Goal: Information Seeking & Learning: Learn about a topic

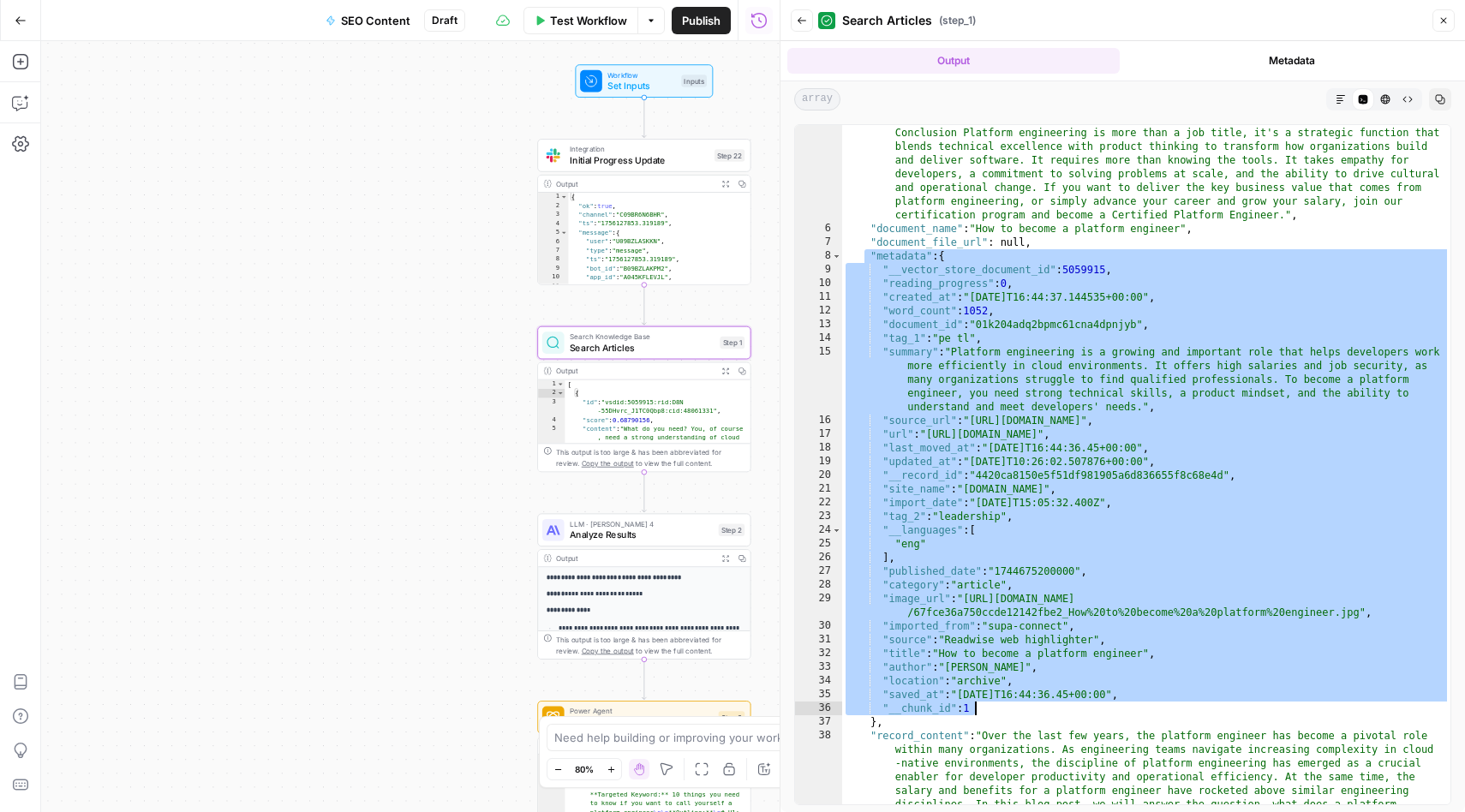
click at [1450, 25] on button "Close" at bounding box center [1443, 21] width 22 height 22
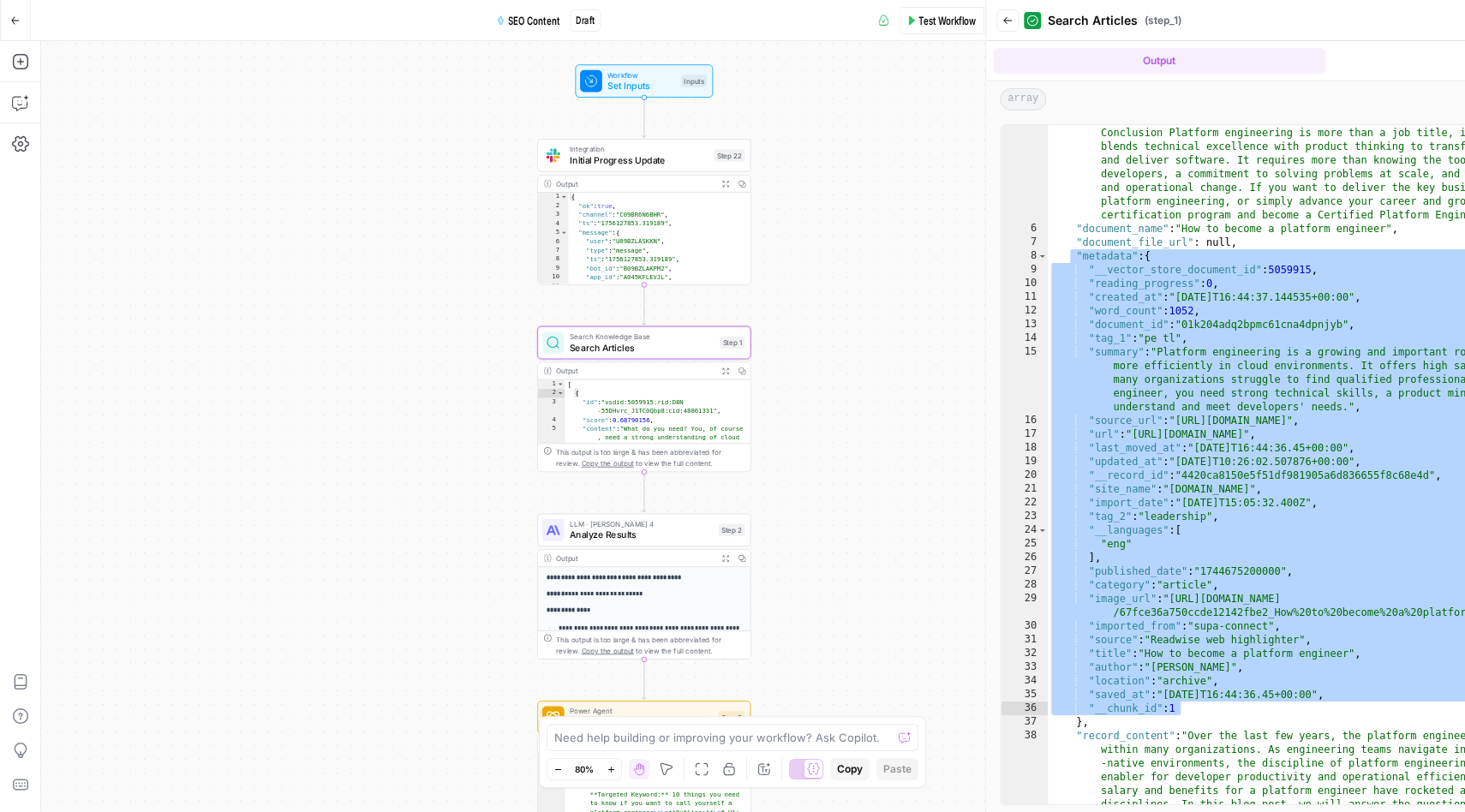
scroll to position [358, 0]
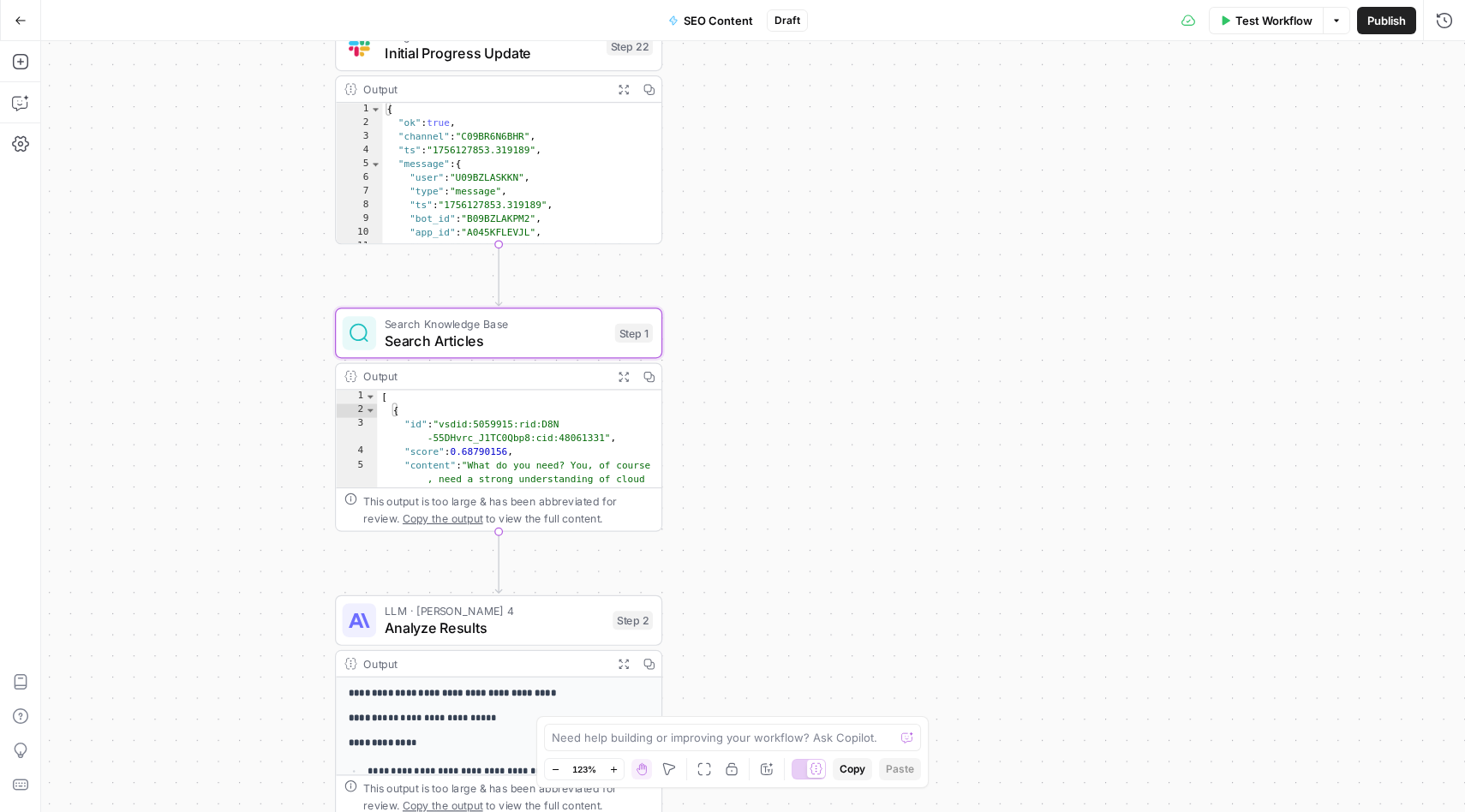
click at [19, 22] on icon "button" at bounding box center [21, 21] width 12 height 12
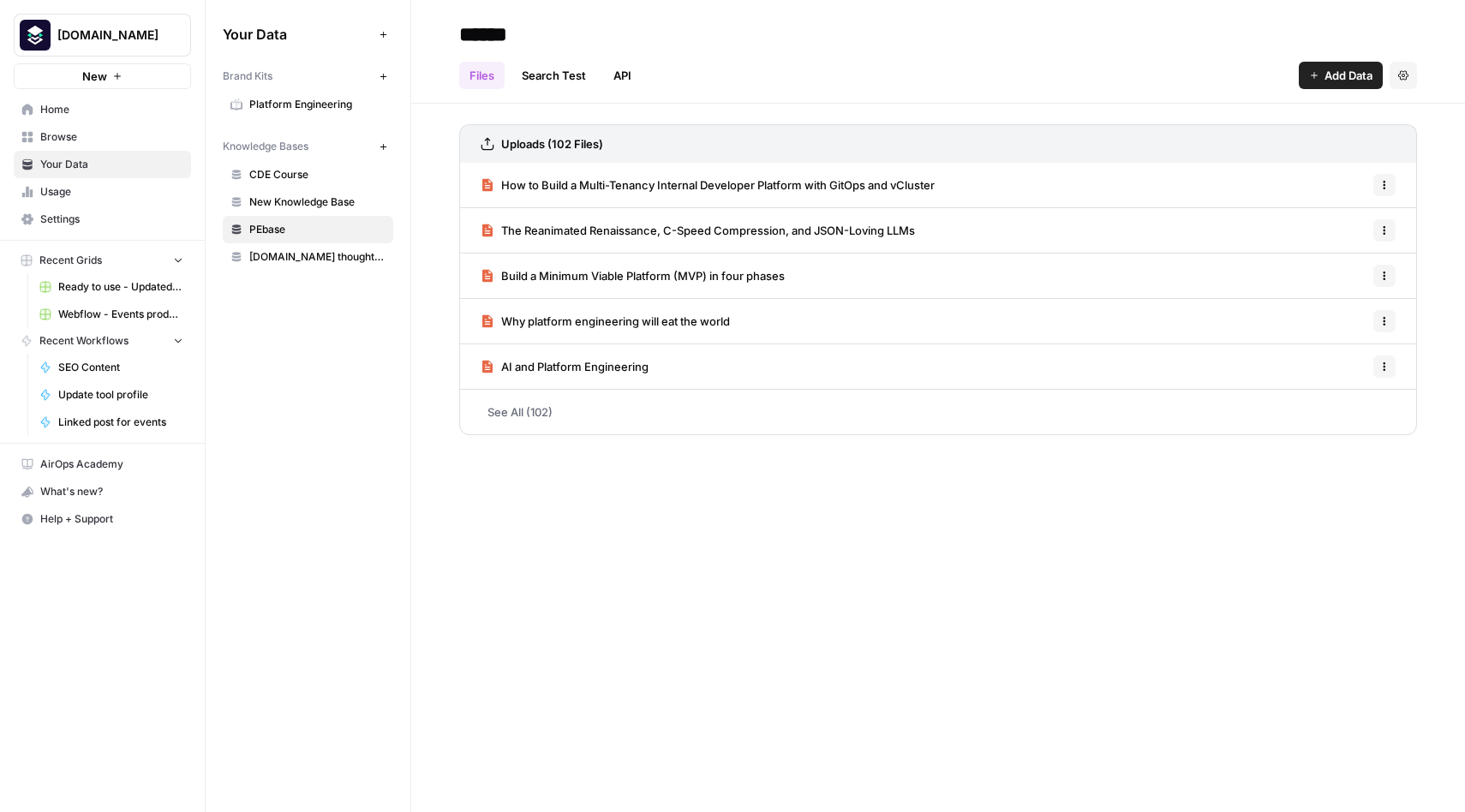
click at [60, 166] on span "Your Data" at bounding box center [112, 164] width 143 height 15
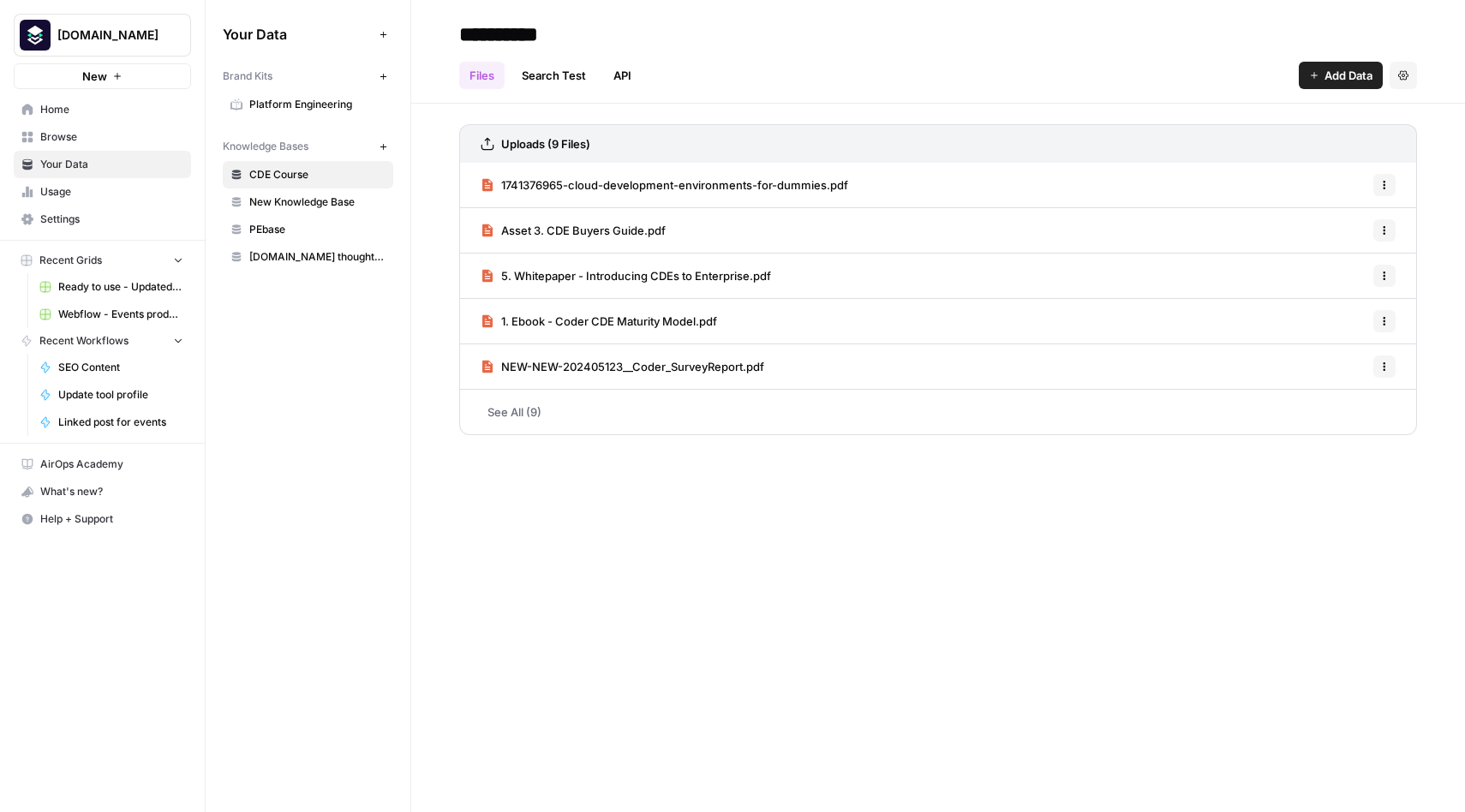
click at [248, 230] on link "PEbase" at bounding box center [308, 230] width 170 height 28
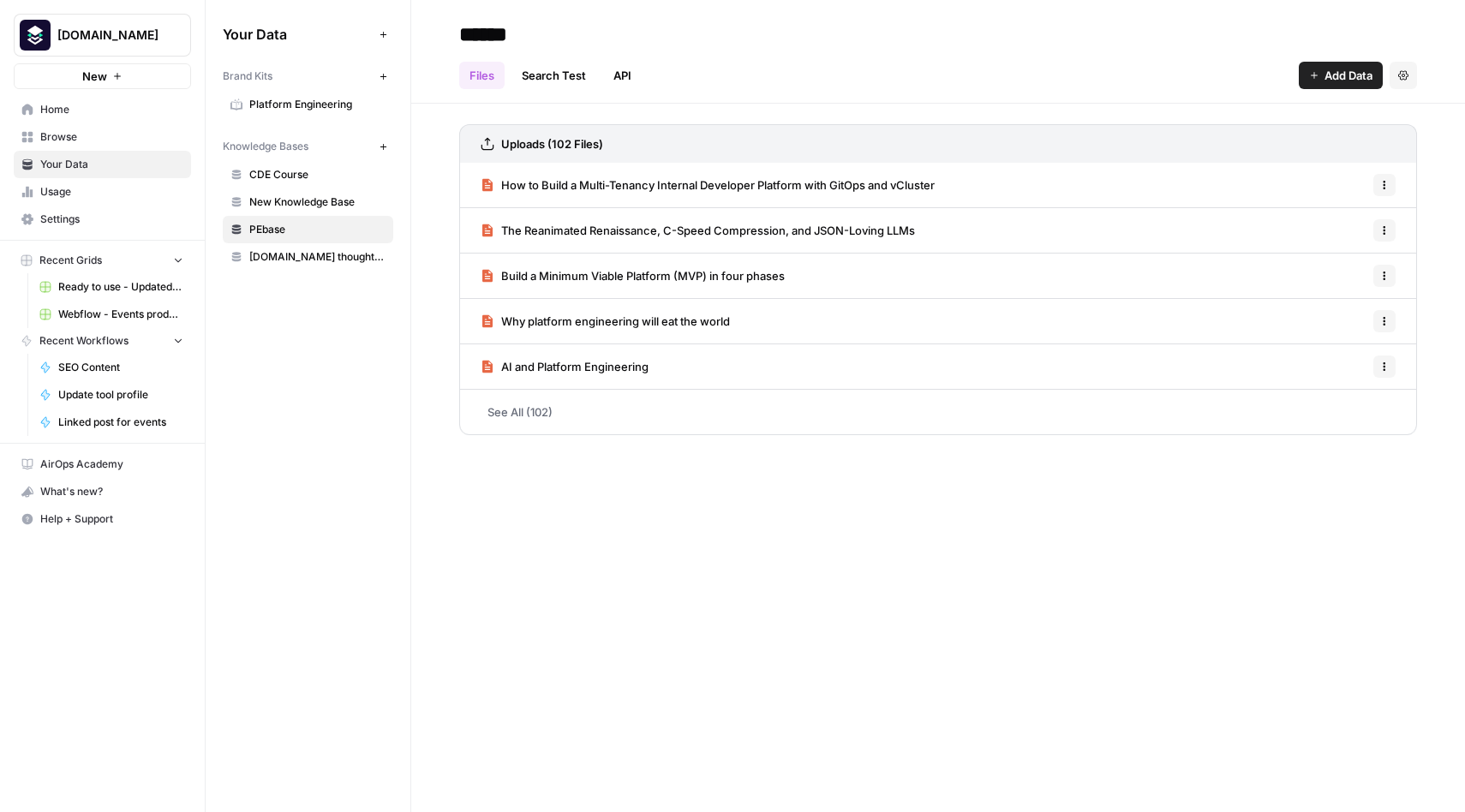
click at [1406, 75] on icon "button" at bounding box center [1403, 76] width 10 height 10
click at [1130, 83] on div "Files Search Test API Add Data Settings" at bounding box center [939, 69] width 958 height 41
click at [1393, 77] on button "Settings" at bounding box center [1404, 76] width 28 height 28
click at [1162, 50] on div "Files Search Test API Add Data Settings" at bounding box center [939, 69] width 958 height 41
click at [282, 228] on span "PEbase" at bounding box center [317, 230] width 136 height 15
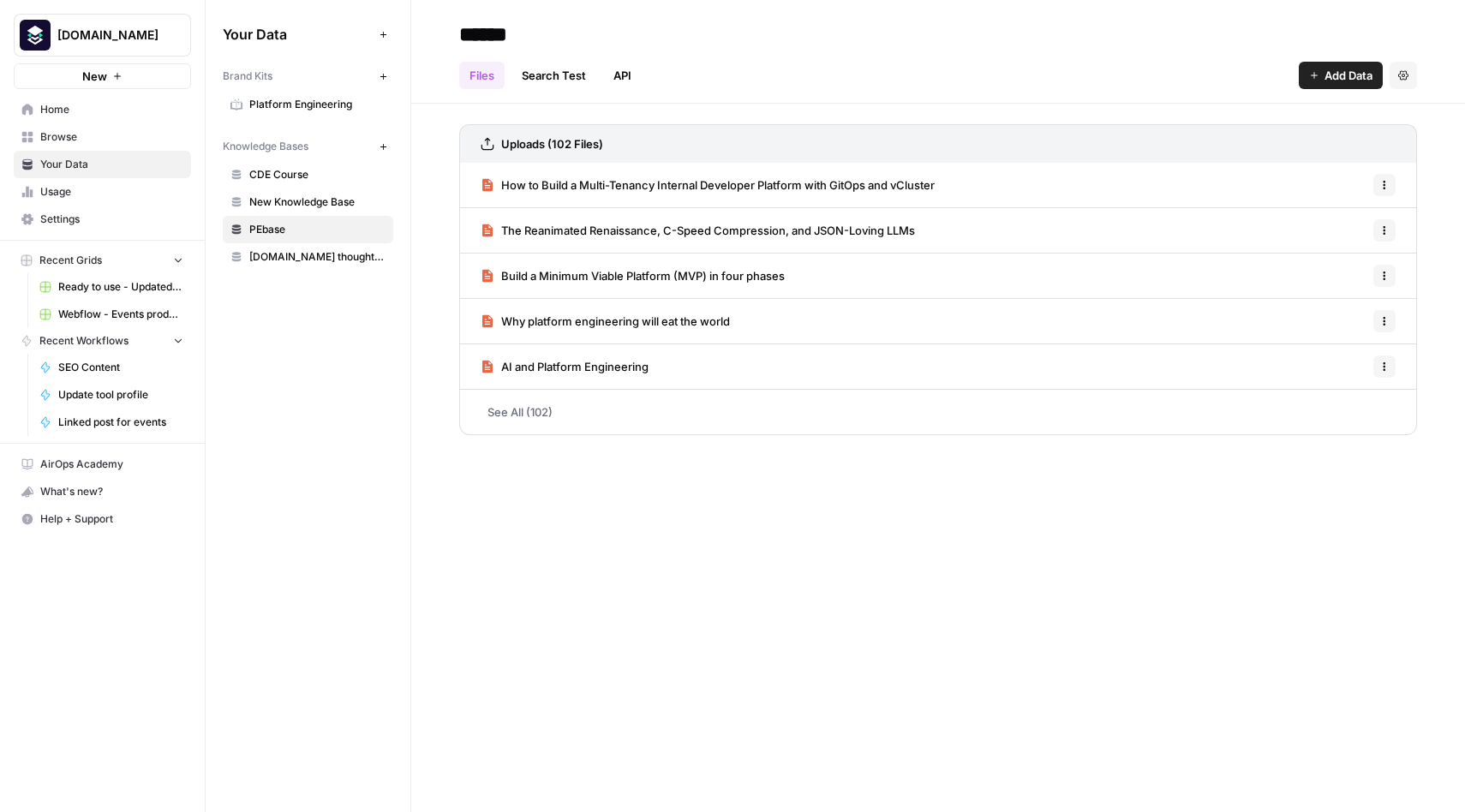
click at [312, 422] on div "Your Data Add Data Brand Kits New Platform Engineering Knowledge Bases New CDE …" at bounding box center [308, 406] width 205 height 812
drag, startPoint x: 461, startPoint y: 35, endPoint x: 531, endPoint y: 35, distance: 70.0
click at [531, 35] on input "******" at bounding box center [589, 34] width 274 height 34
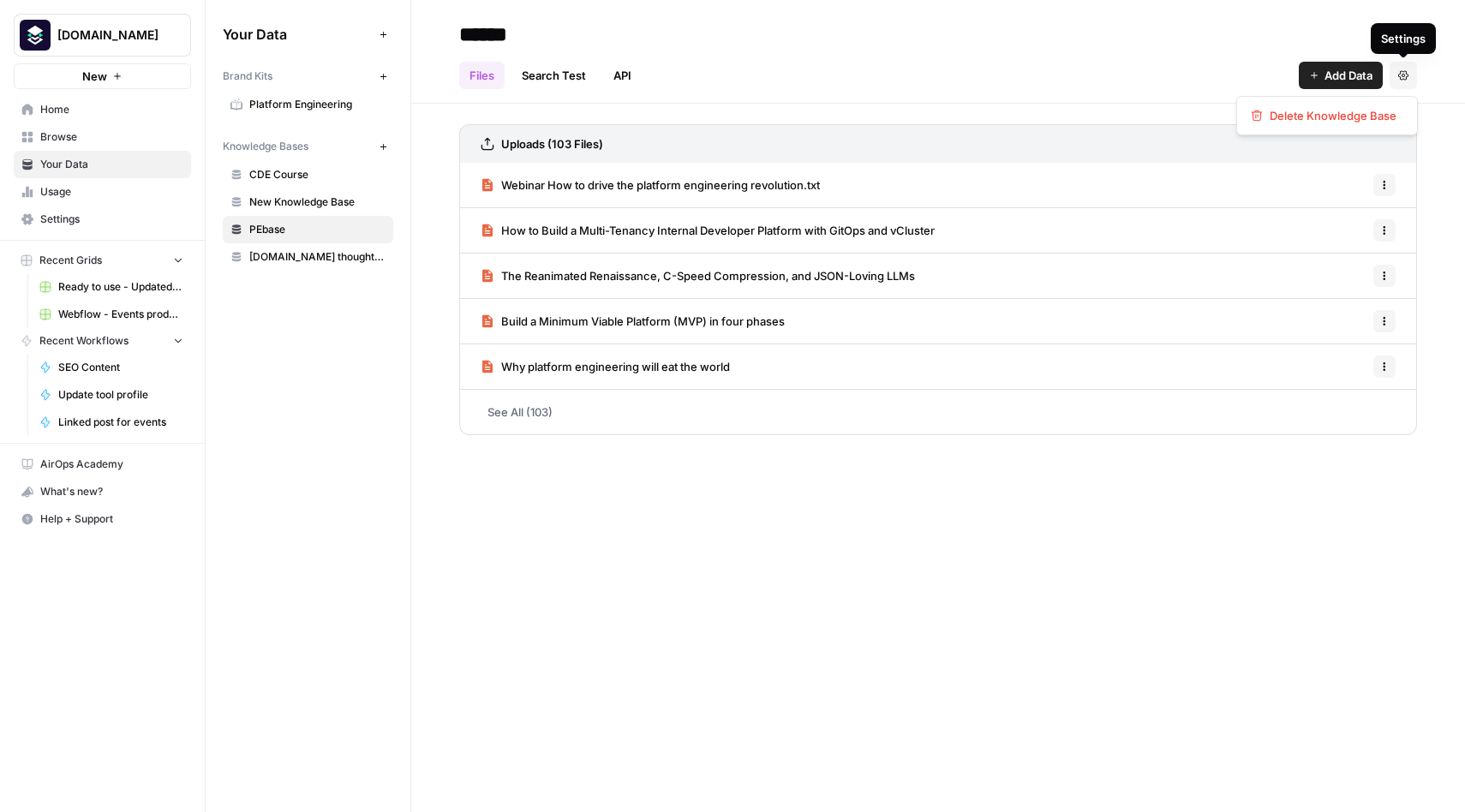
click at [1401, 86] on button "Settings" at bounding box center [1404, 76] width 28 height 28
drag, startPoint x: 1348, startPoint y: 120, endPoint x: 1203, endPoint y: 452, distance: 362.3
click at [1203, 452] on body "[DOMAIN_NAME] New Home Browse Your Data Usage Settings Recent Grids Ready to us…" at bounding box center [732, 406] width 1465 height 812
click at [622, 46] on input "******" at bounding box center [589, 34] width 274 height 34
type input "**********"
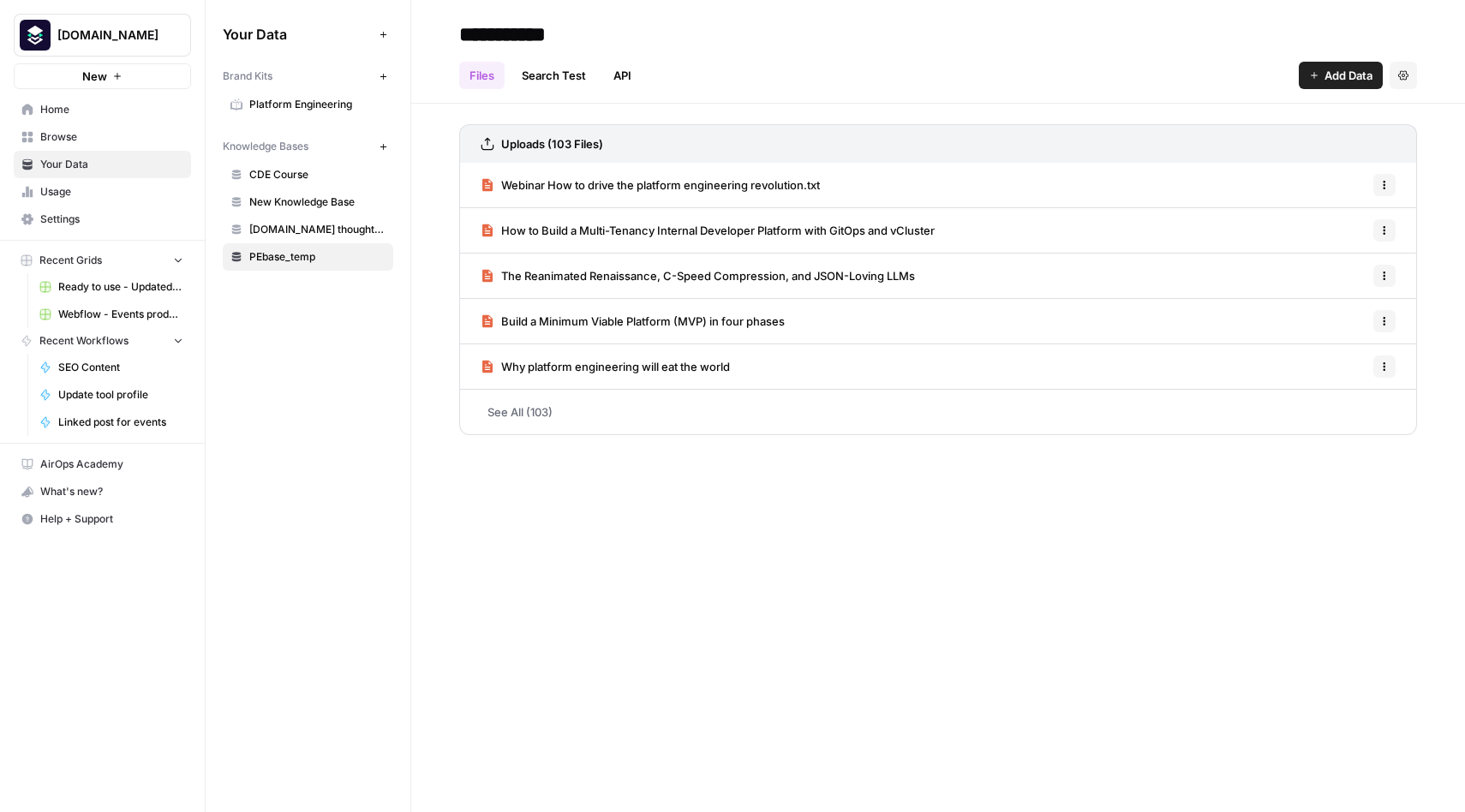
click at [385, 147] on icon "button" at bounding box center [383, 146] width 9 height 9
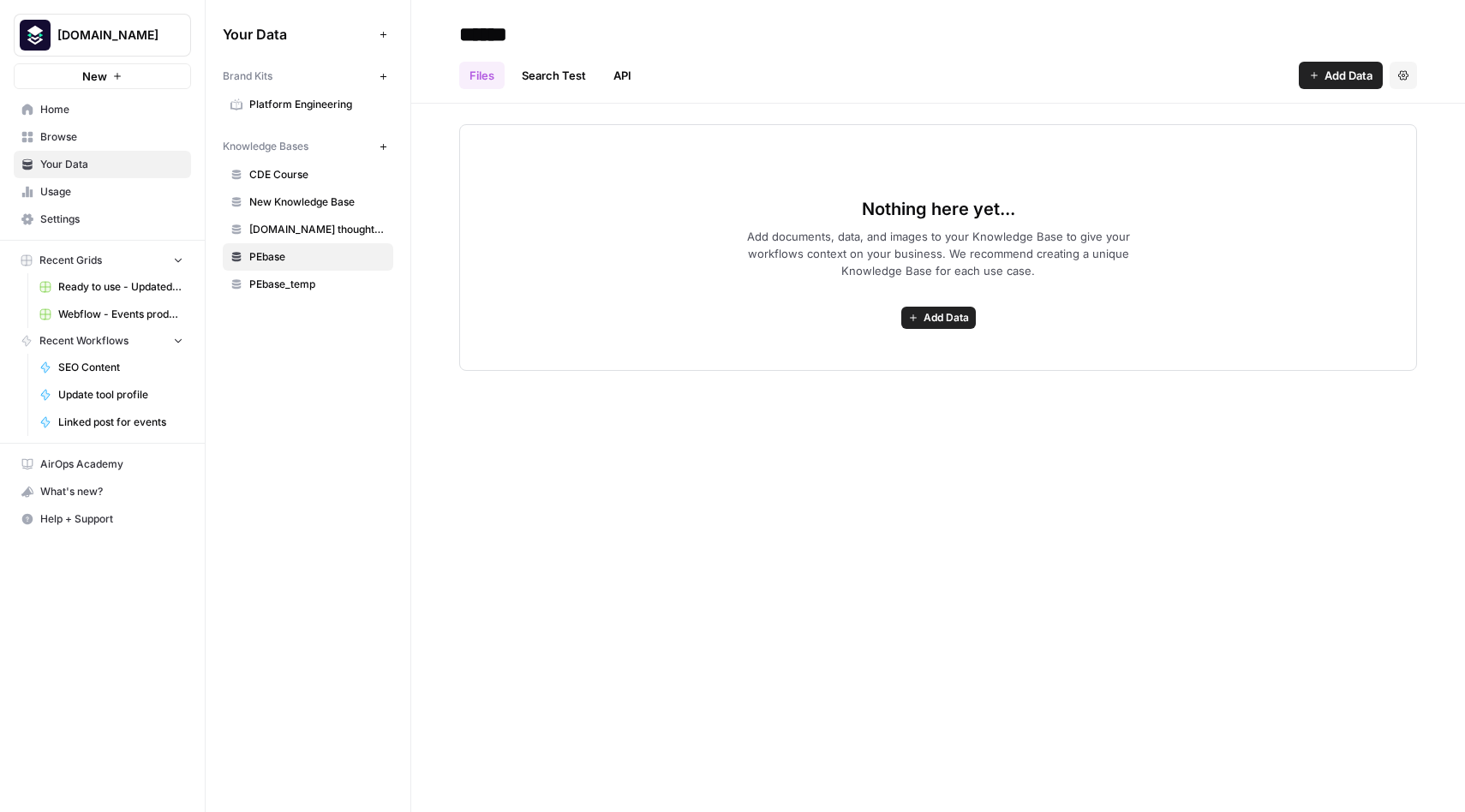
type input "******"
click at [767, 43] on h2 "******" at bounding box center [939, 34] width 958 height 28
click at [311, 280] on span "PEbase_temp" at bounding box center [317, 285] width 136 height 15
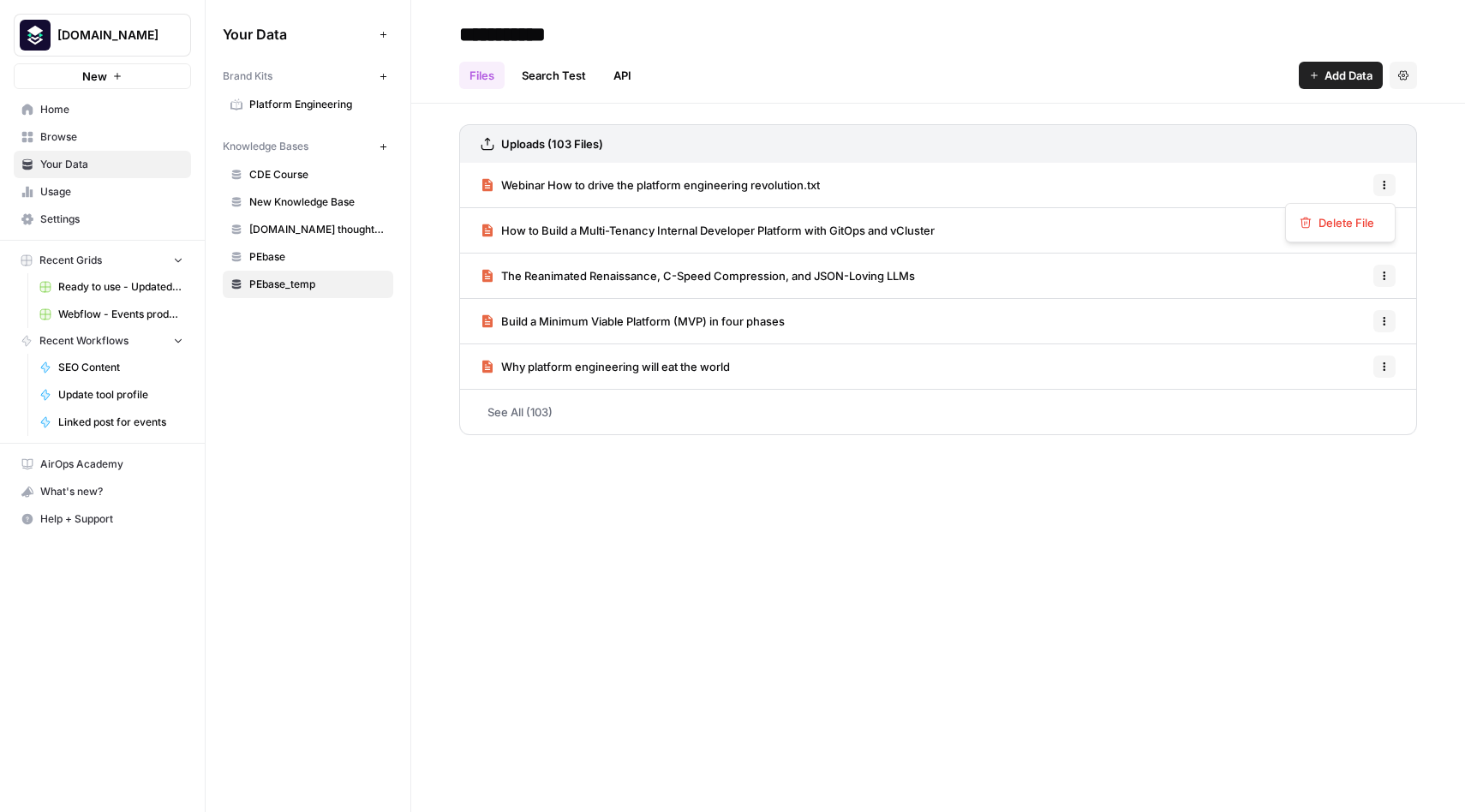
click at [1388, 178] on button "Options" at bounding box center [1385, 185] width 22 height 22
click at [1342, 226] on span "Delete File" at bounding box center [1346, 223] width 56 height 17
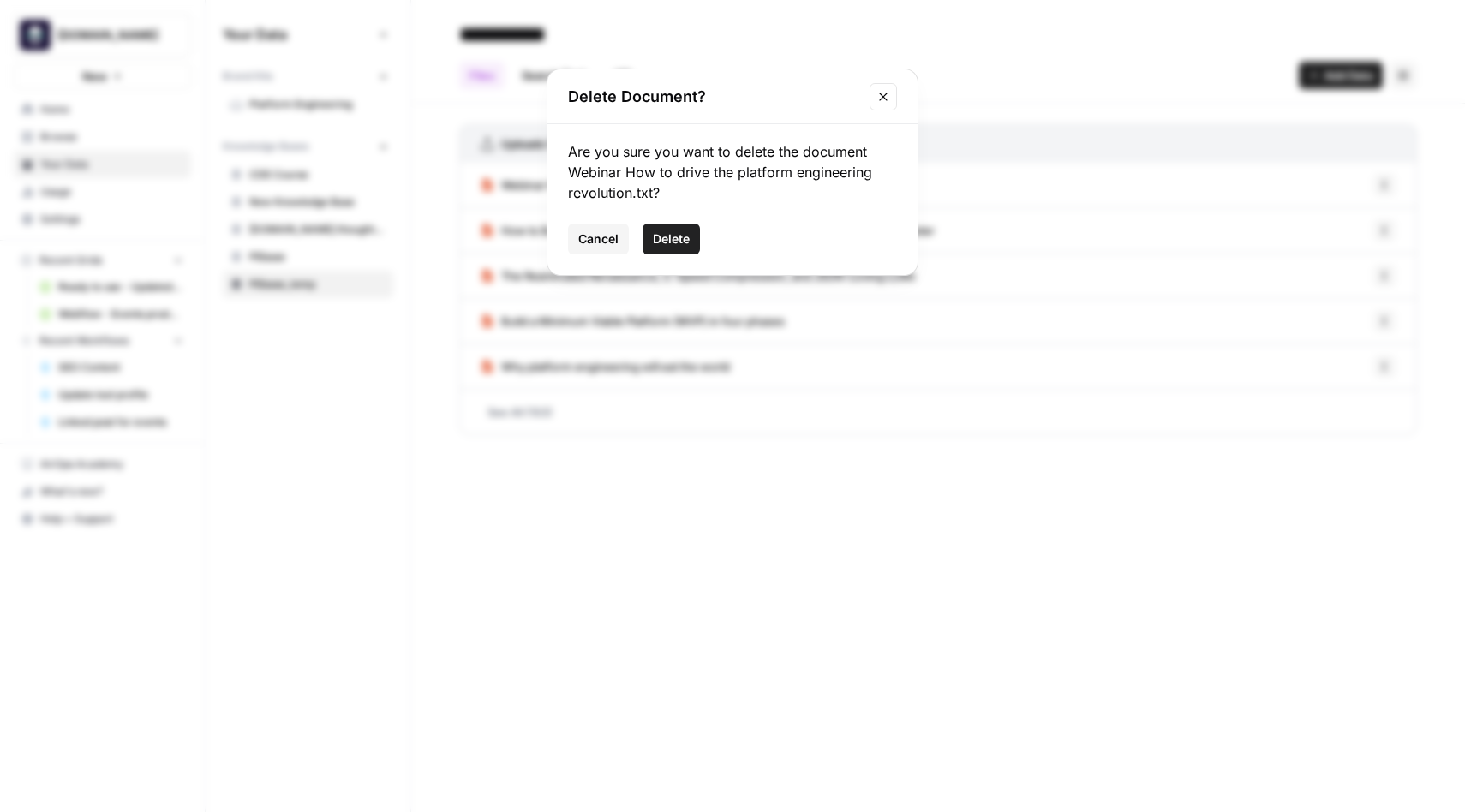
click at [674, 242] on span "Delete" at bounding box center [671, 239] width 37 height 17
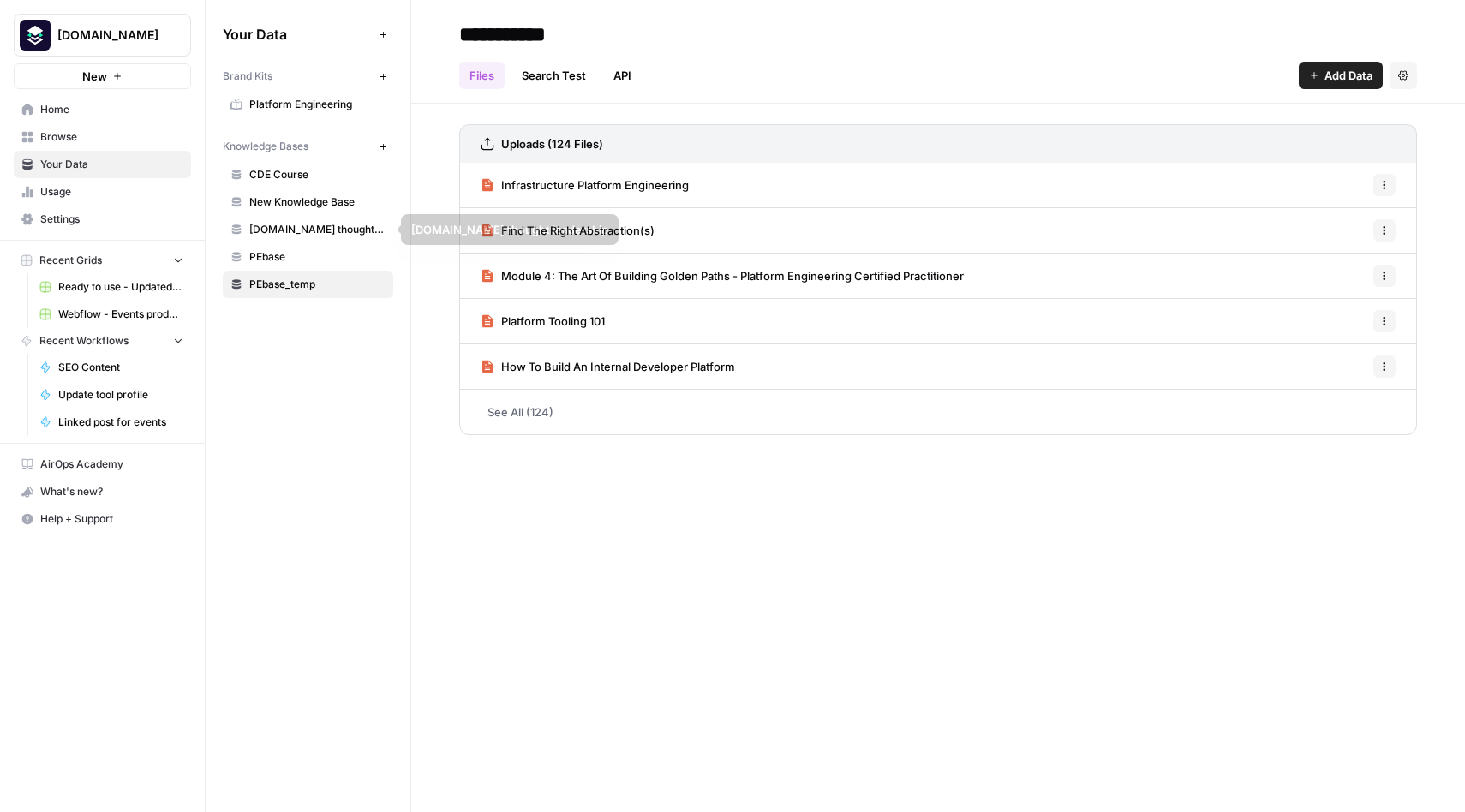
click at [272, 251] on span "PEbase" at bounding box center [317, 257] width 136 height 15
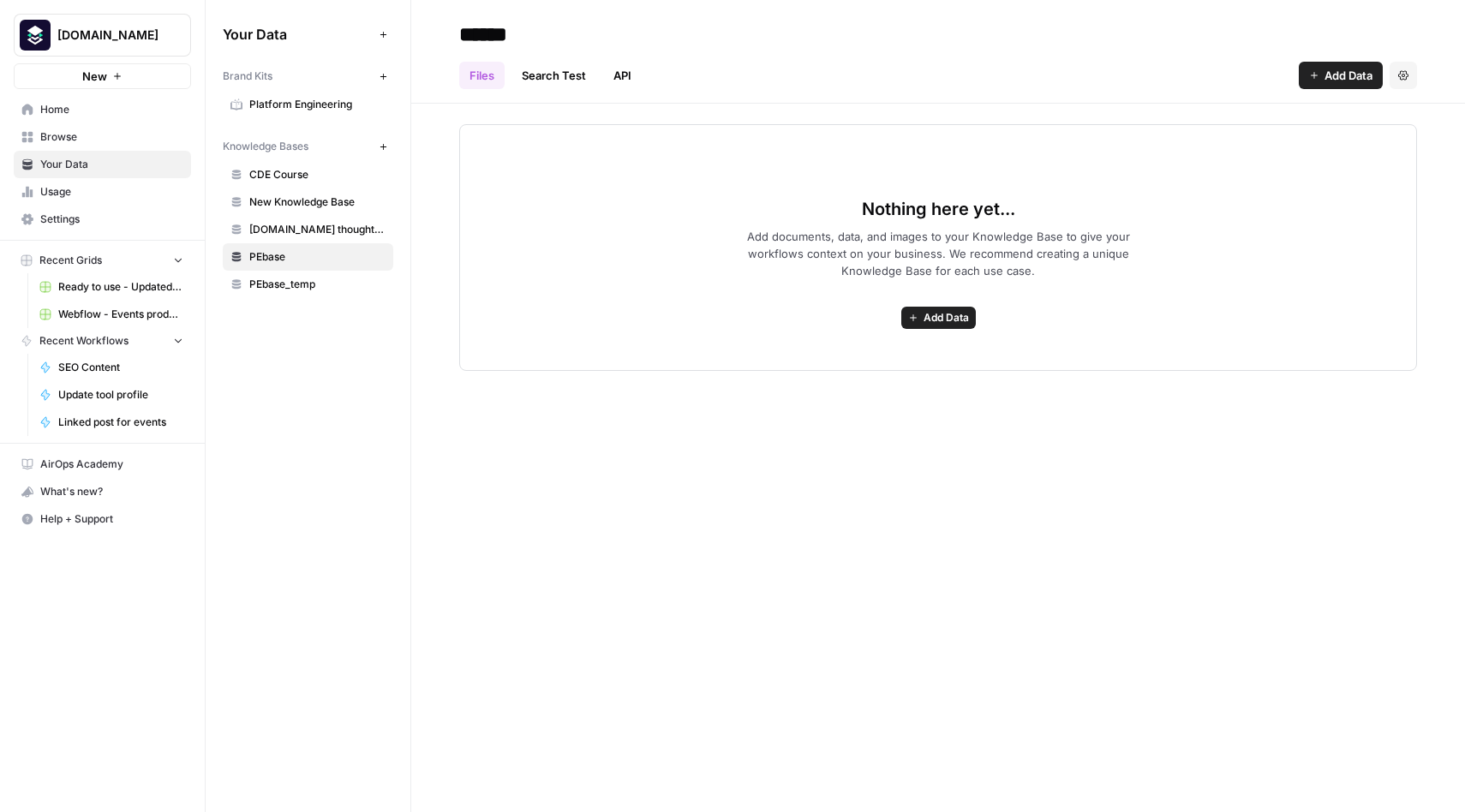
click at [268, 286] on span "PEbase_temp" at bounding box center [317, 285] width 136 height 15
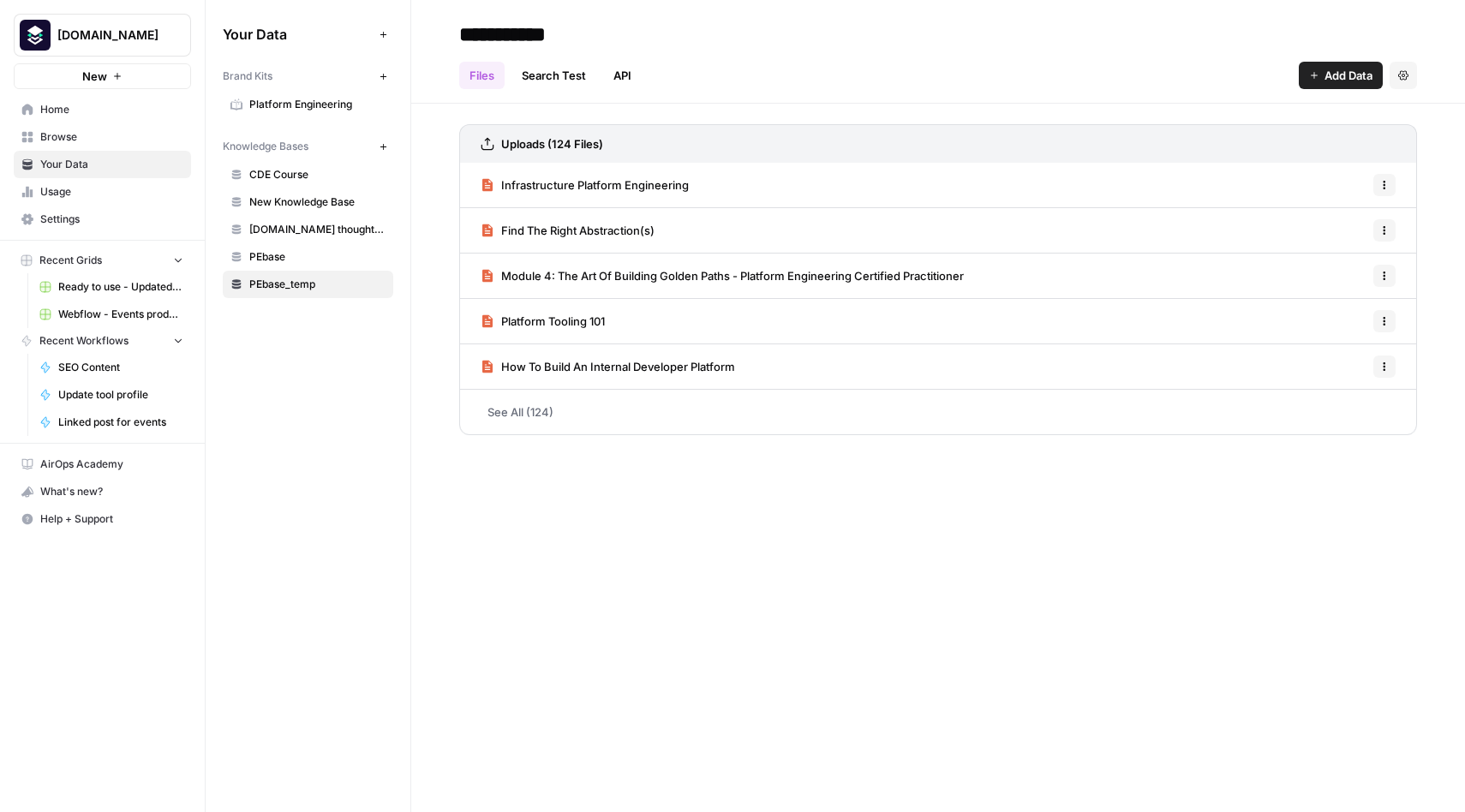
click at [273, 259] on span "PEbase" at bounding box center [317, 257] width 136 height 15
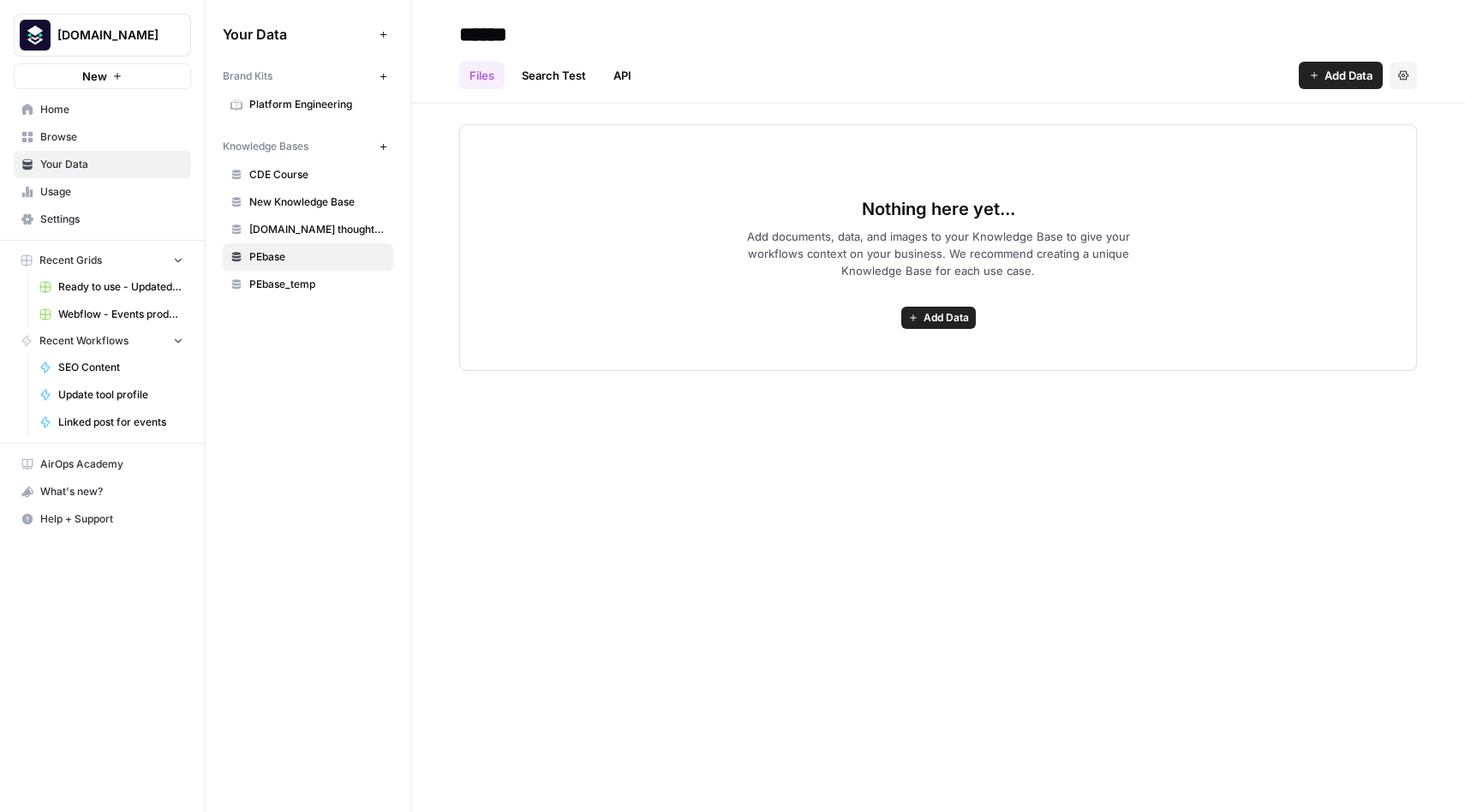
click at [308, 260] on span "PEbase" at bounding box center [317, 257] width 136 height 15
click at [1327, 74] on span "Add Data" at bounding box center [1349, 76] width 48 height 17
click at [1211, 500] on div "****** Files Search Test API Add Data Settings Nothing here yet... Add document…" at bounding box center [938, 406] width 1054 height 812
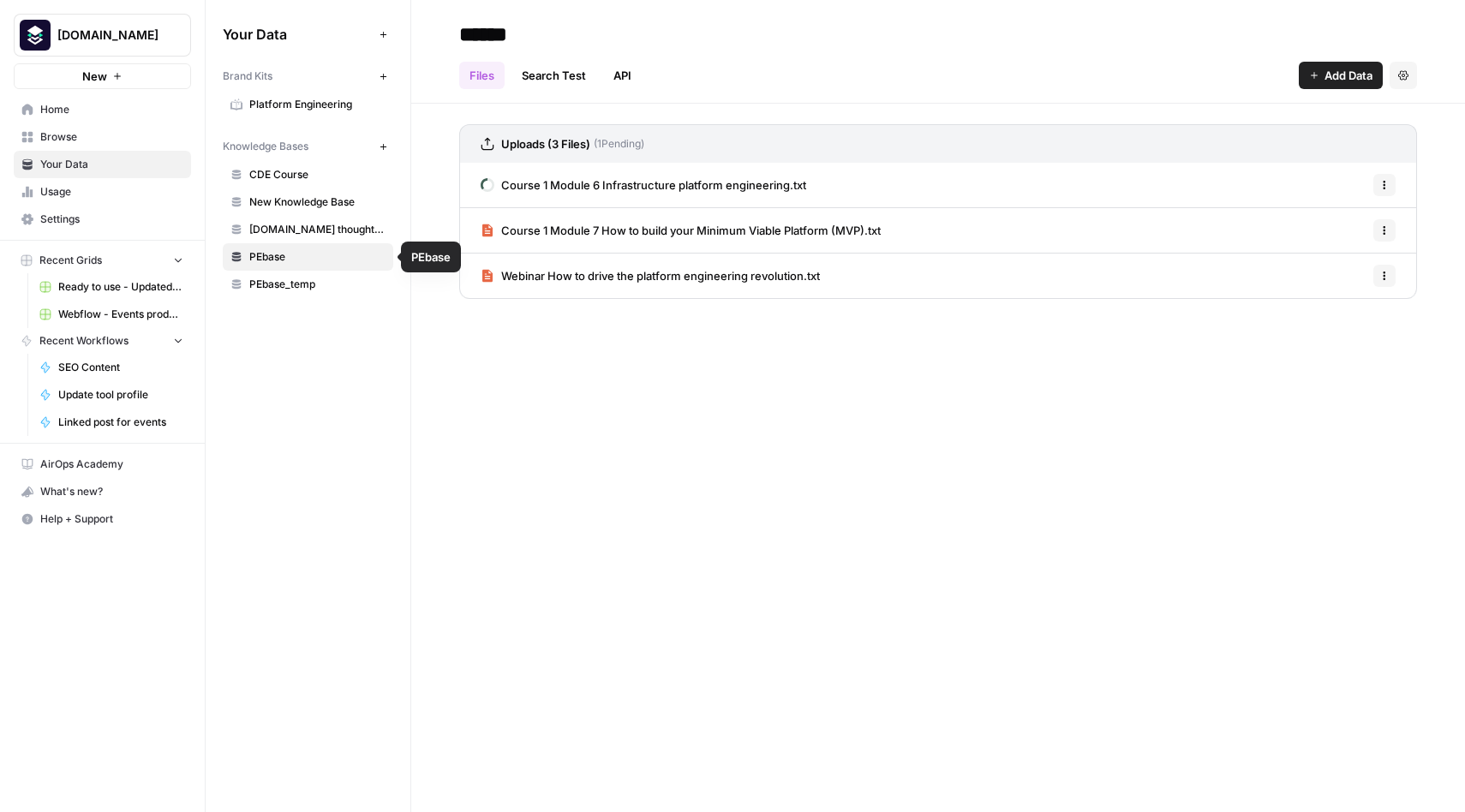
click at [281, 284] on span "PEbase_temp" at bounding box center [317, 285] width 136 height 15
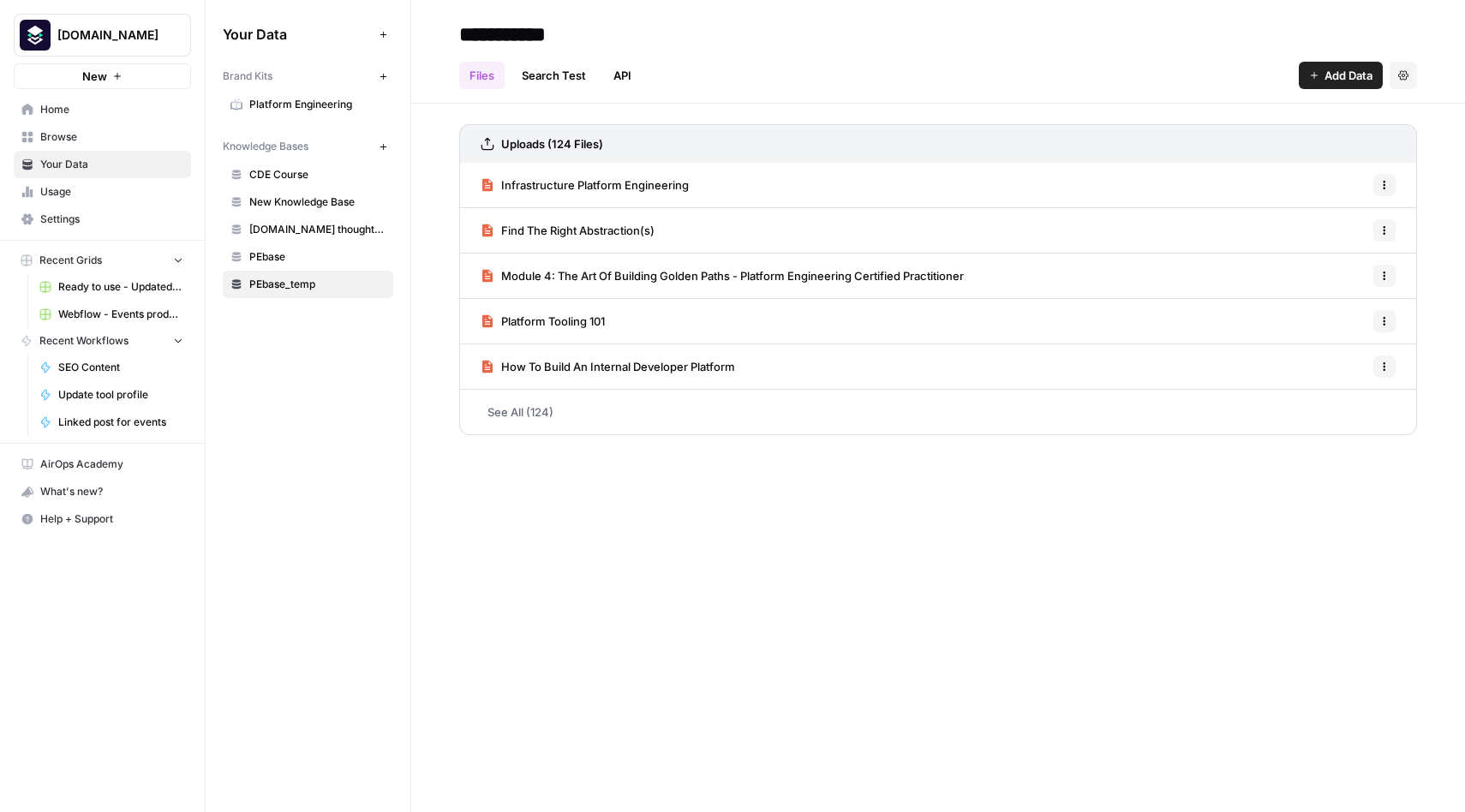
click at [1382, 181] on icon "button" at bounding box center [1385, 185] width 10 height 10
click at [1358, 224] on span "Delete File" at bounding box center [1346, 223] width 56 height 17
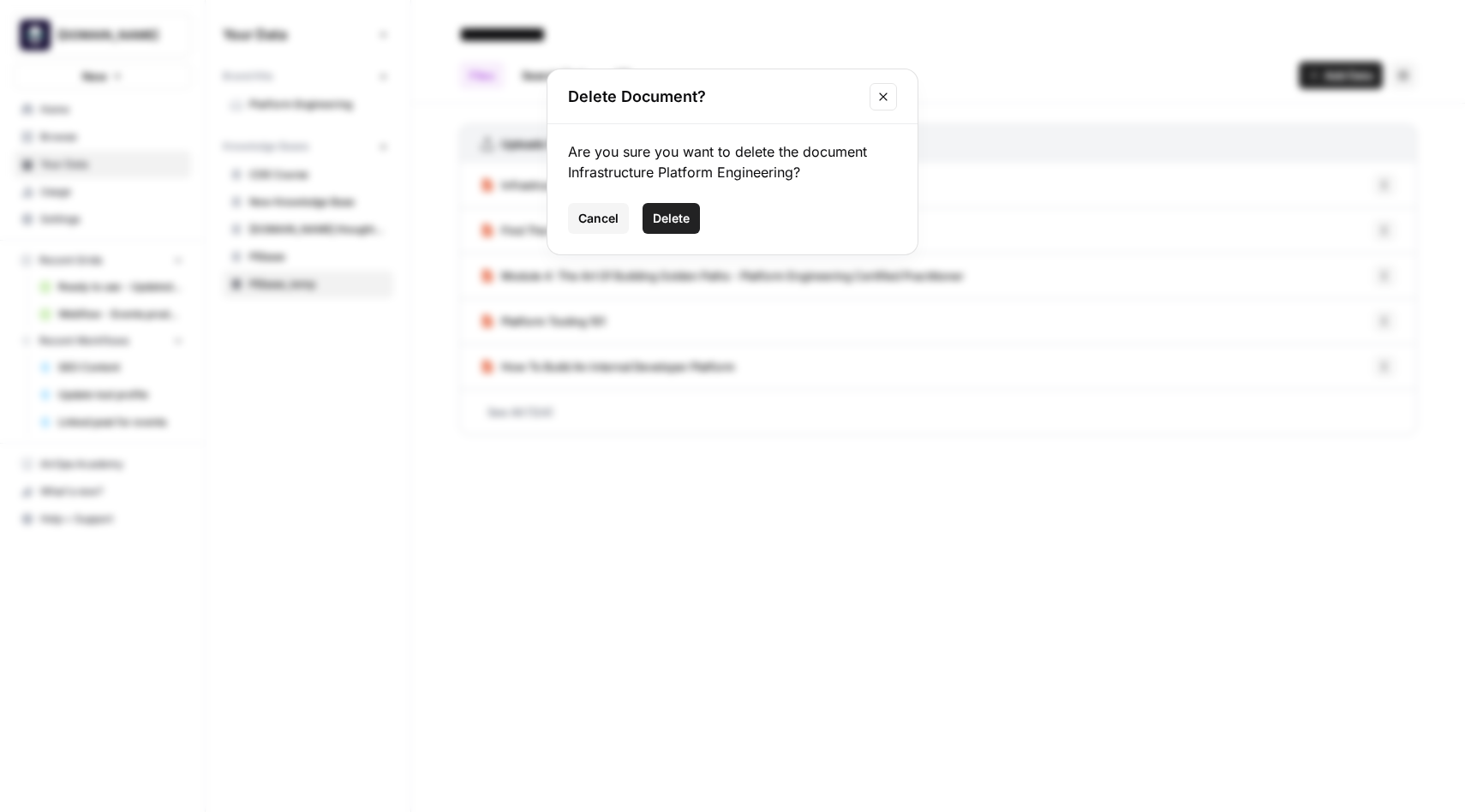
click at [679, 212] on span "Delete" at bounding box center [671, 218] width 37 height 17
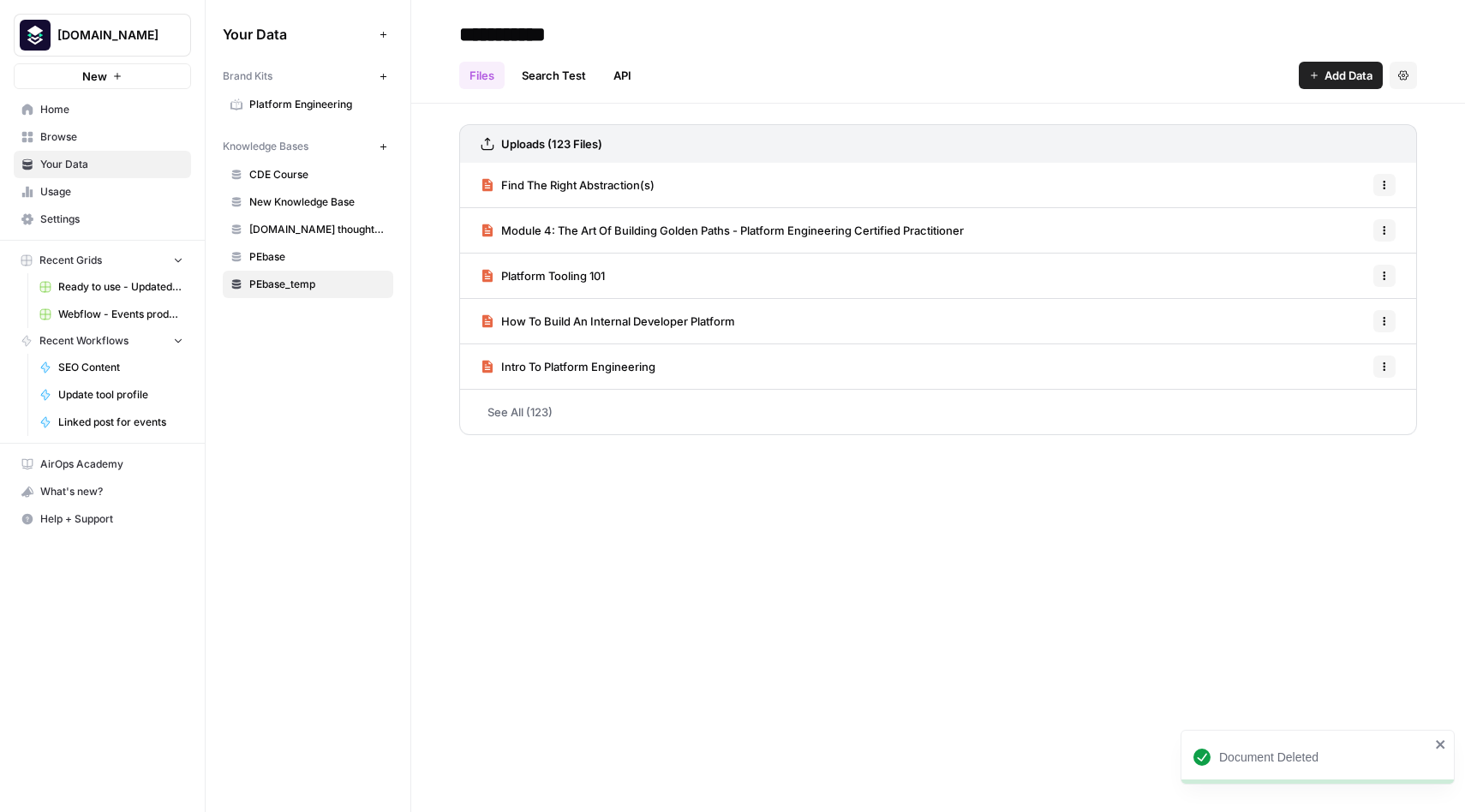
click at [1383, 184] on icon "button" at bounding box center [1385, 185] width 10 height 10
click at [1339, 219] on span "Delete File" at bounding box center [1346, 223] width 56 height 17
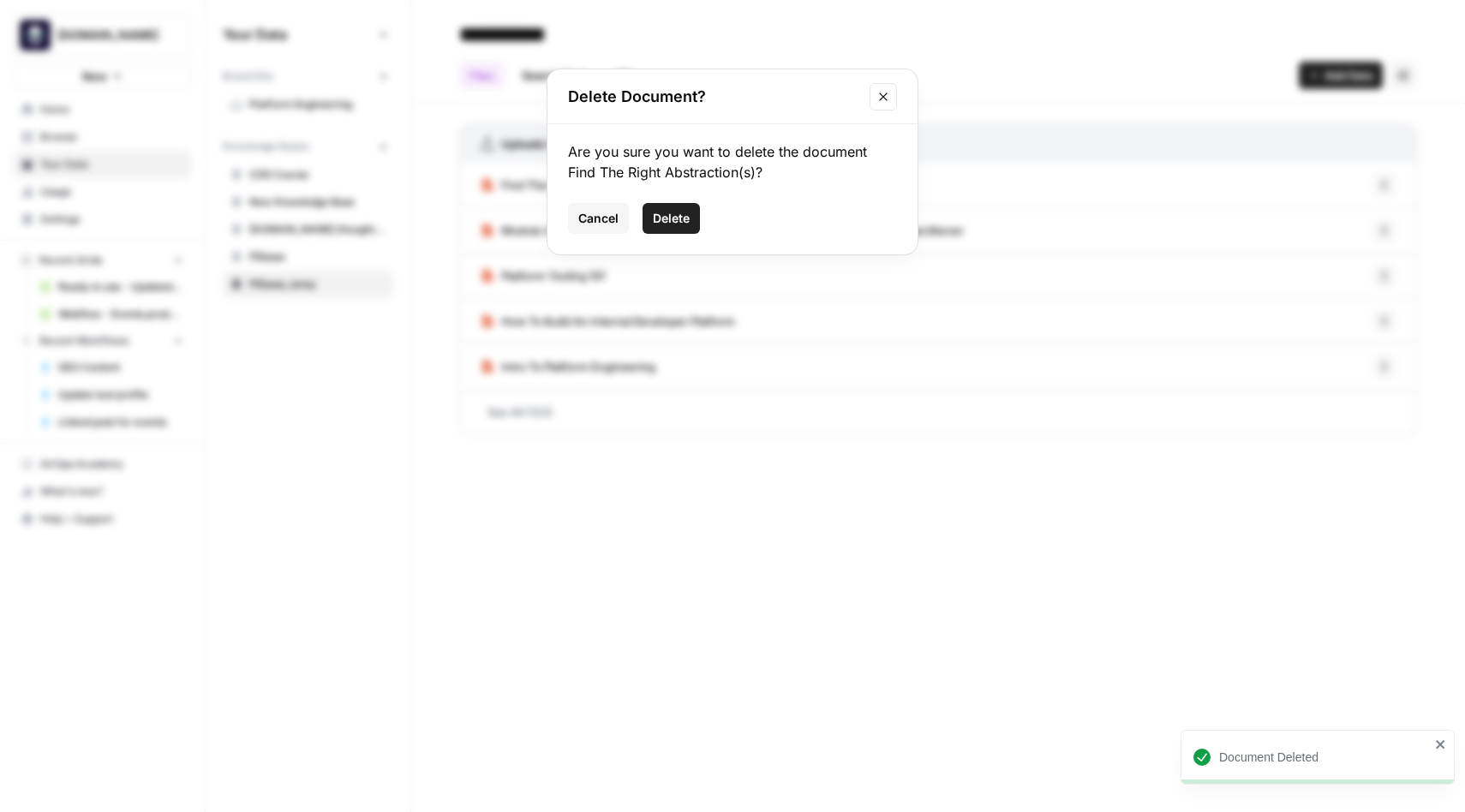
click at [669, 216] on span "Delete" at bounding box center [671, 218] width 37 height 17
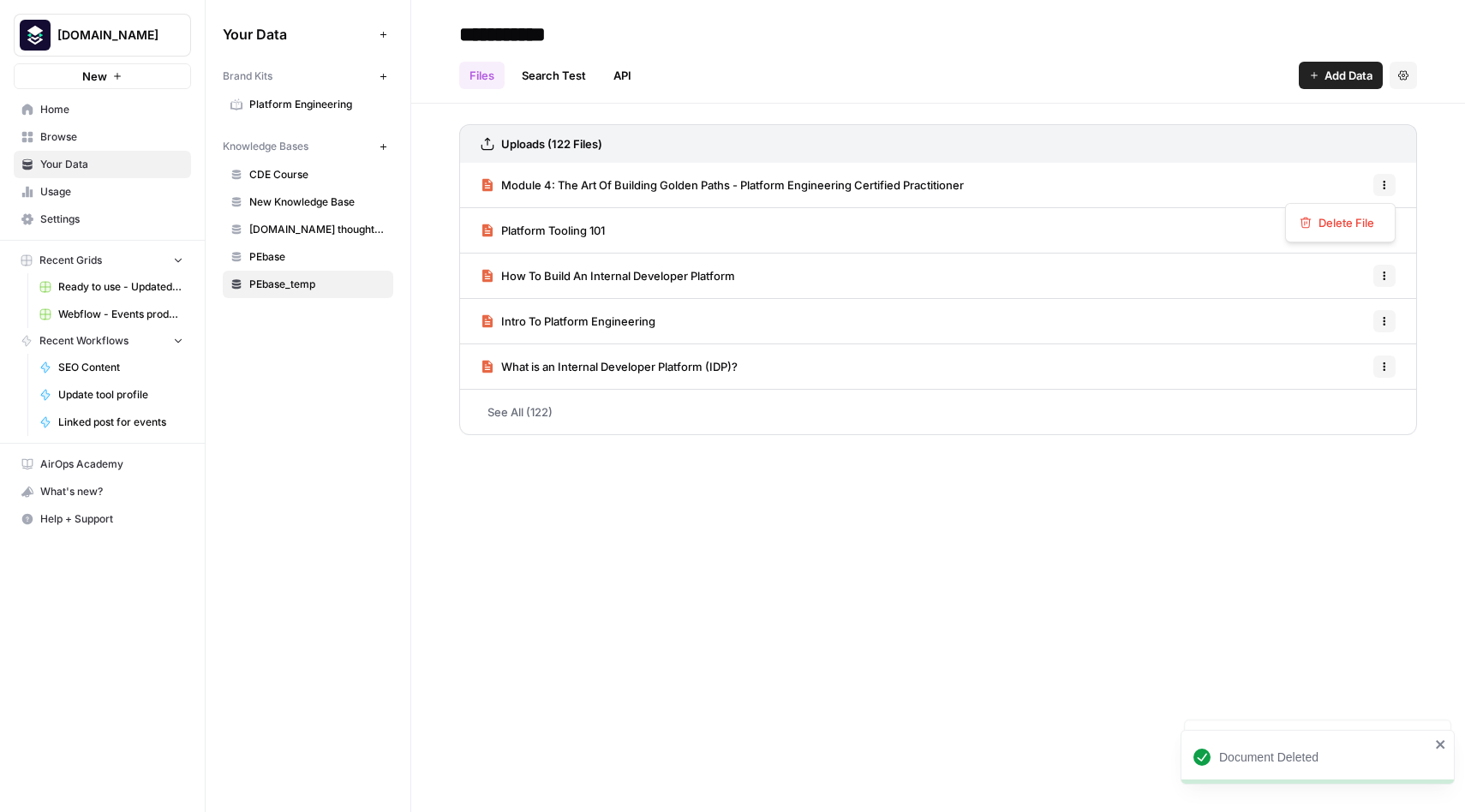
click at [1388, 180] on icon "button" at bounding box center [1385, 185] width 10 height 10
click at [1336, 223] on span "Delete File" at bounding box center [1346, 223] width 56 height 17
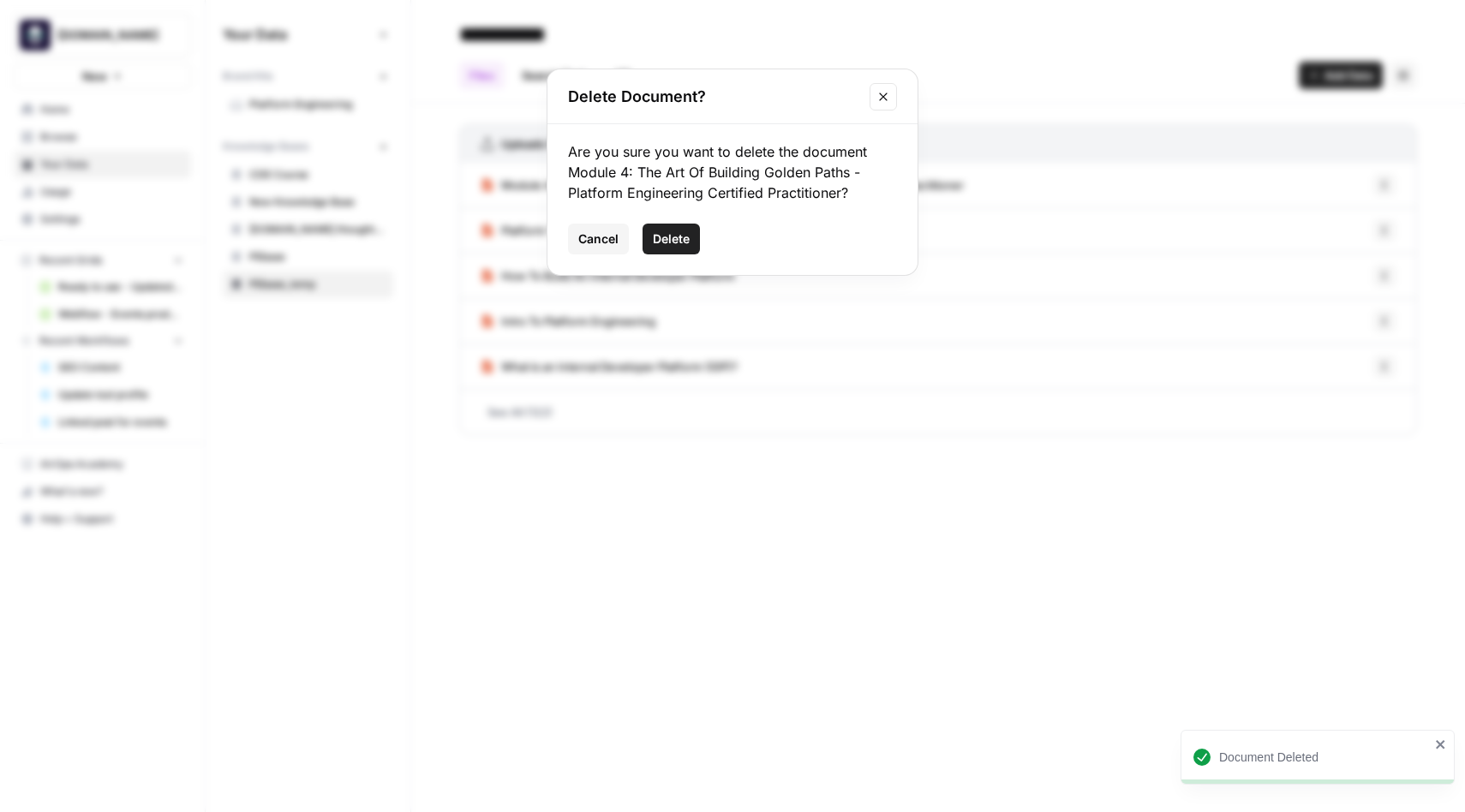
click at [675, 228] on button "Delete" at bounding box center [671, 239] width 58 height 31
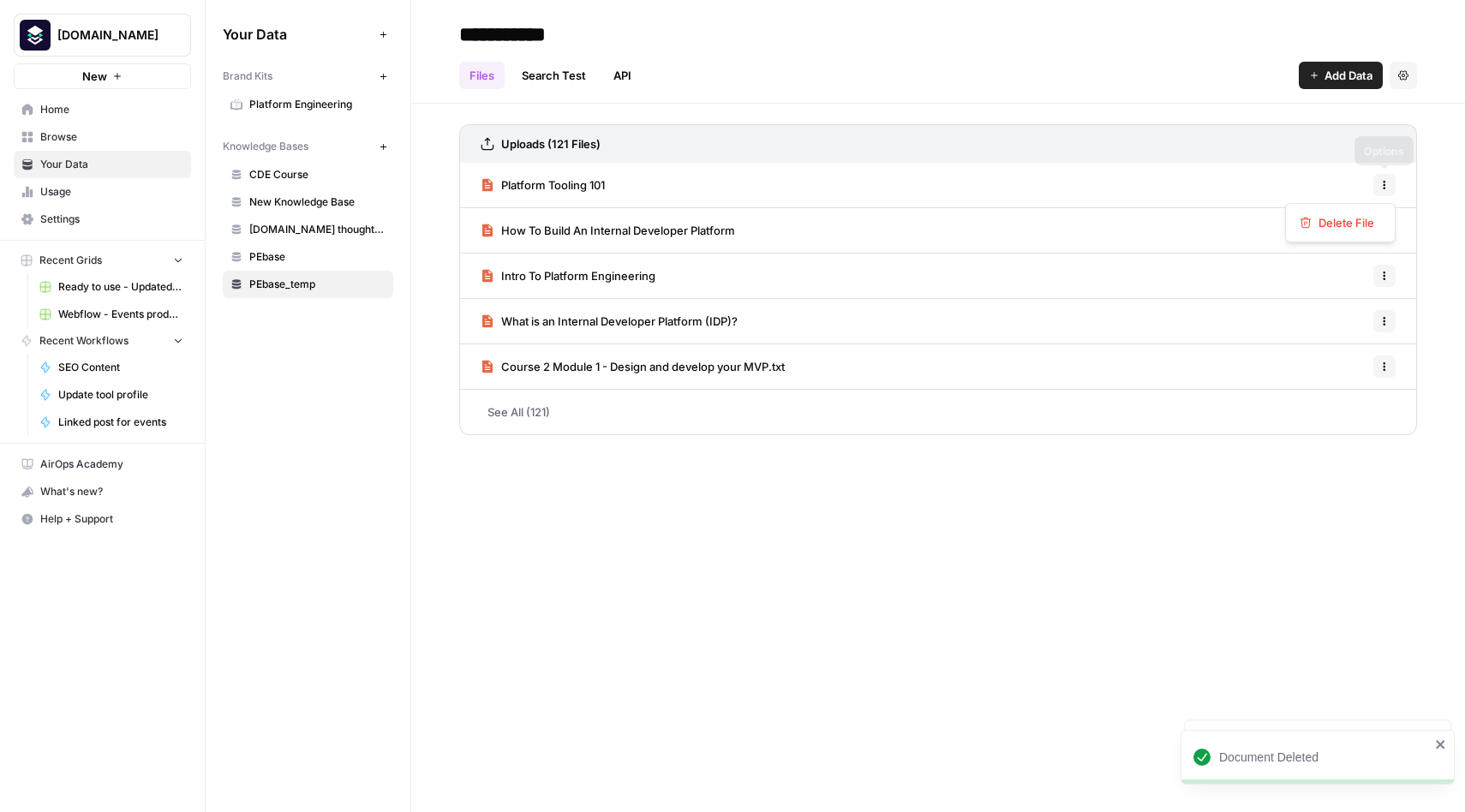
click at [1384, 192] on button "Options" at bounding box center [1385, 185] width 22 height 22
click at [1339, 233] on button "Delete File" at bounding box center [1340, 223] width 95 height 24
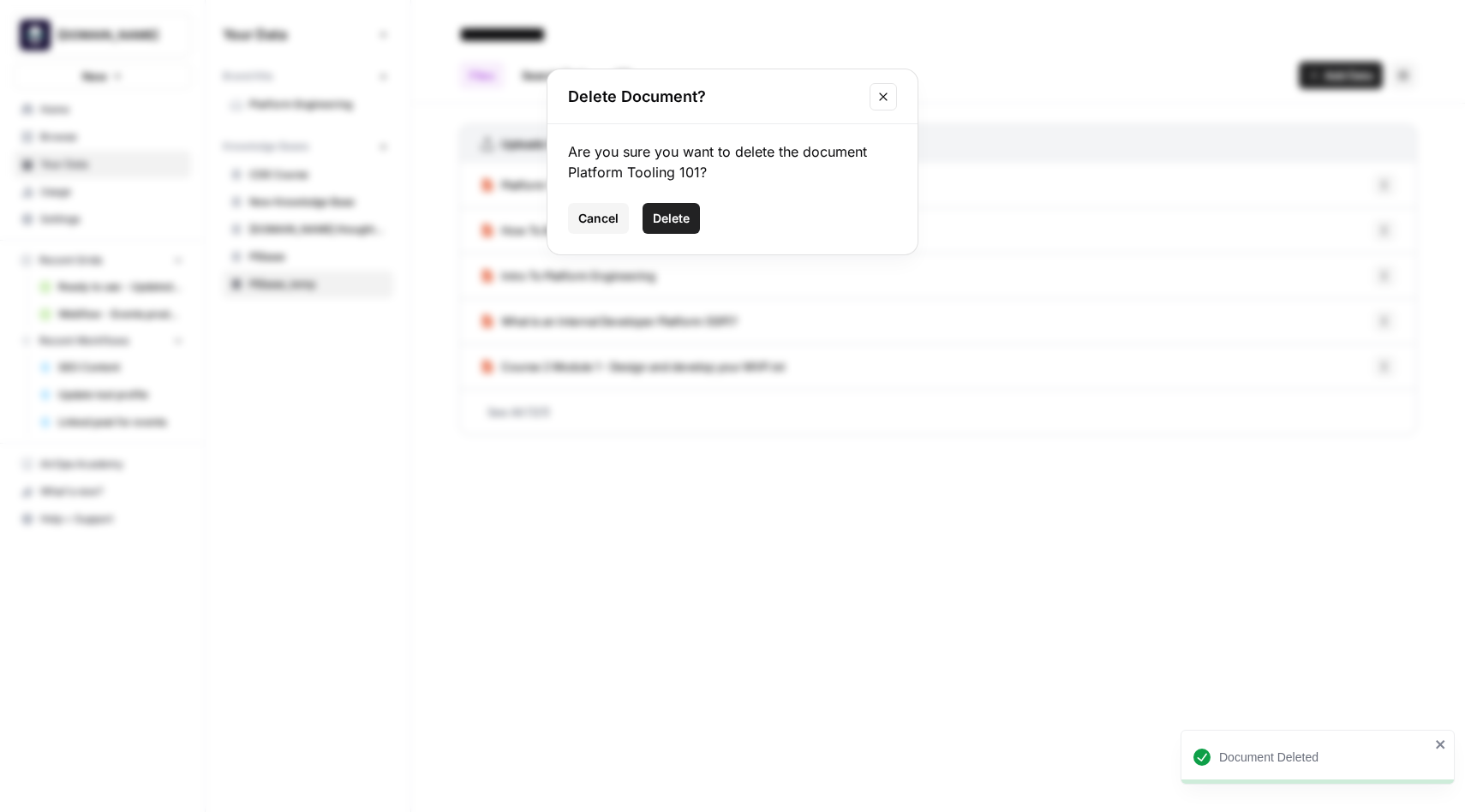
click at [675, 225] on span "Delete" at bounding box center [671, 218] width 37 height 17
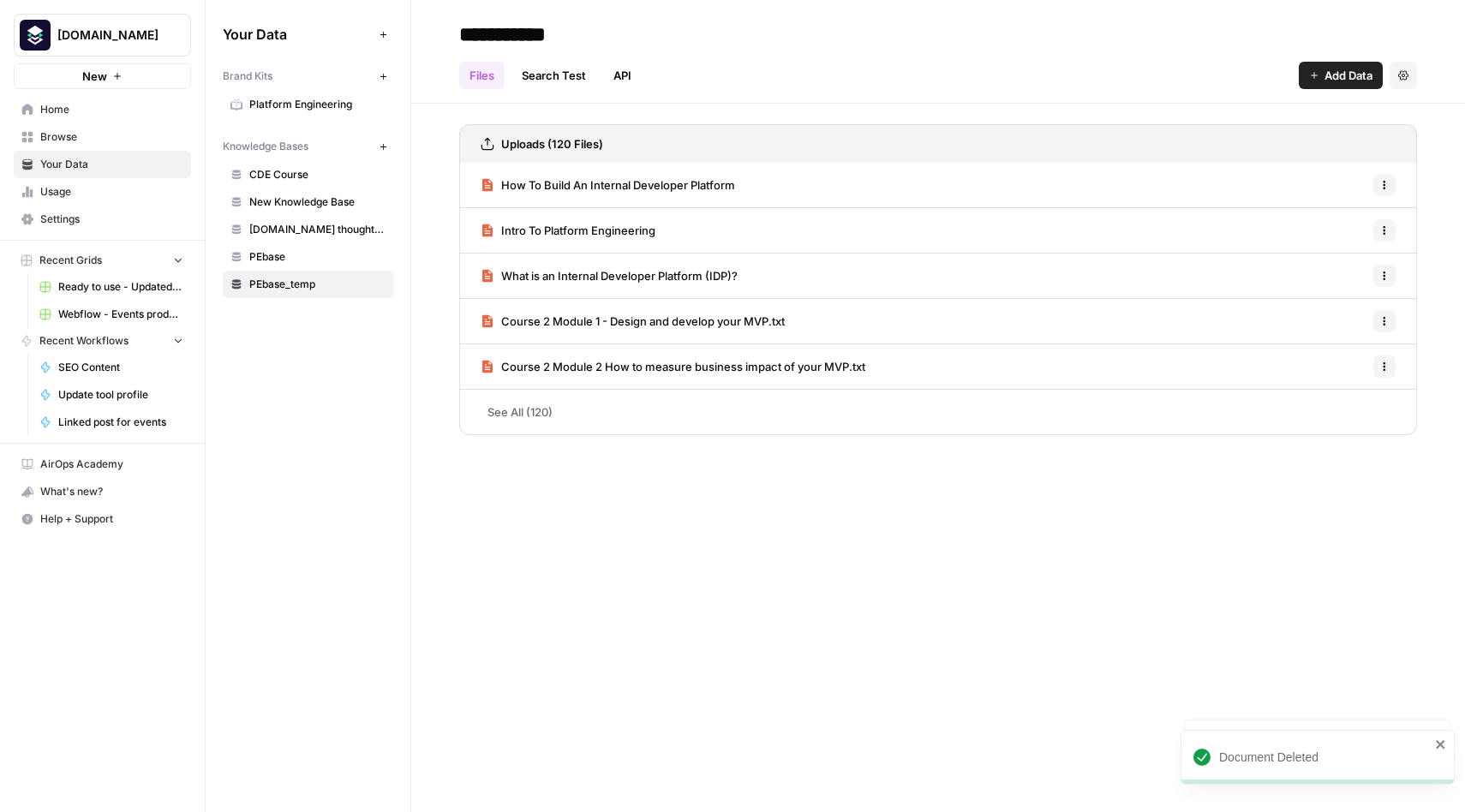
click at [1378, 181] on button "Options" at bounding box center [1385, 185] width 22 height 22
click at [1334, 222] on span "Delete File" at bounding box center [1346, 223] width 56 height 17
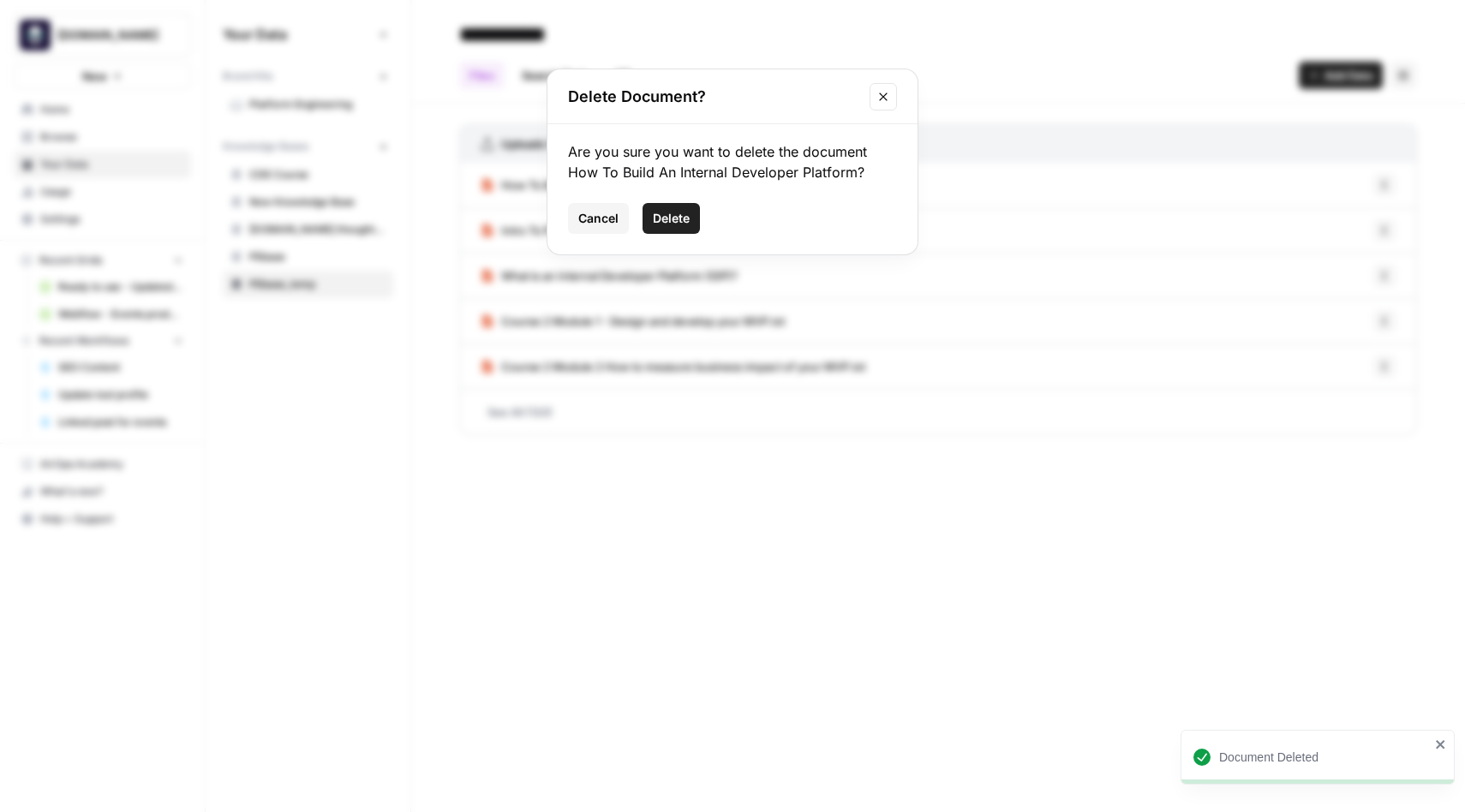
click at [654, 218] on span "Delete" at bounding box center [671, 218] width 37 height 17
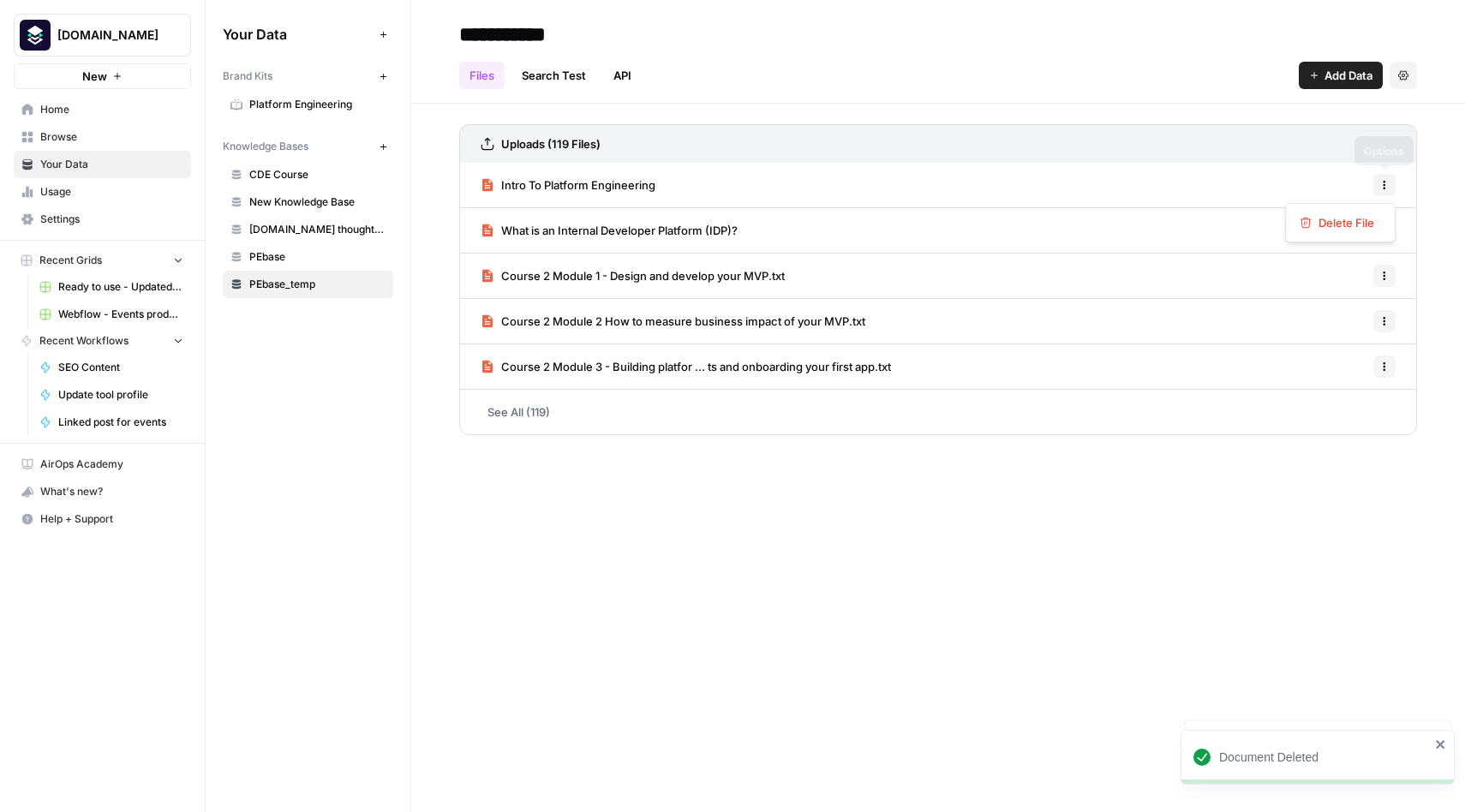
click at [1382, 183] on icon "button" at bounding box center [1385, 185] width 10 height 10
click at [1333, 222] on span "Delete File" at bounding box center [1346, 223] width 56 height 17
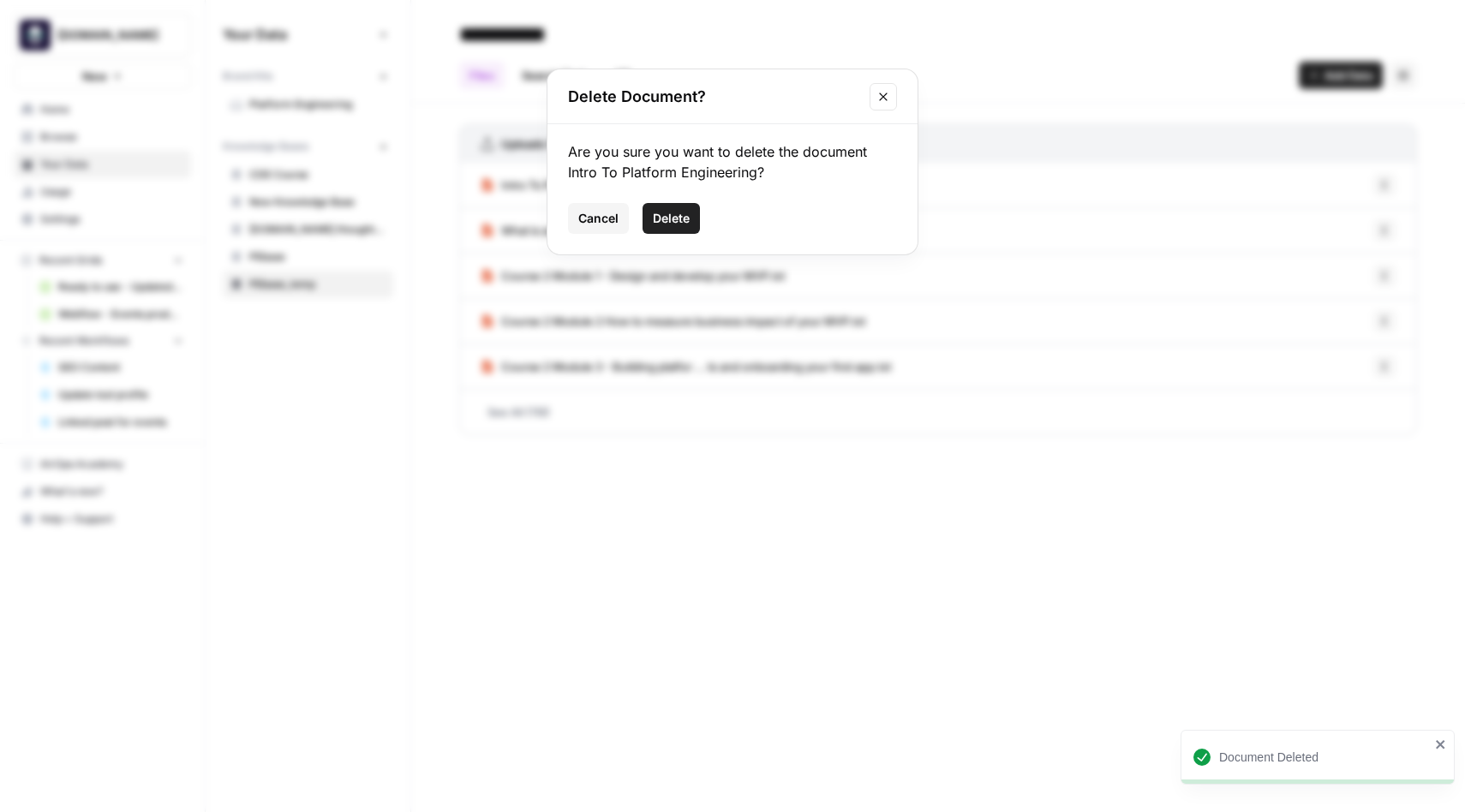
click at [675, 218] on span "Delete" at bounding box center [671, 218] width 37 height 17
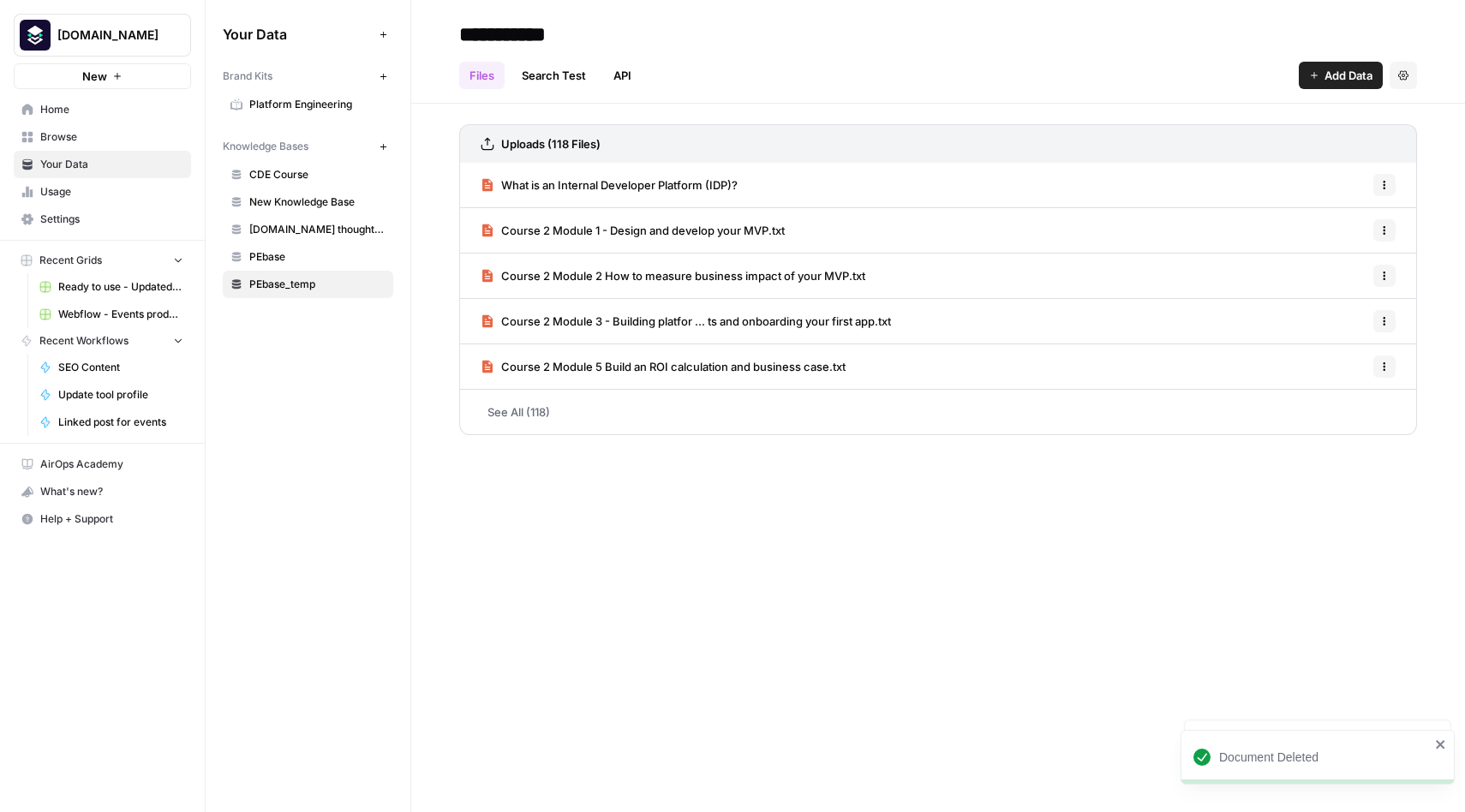
click at [1391, 184] on button "Options" at bounding box center [1385, 185] width 22 height 22
click at [1335, 218] on span "Delete File" at bounding box center [1346, 223] width 56 height 17
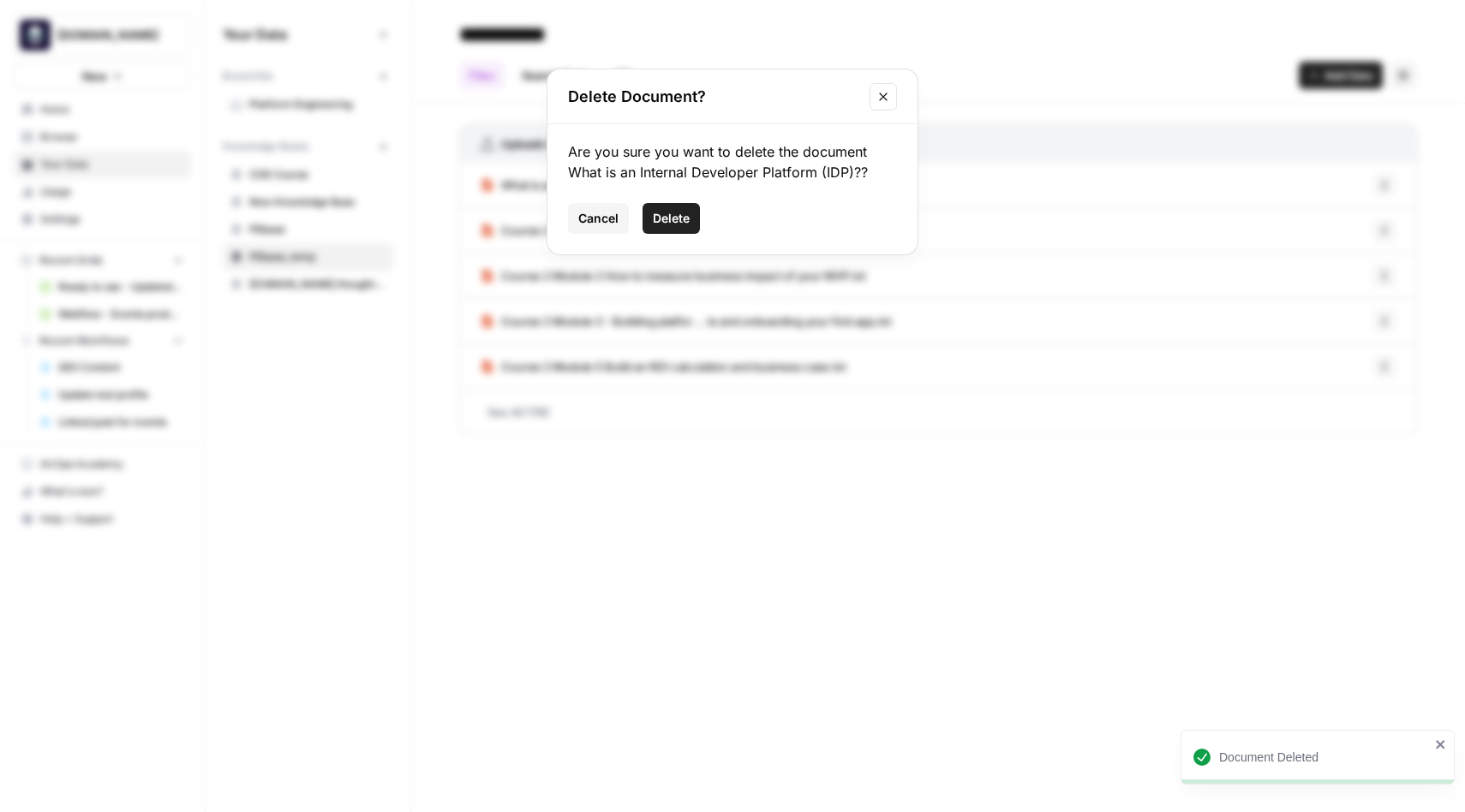
click at [683, 210] on span "Delete" at bounding box center [671, 218] width 37 height 17
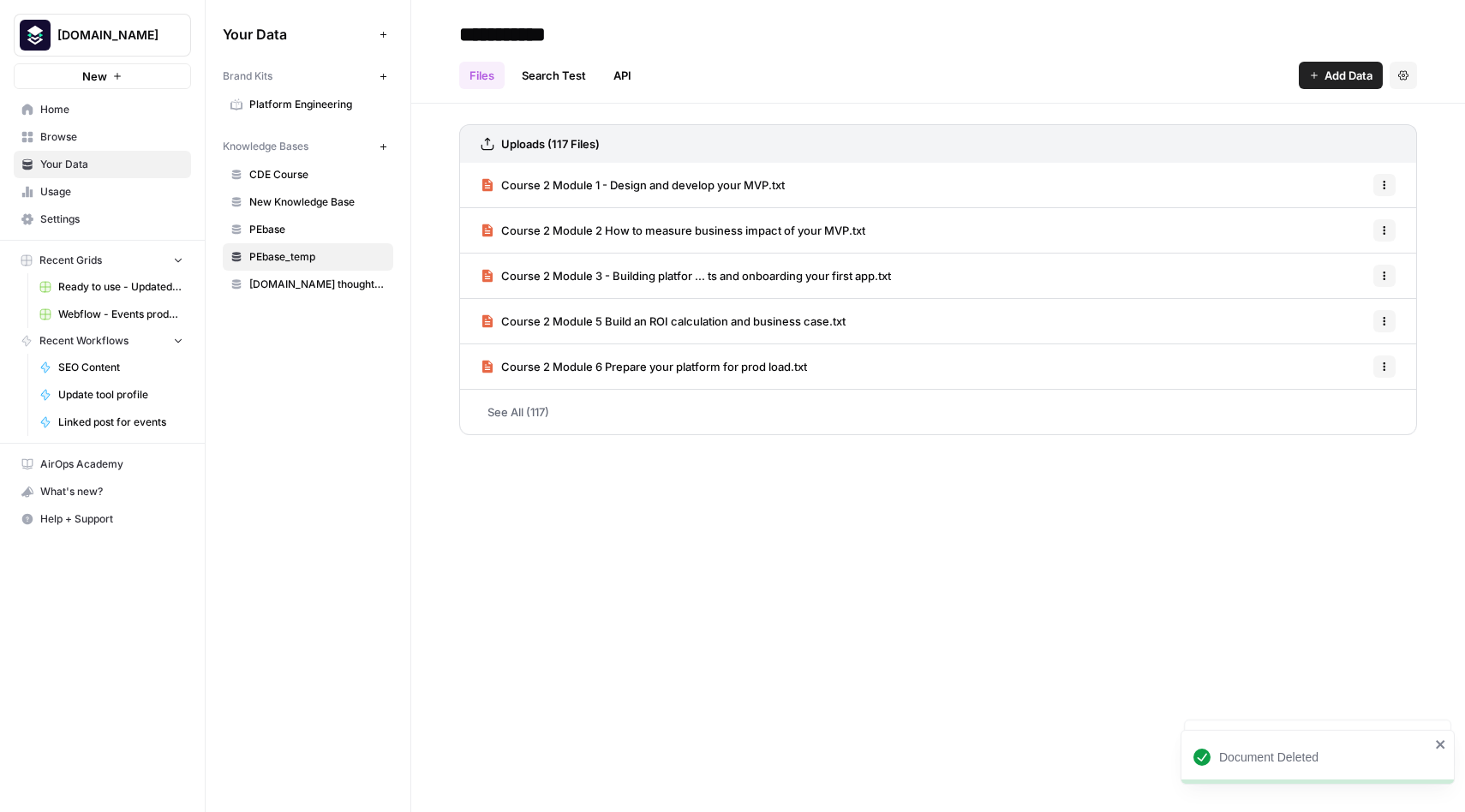
click at [1395, 188] on button "Options" at bounding box center [1385, 185] width 22 height 22
click at [1331, 233] on button "Delete File" at bounding box center [1340, 223] width 95 height 24
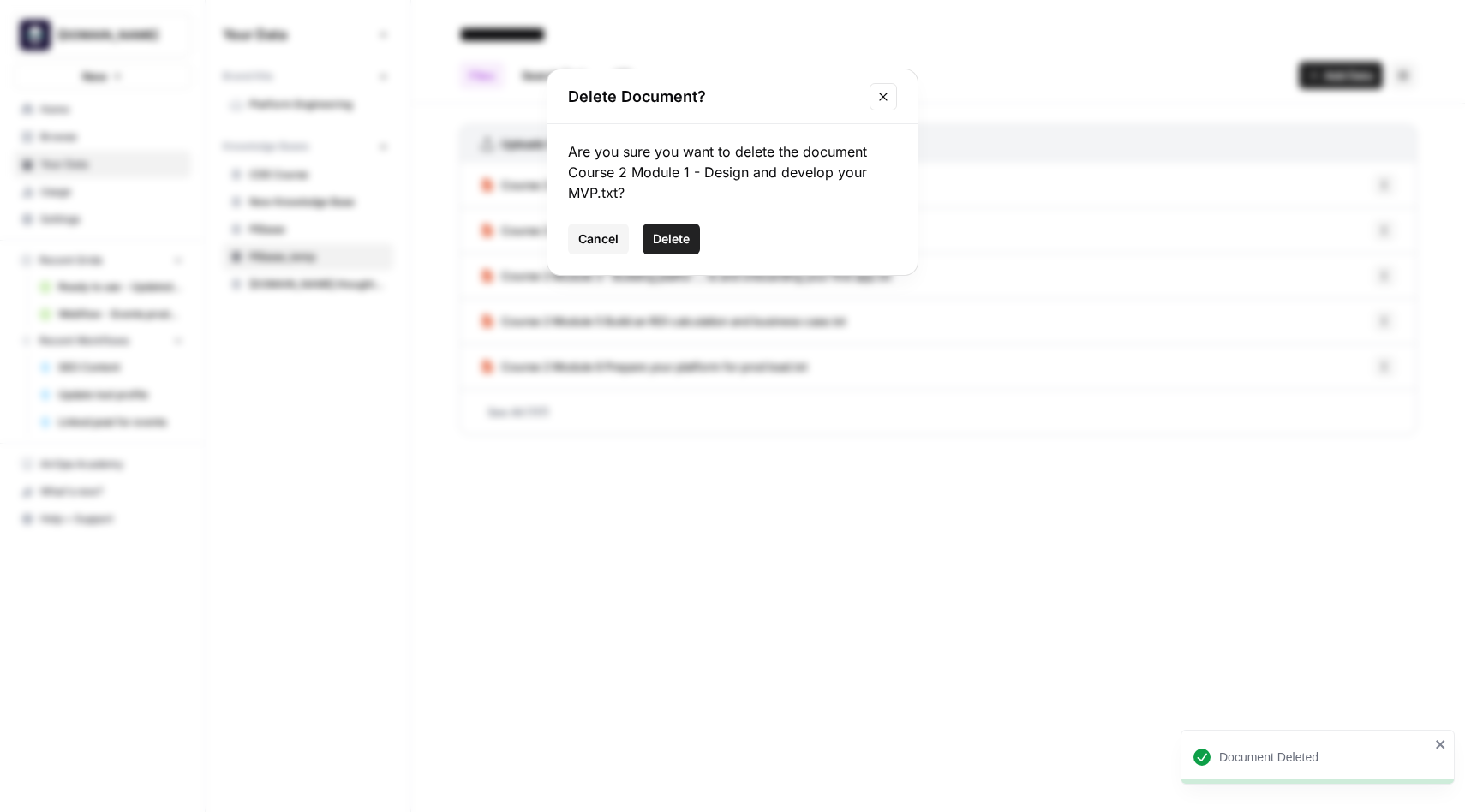
click at [686, 244] on span "Delete" at bounding box center [671, 239] width 37 height 17
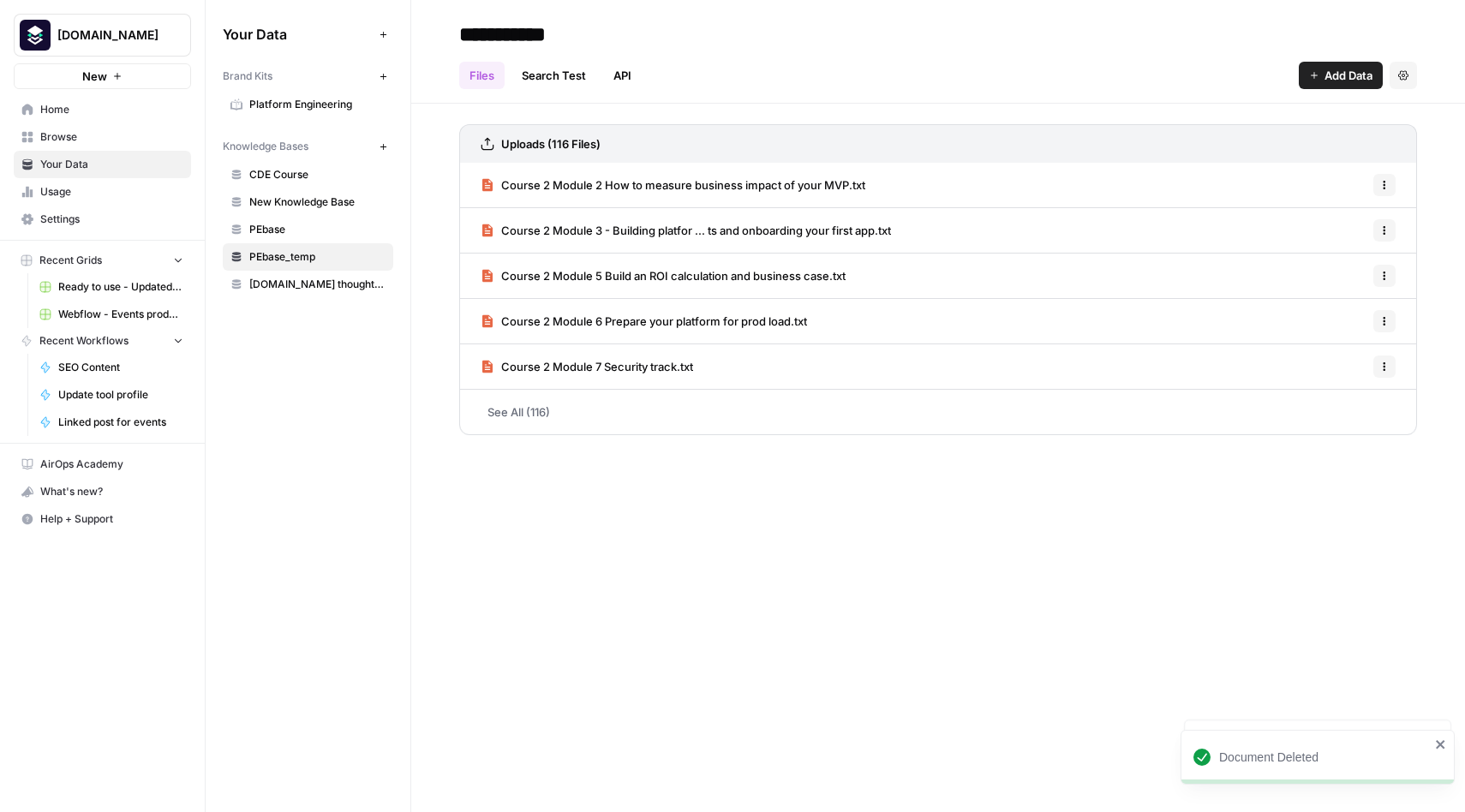
click at [1382, 183] on icon "button" at bounding box center [1385, 185] width 10 height 10
click at [1331, 214] on span "Delete File" at bounding box center [1346, 223] width 56 height 17
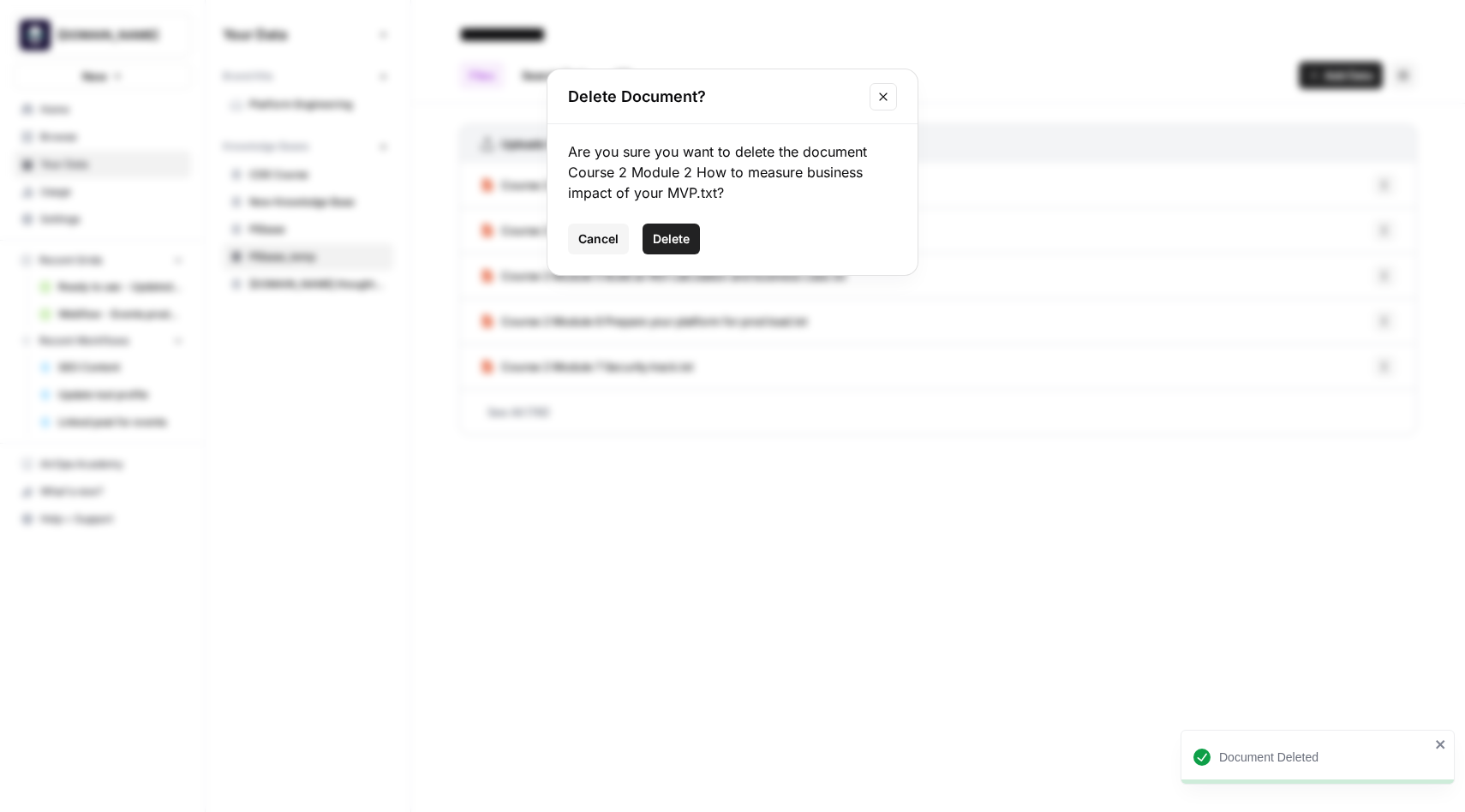
click at [677, 236] on span "Delete" at bounding box center [671, 239] width 37 height 17
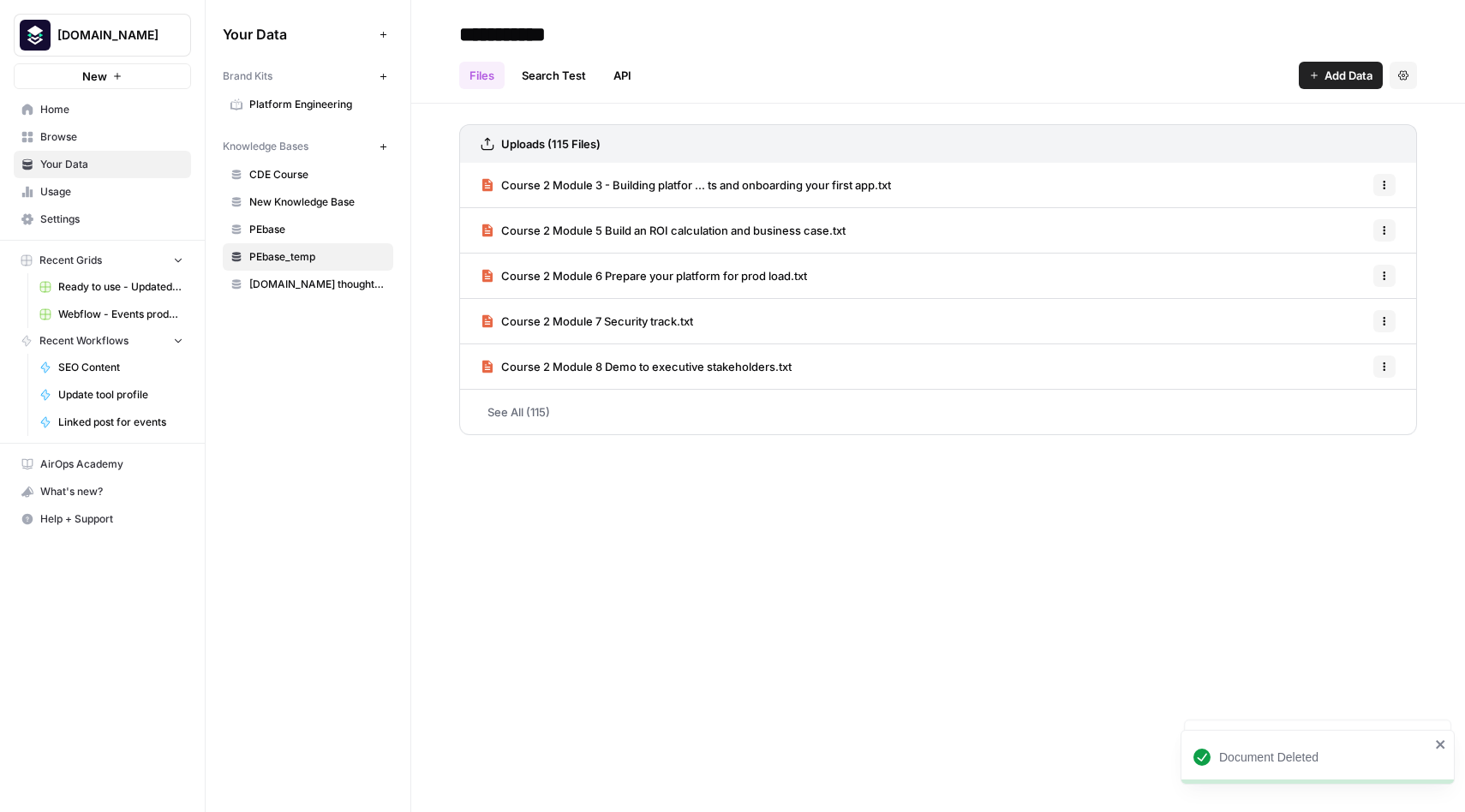
click at [1388, 181] on icon "button" at bounding box center [1385, 185] width 10 height 10
click at [1351, 225] on span "Delete File" at bounding box center [1346, 223] width 56 height 17
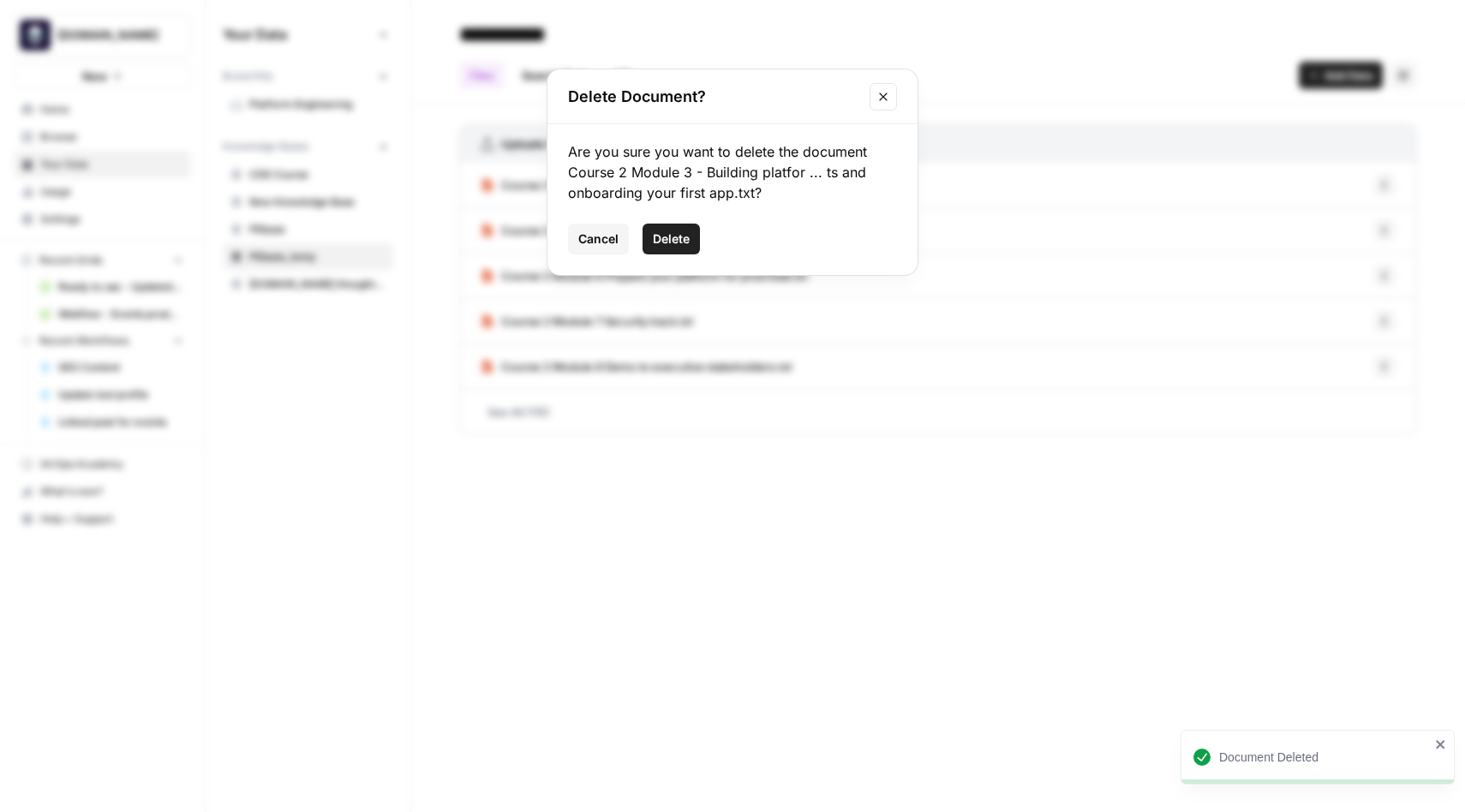
click at [673, 245] on span "Delete" at bounding box center [671, 239] width 37 height 17
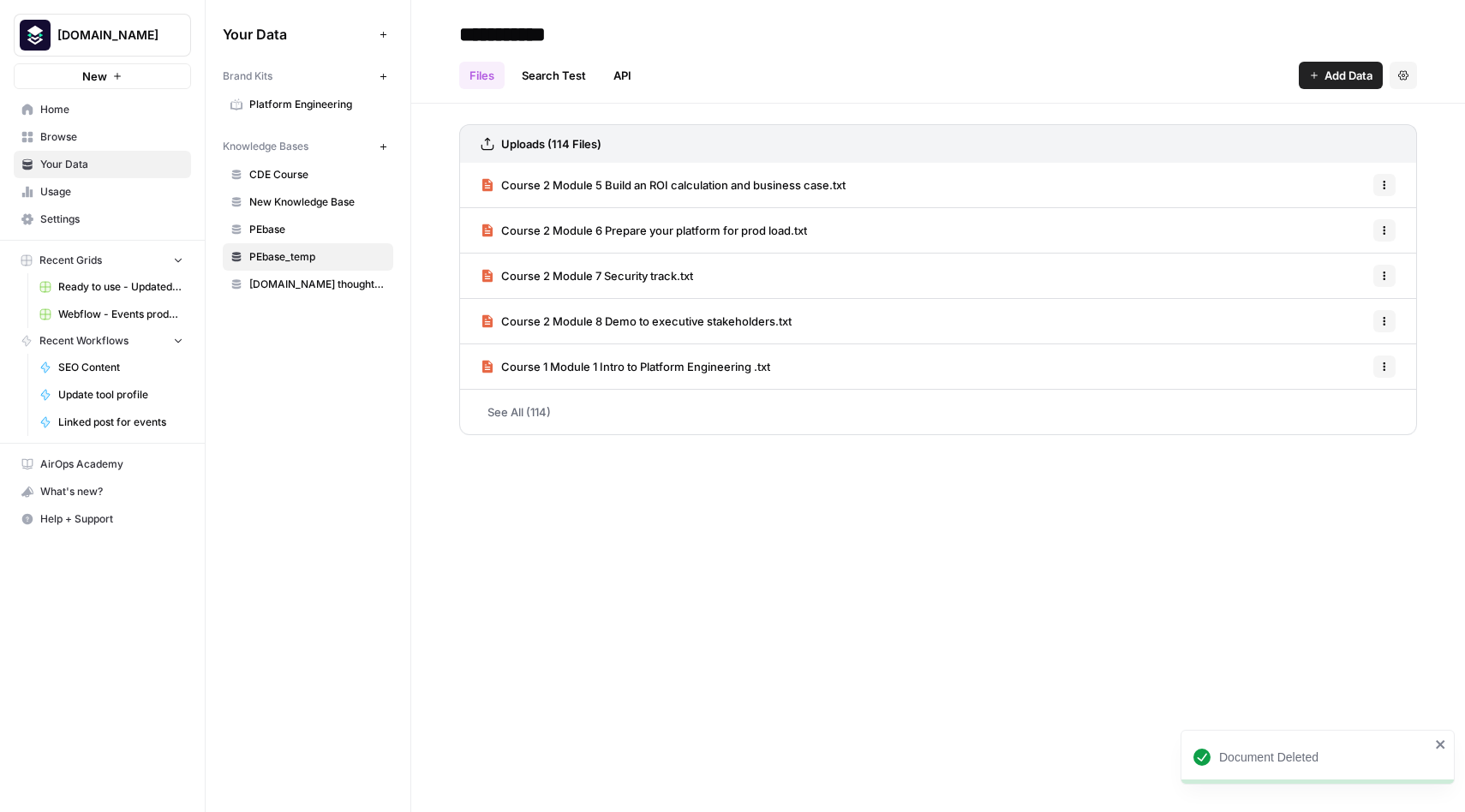
click at [1385, 184] on icon "button" at bounding box center [1385, 185] width 3 height 3
click at [1359, 225] on span "Delete File" at bounding box center [1346, 223] width 56 height 17
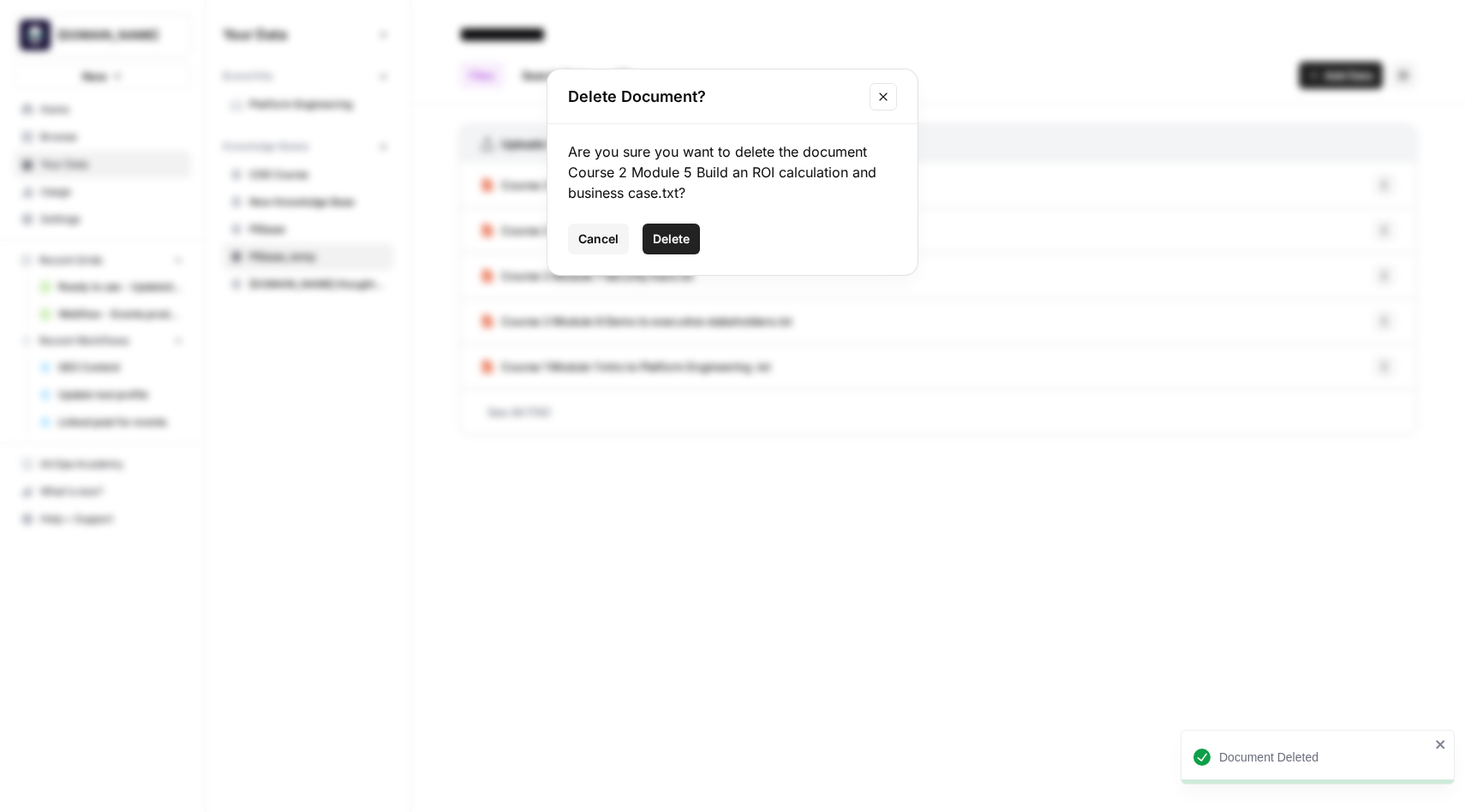
click at [681, 226] on button "Delete" at bounding box center [671, 239] width 58 height 31
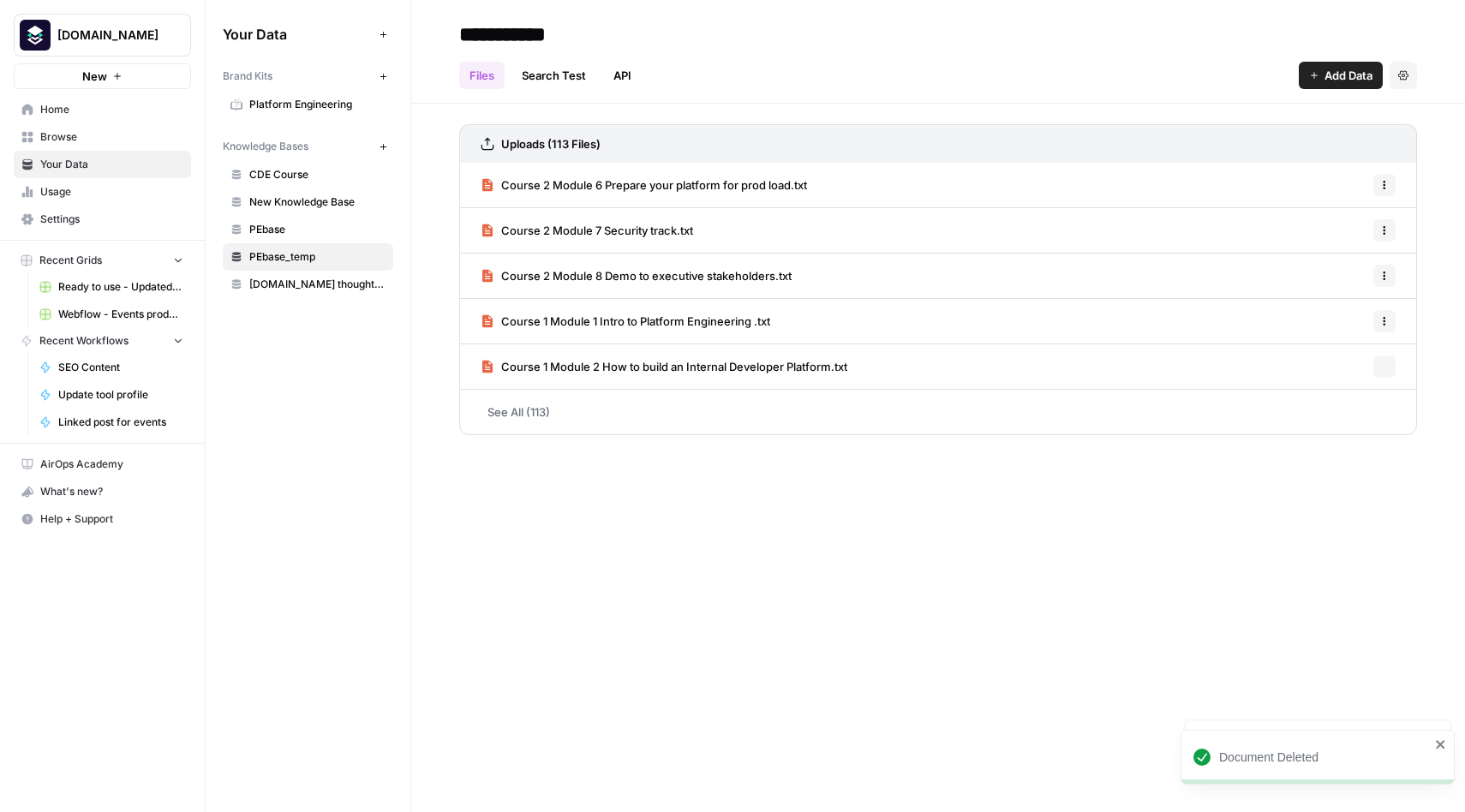
click at [1384, 187] on icon "button" at bounding box center [1385, 185] width 10 height 10
click at [1345, 220] on span "Delete File" at bounding box center [1346, 223] width 56 height 17
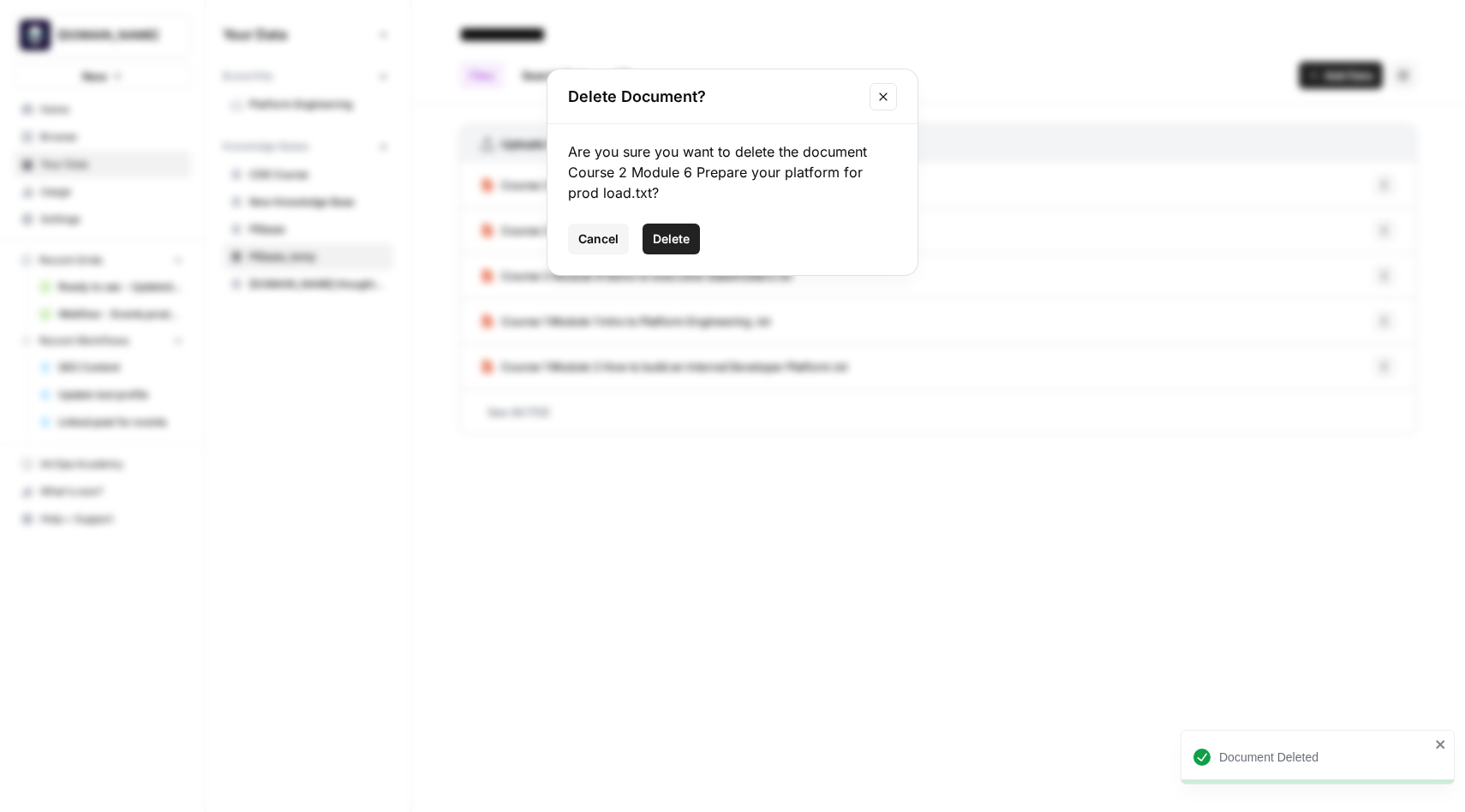
click at [671, 231] on span "Delete" at bounding box center [671, 239] width 37 height 17
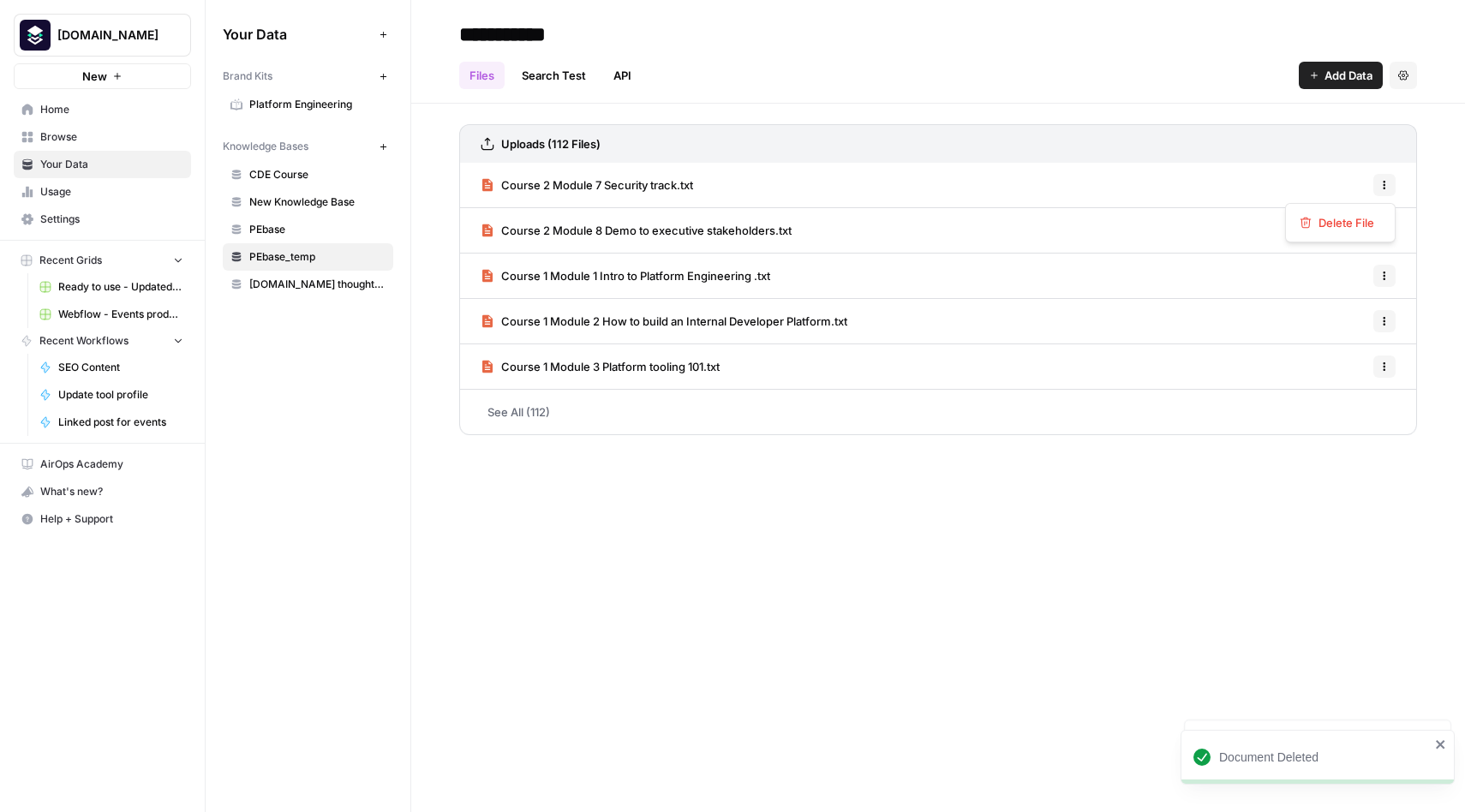
click at [1390, 183] on button "Options" at bounding box center [1385, 185] width 22 height 22
click at [1351, 225] on span "Delete File" at bounding box center [1346, 223] width 56 height 17
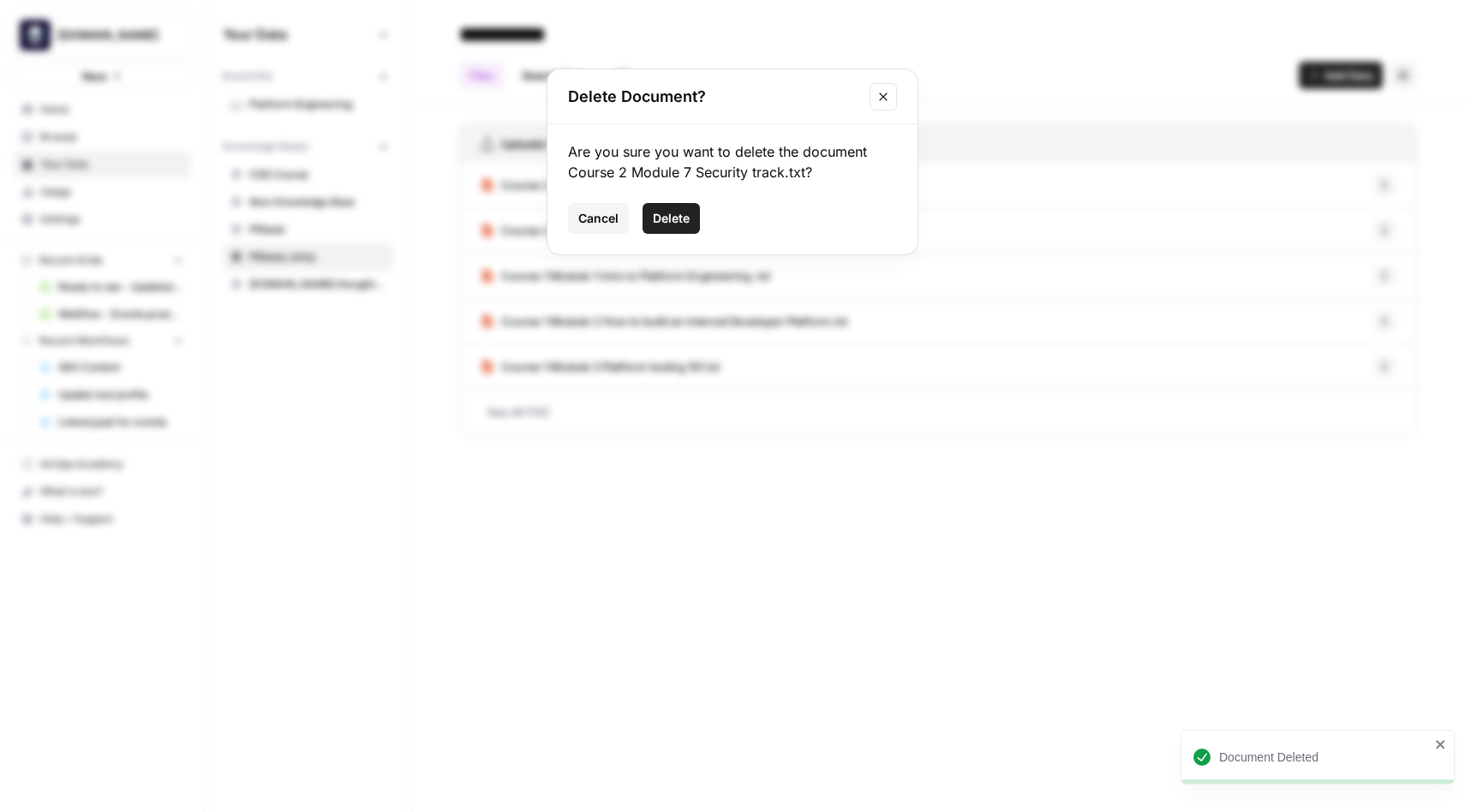
click at [674, 217] on span "Delete" at bounding box center [671, 218] width 37 height 17
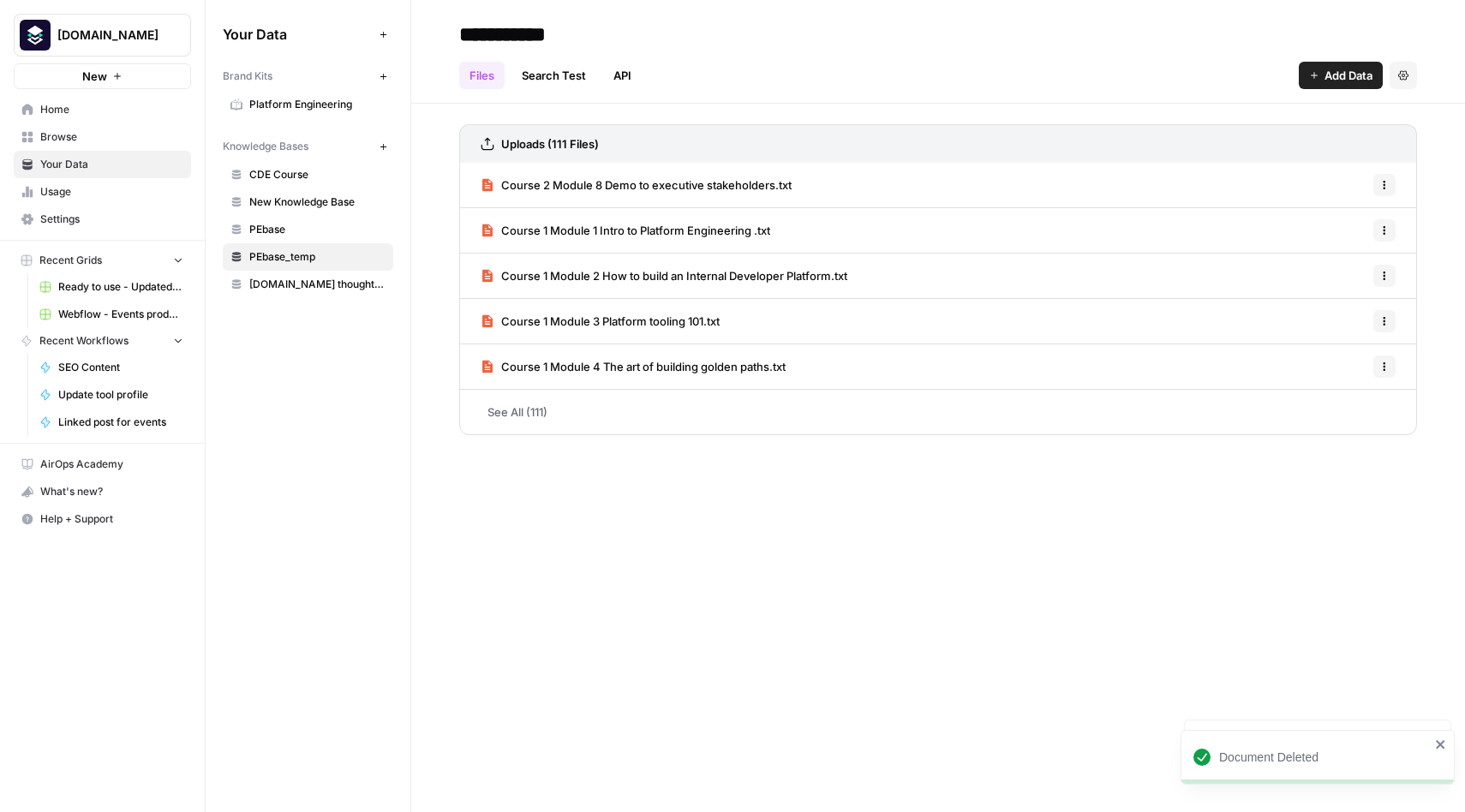
click at [1389, 185] on icon "button" at bounding box center [1385, 185] width 10 height 10
click at [1350, 217] on span "Delete File" at bounding box center [1346, 223] width 56 height 17
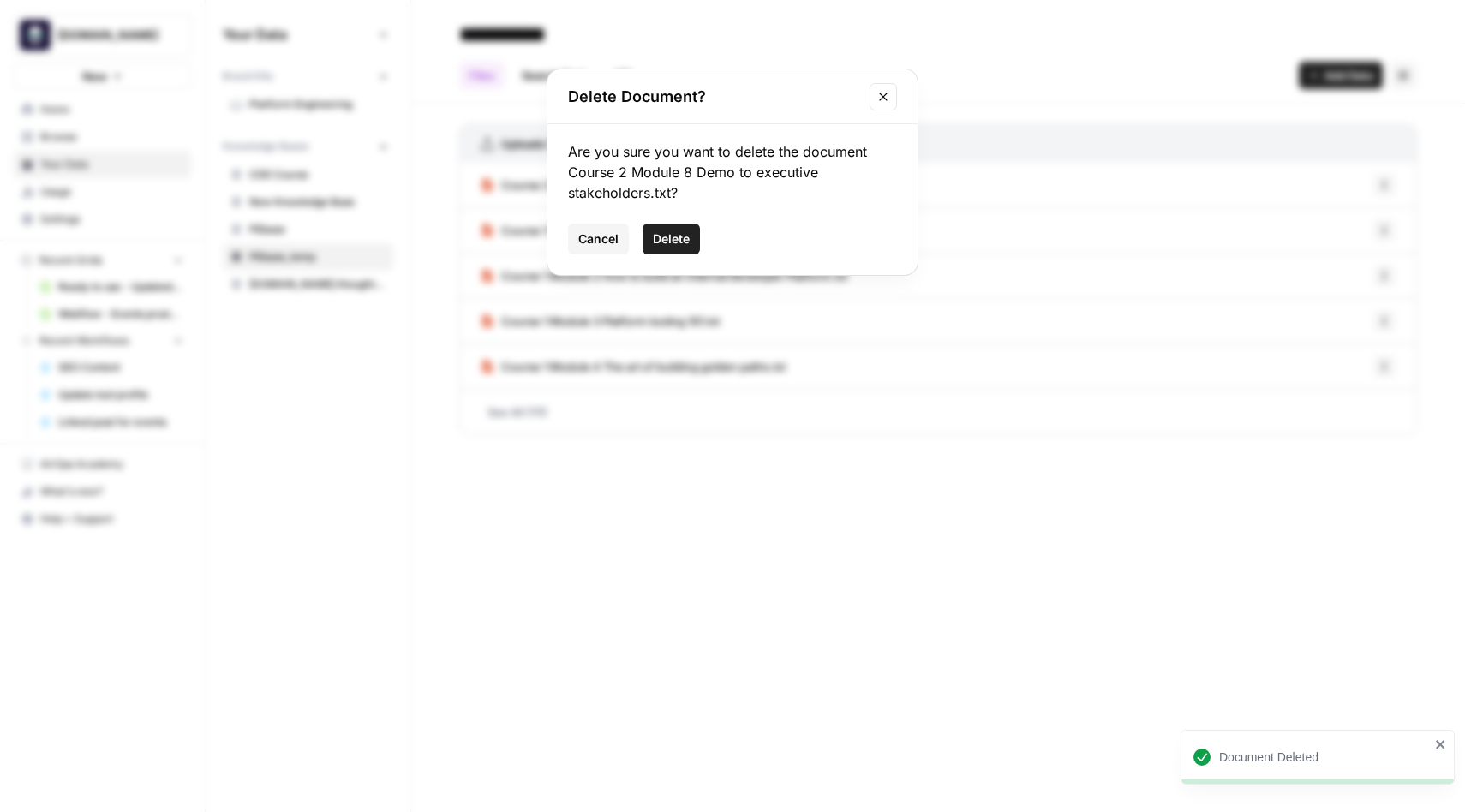
click at [678, 237] on span "Delete" at bounding box center [671, 239] width 37 height 17
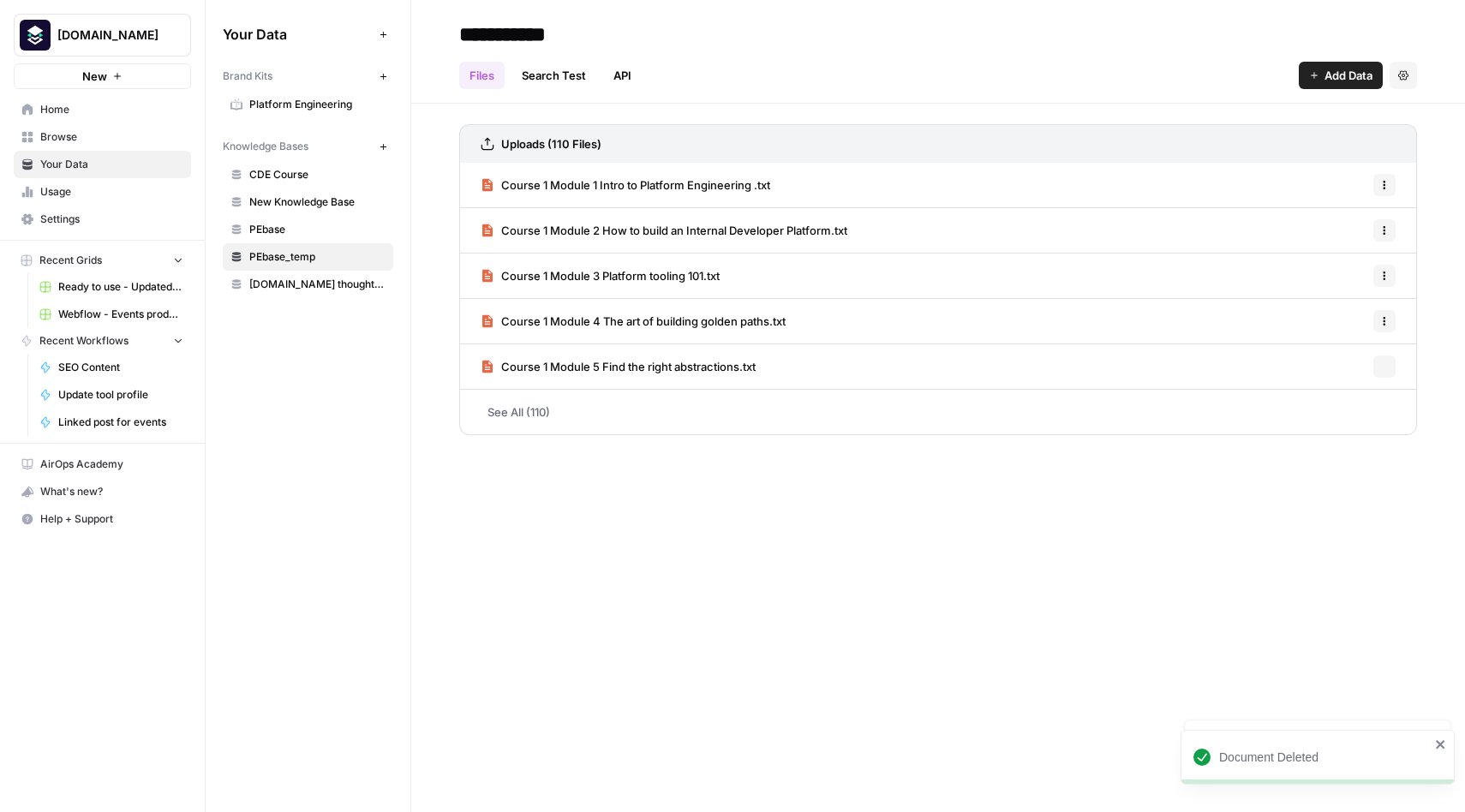
click at [1382, 184] on icon "button" at bounding box center [1385, 185] width 10 height 10
click at [1350, 216] on span "Delete File" at bounding box center [1346, 223] width 56 height 17
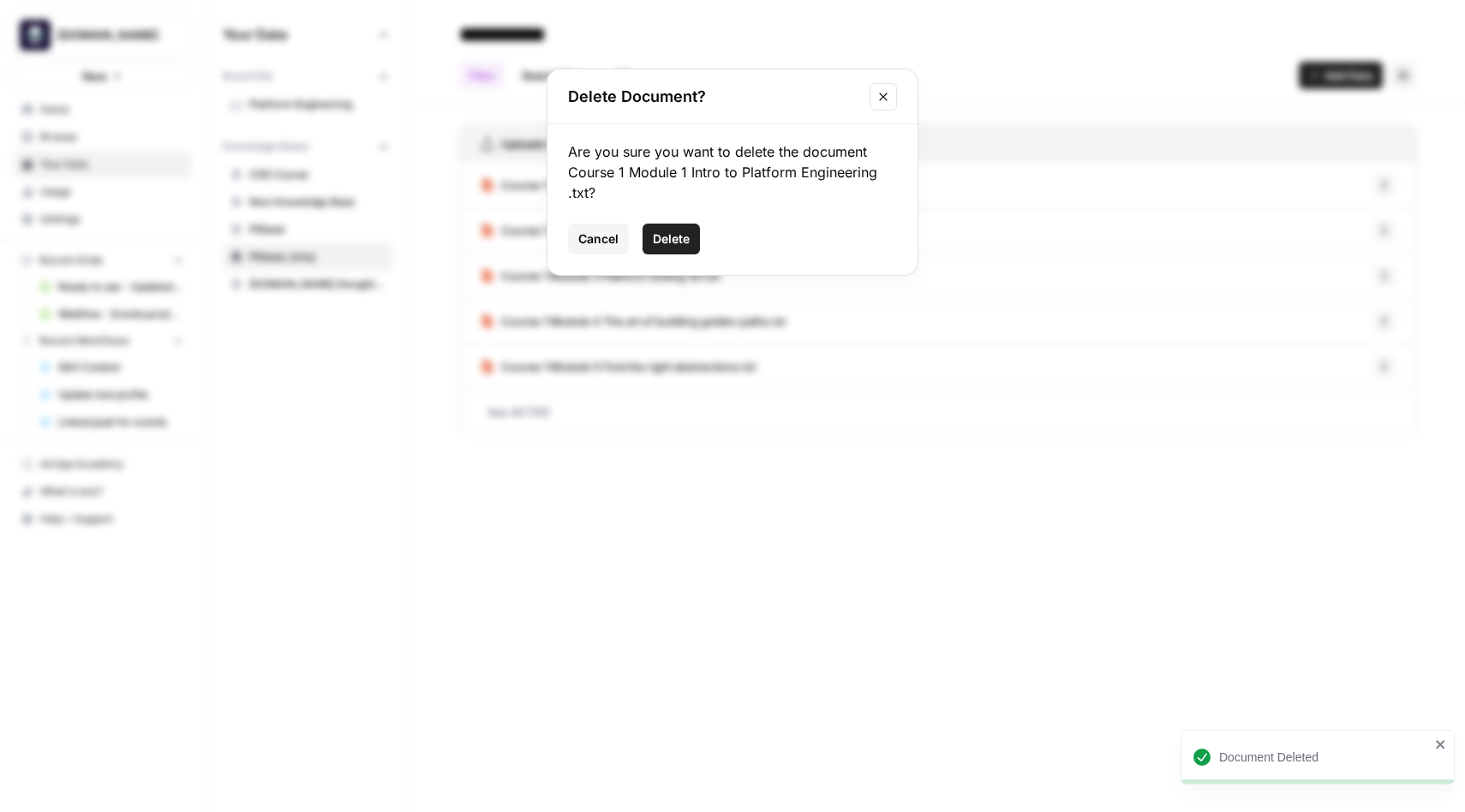
click at [677, 242] on span "Delete" at bounding box center [671, 239] width 37 height 17
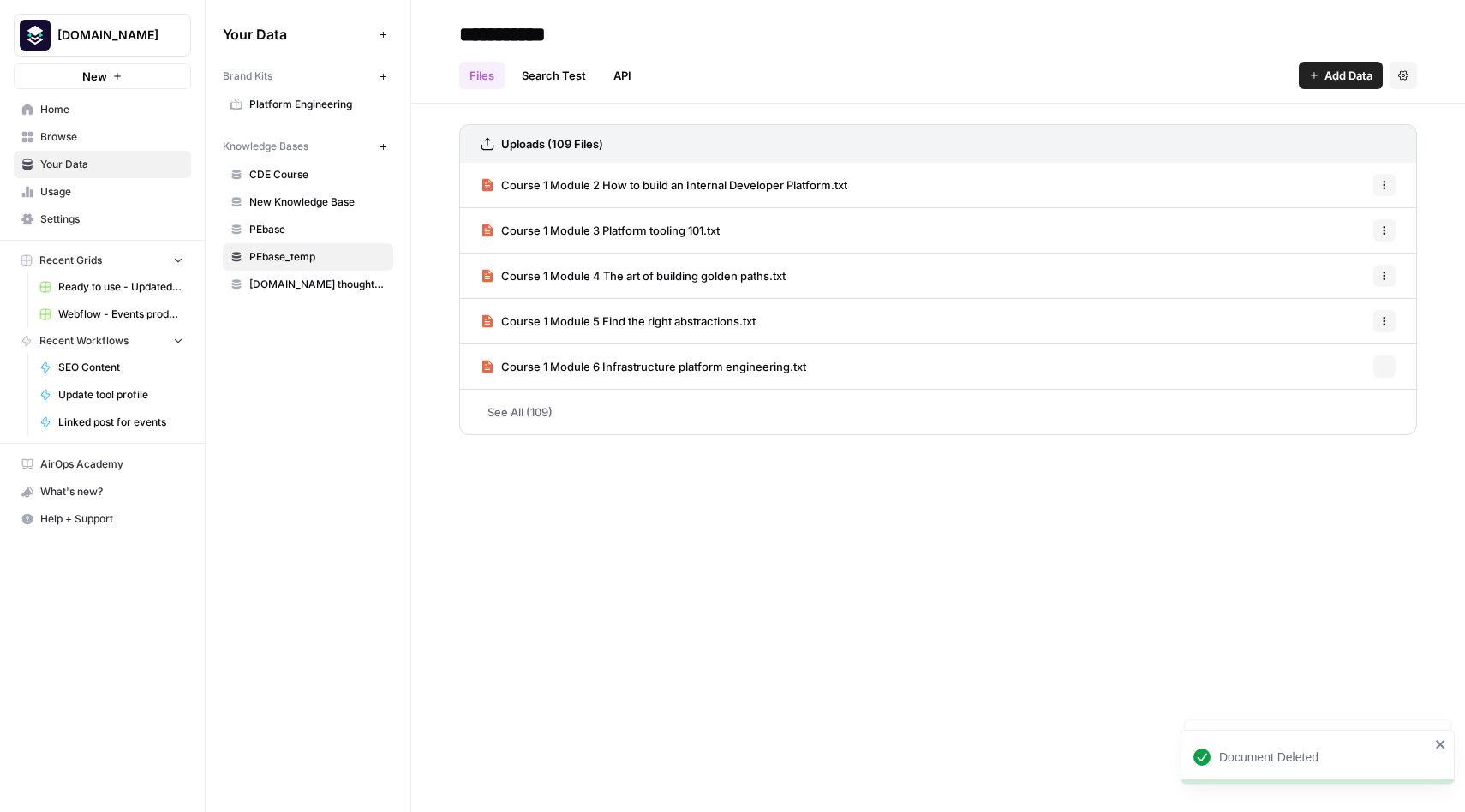
click at [1385, 182] on icon "button" at bounding box center [1385, 185] width 10 height 10
click at [1341, 220] on span "Delete File" at bounding box center [1346, 223] width 56 height 17
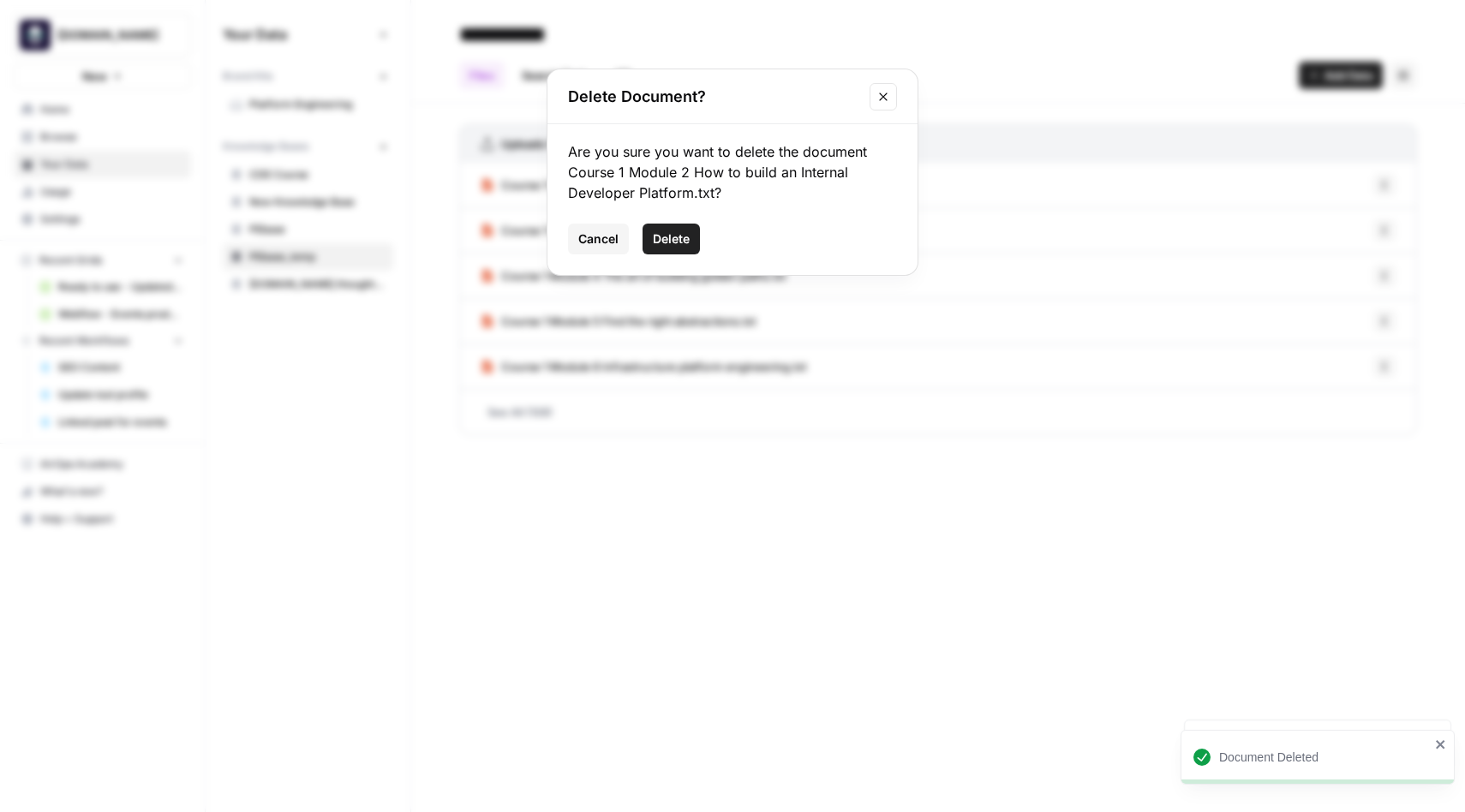
click at [662, 243] on span "Delete" at bounding box center [671, 239] width 37 height 17
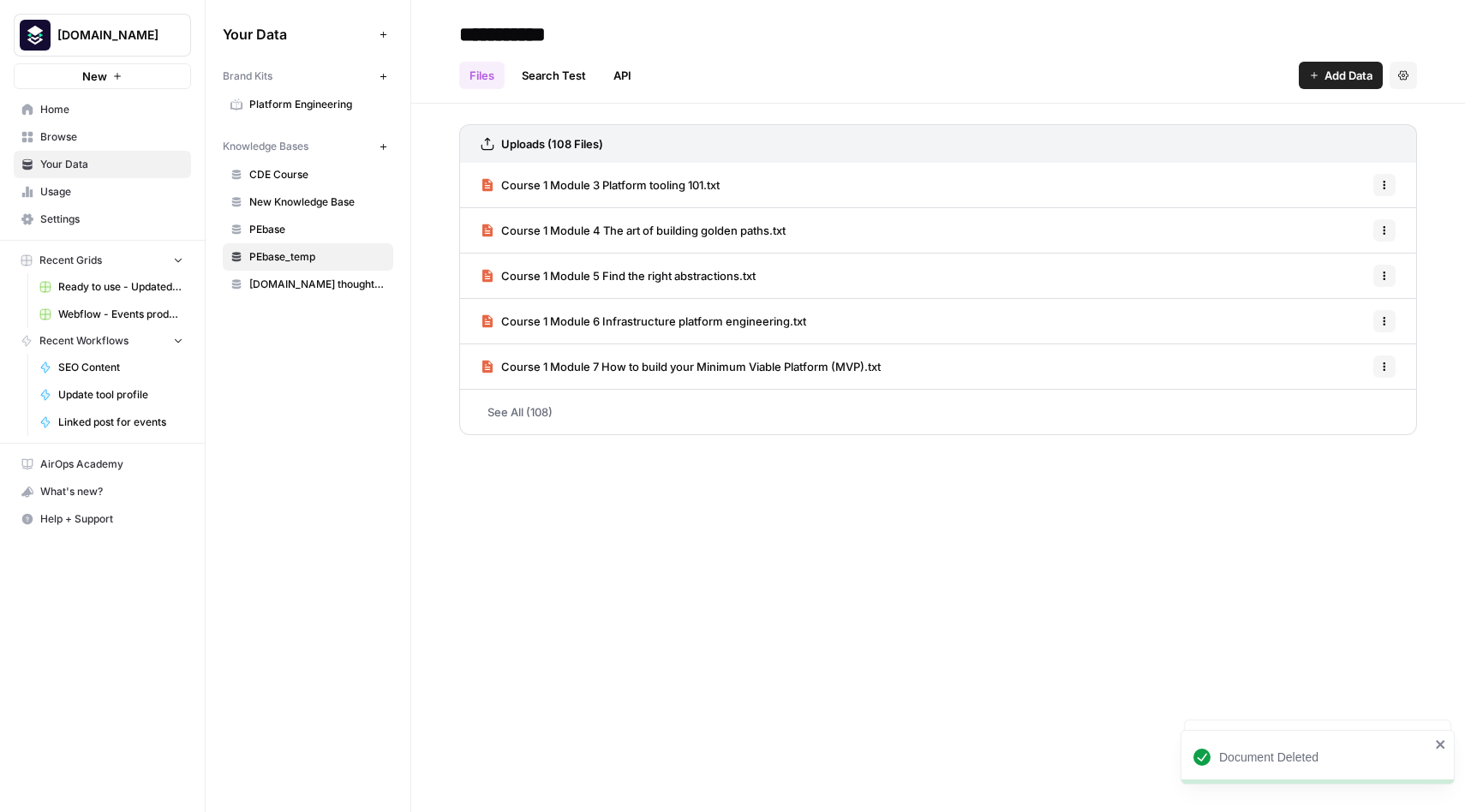
click at [1388, 184] on icon "button" at bounding box center [1385, 185] width 10 height 10
click at [1356, 218] on span "Delete File" at bounding box center [1346, 223] width 56 height 17
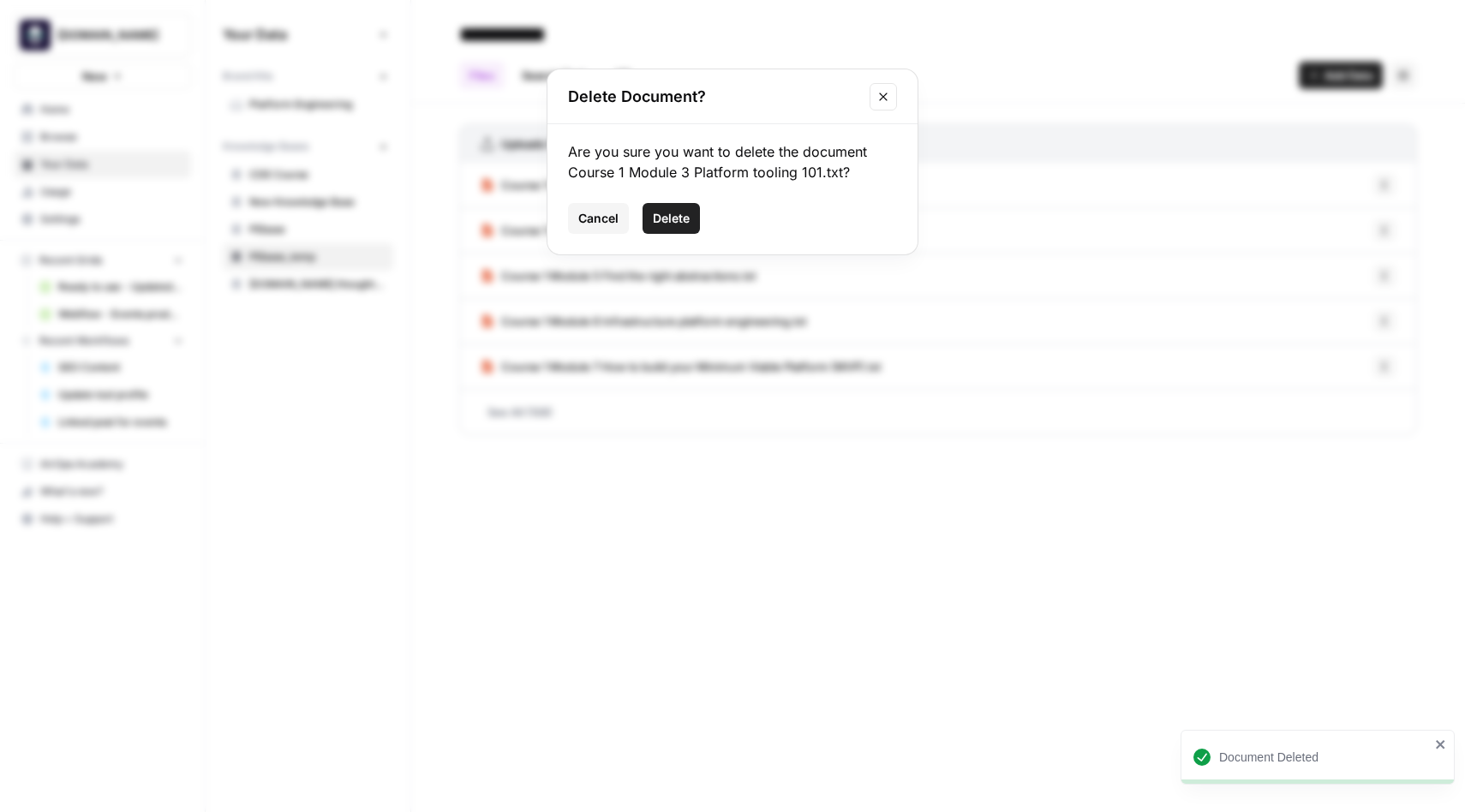
click at [668, 219] on span "Delete" at bounding box center [671, 218] width 37 height 17
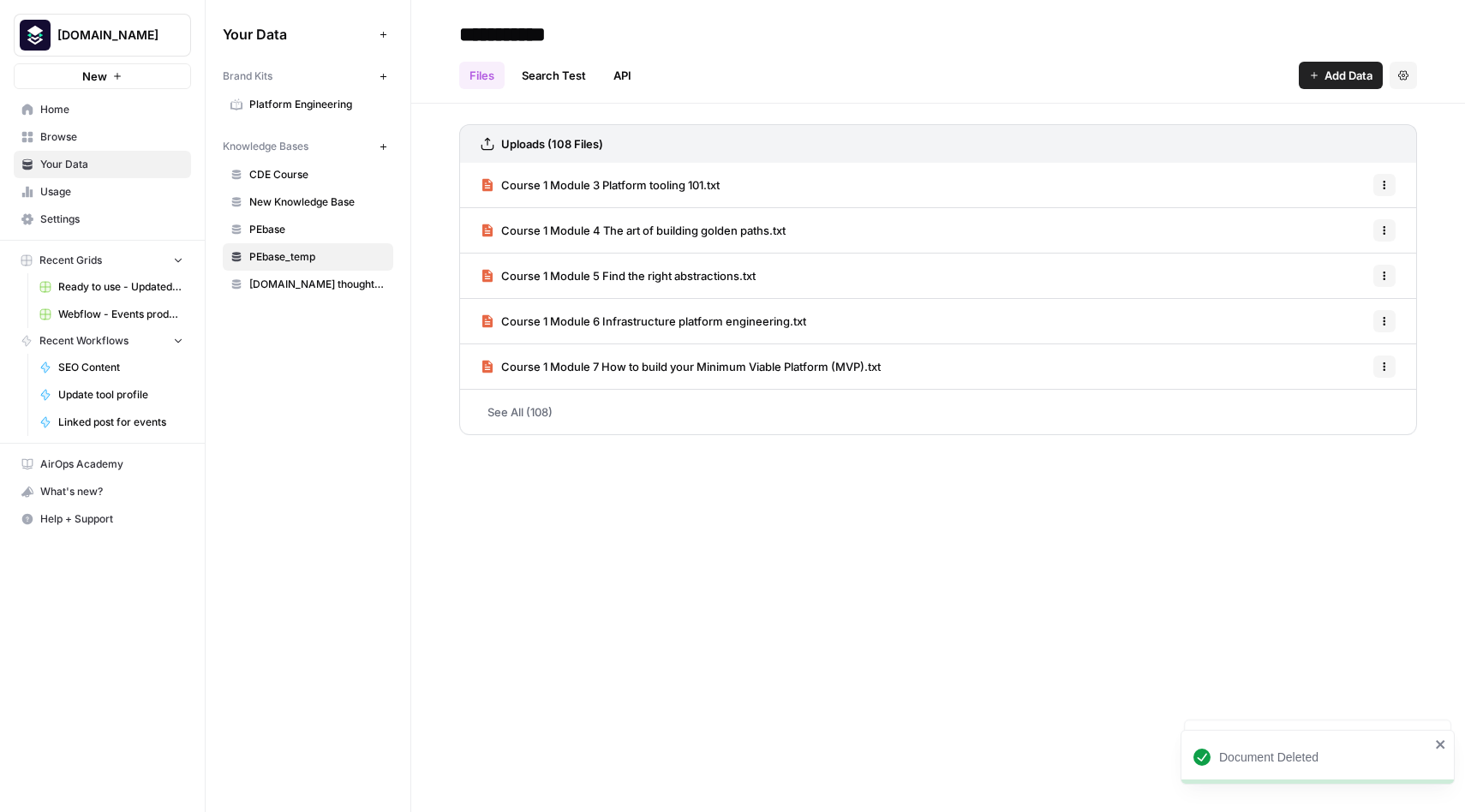
click at [1384, 233] on icon "button" at bounding box center [1385, 234] width 3 height 3
click at [1328, 231] on span "Delete File" at bounding box center [1346, 223] width 56 height 17
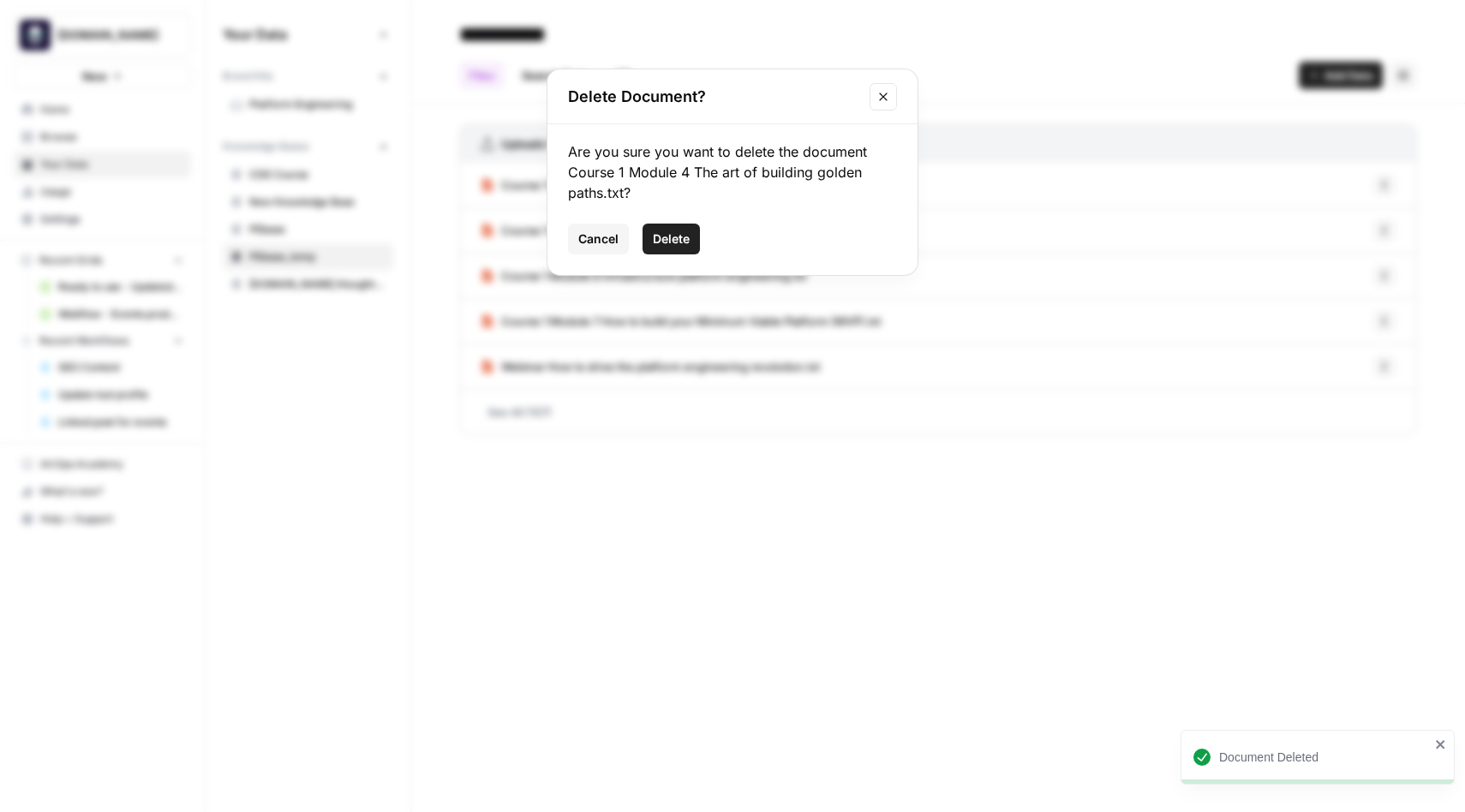
click at [680, 231] on span "Delete" at bounding box center [671, 239] width 37 height 17
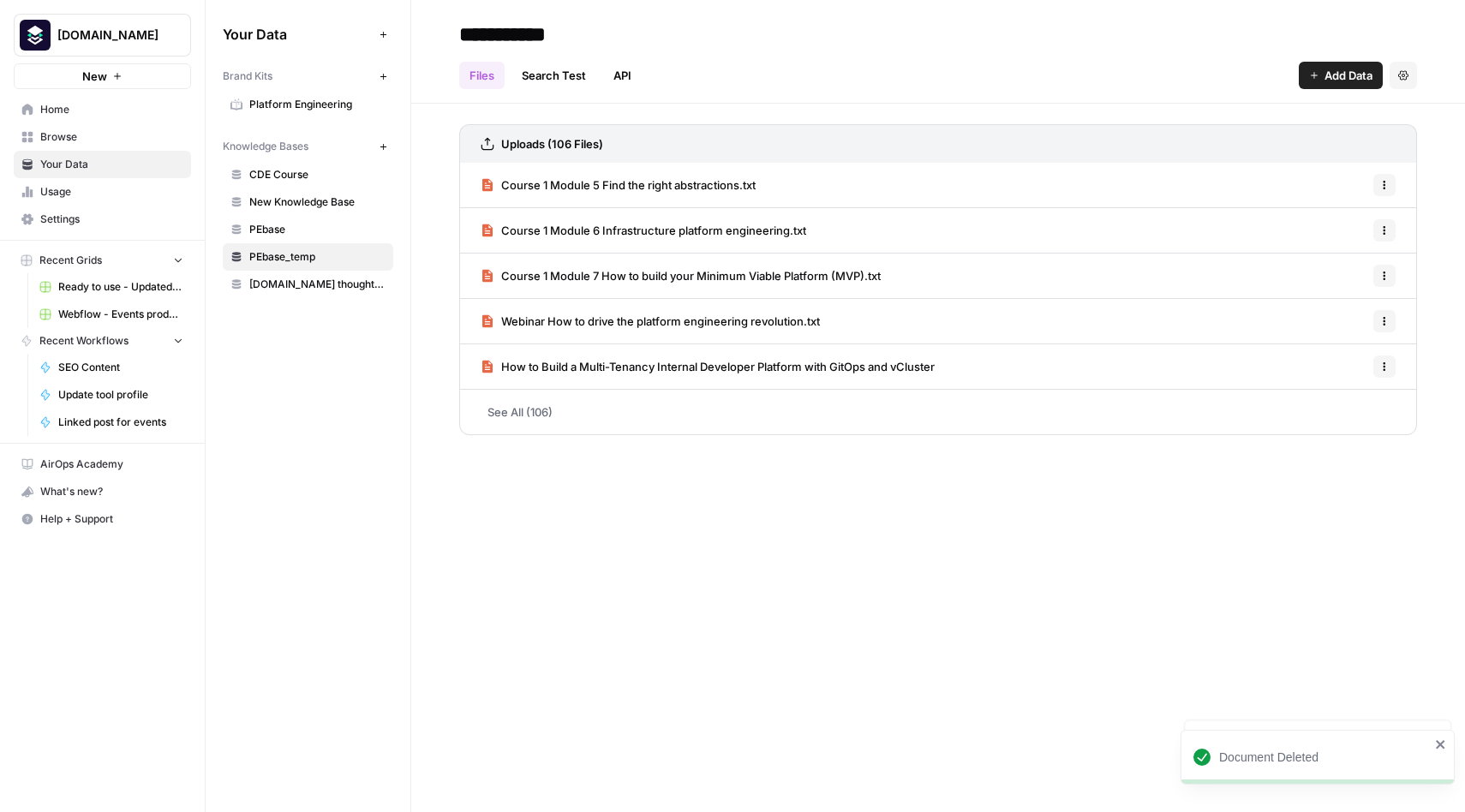
click at [1383, 186] on icon "button" at bounding box center [1385, 185] width 10 height 10
click at [1349, 220] on span "Delete File" at bounding box center [1346, 223] width 56 height 17
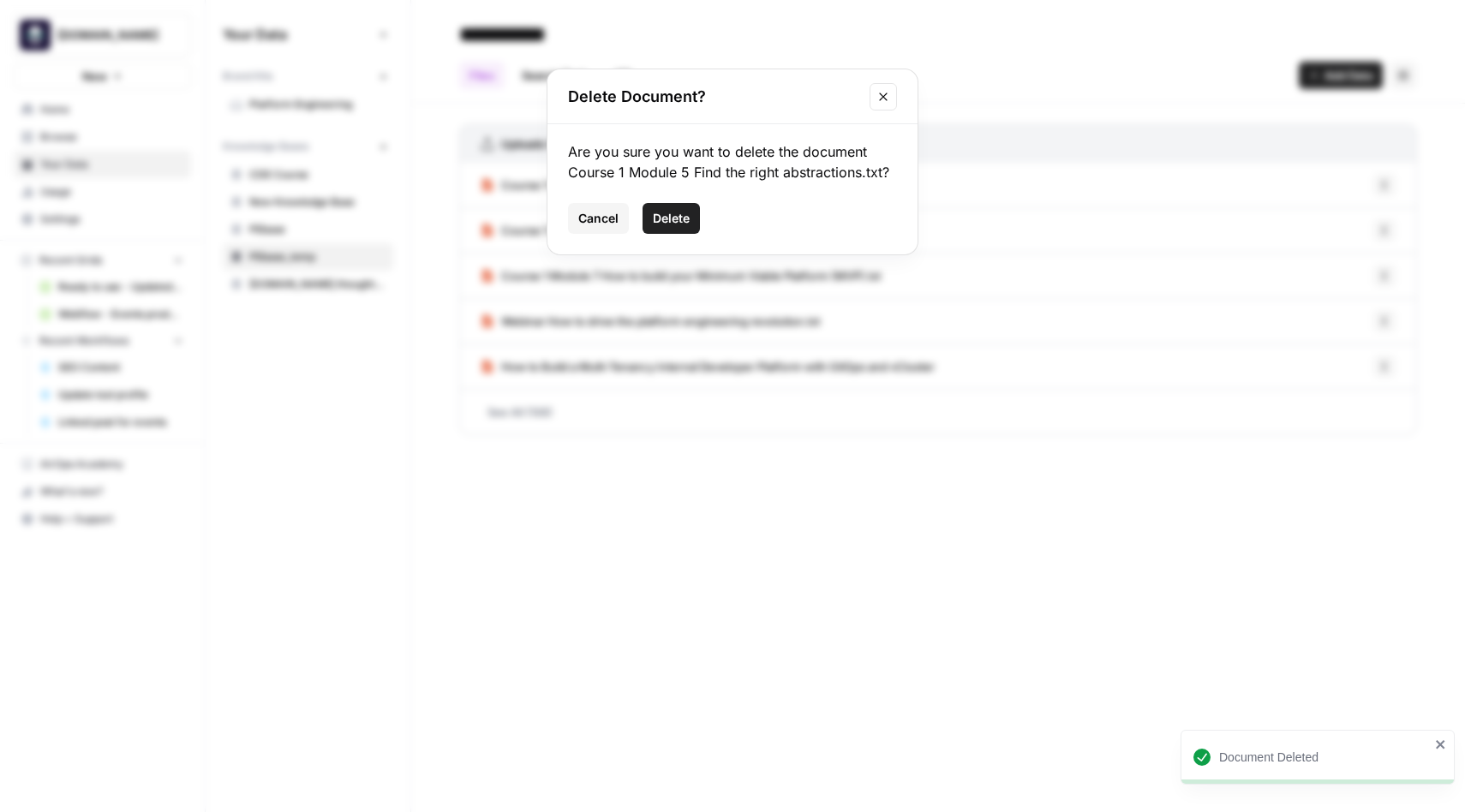
click at [672, 212] on span "Delete" at bounding box center [671, 218] width 37 height 17
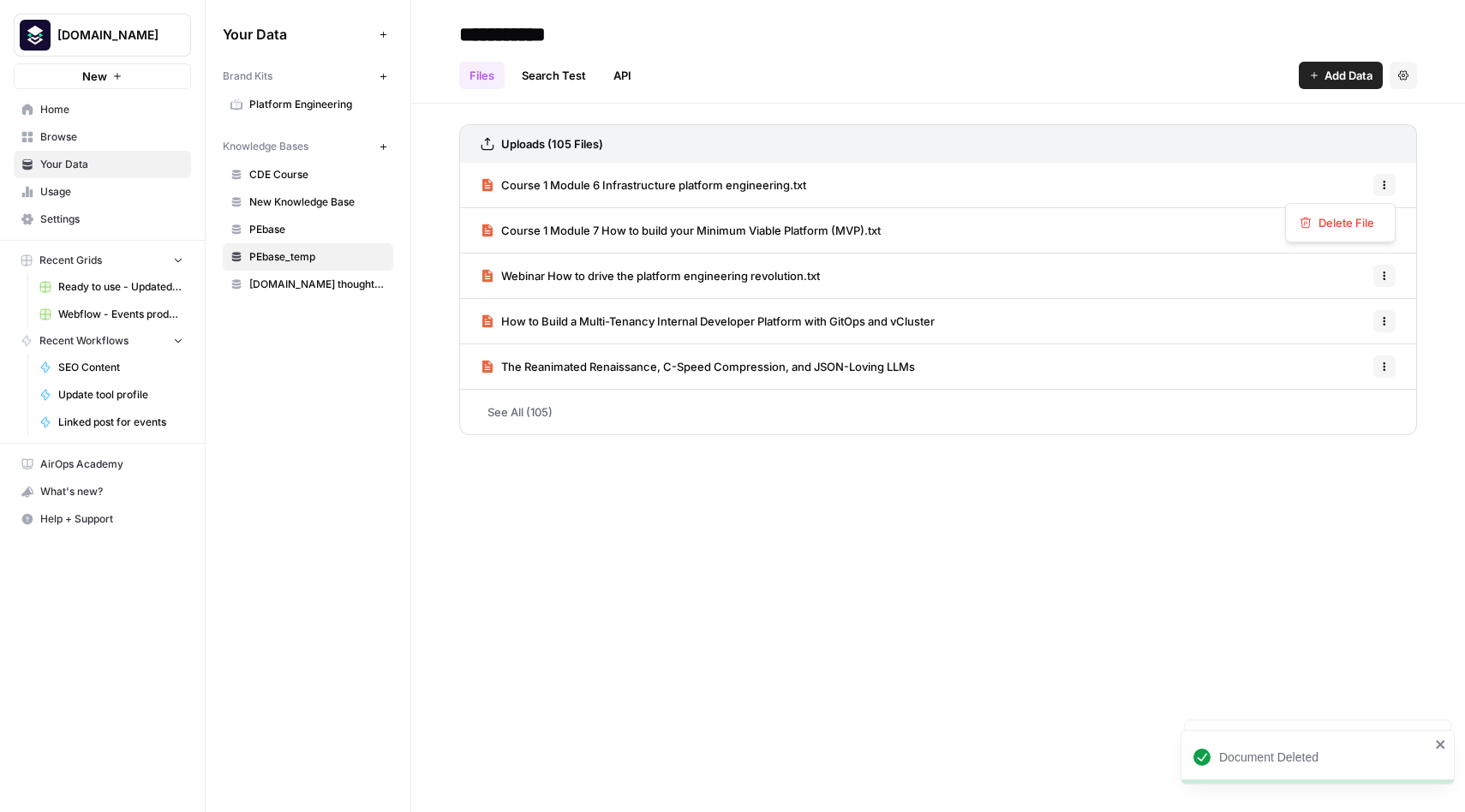
click at [1379, 185] on span "Options" at bounding box center [1379, 185] width 1 height 1
click at [1345, 222] on span "Delete File" at bounding box center [1346, 223] width 56 height 17
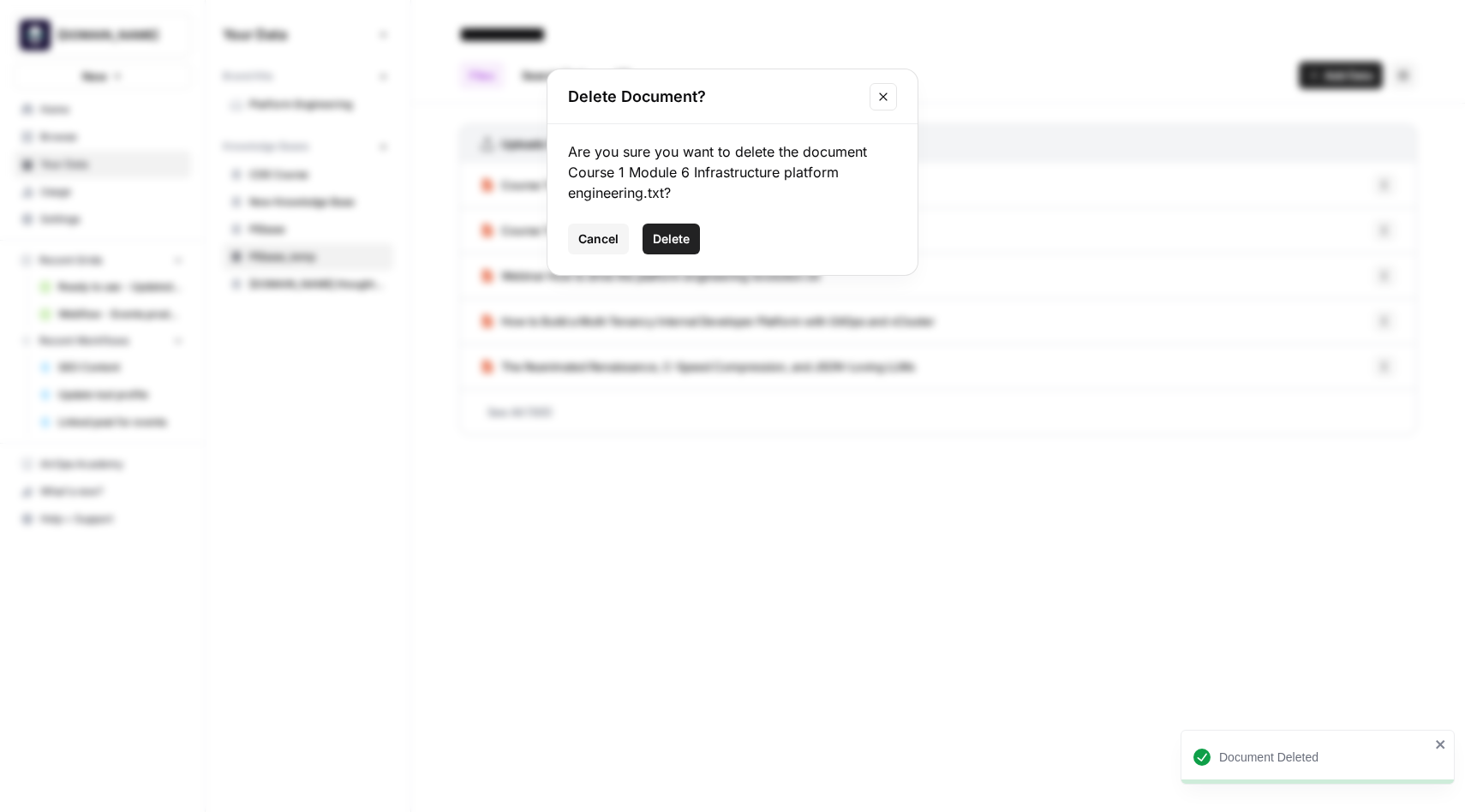
click at [685, 237] on span "Delete" at bounding box center [671, 239] width 37 height 17
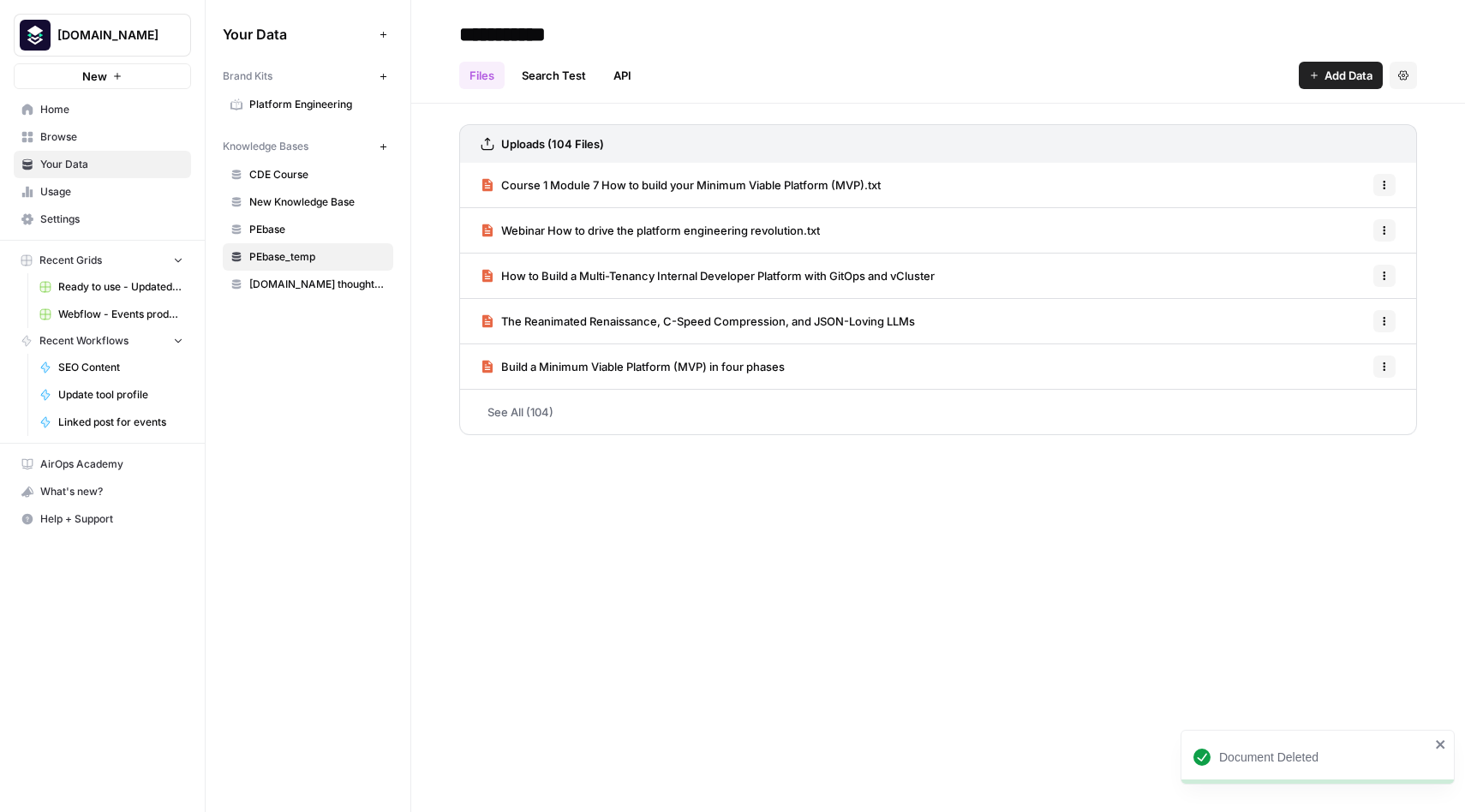
click at [1385, 181] on icon "button" at bounding box center [1385, 181] width 3 height 3
click at [1343, 214] on span "Delete File" at bounding box center [1346, 223] width 56 height 17
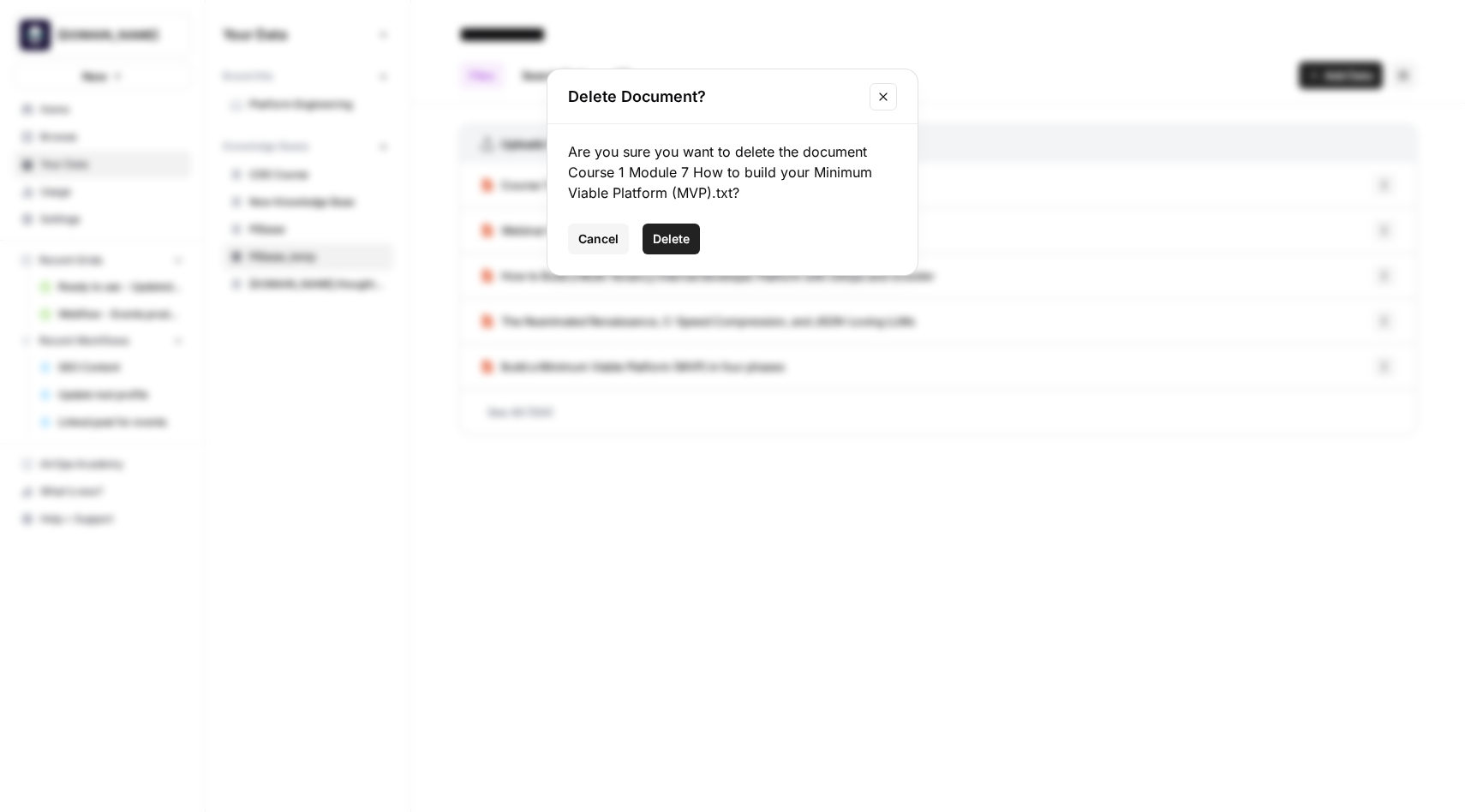
click at [685, 227] on button "Delete" at bounding box center [671, 239] width 58 height 31
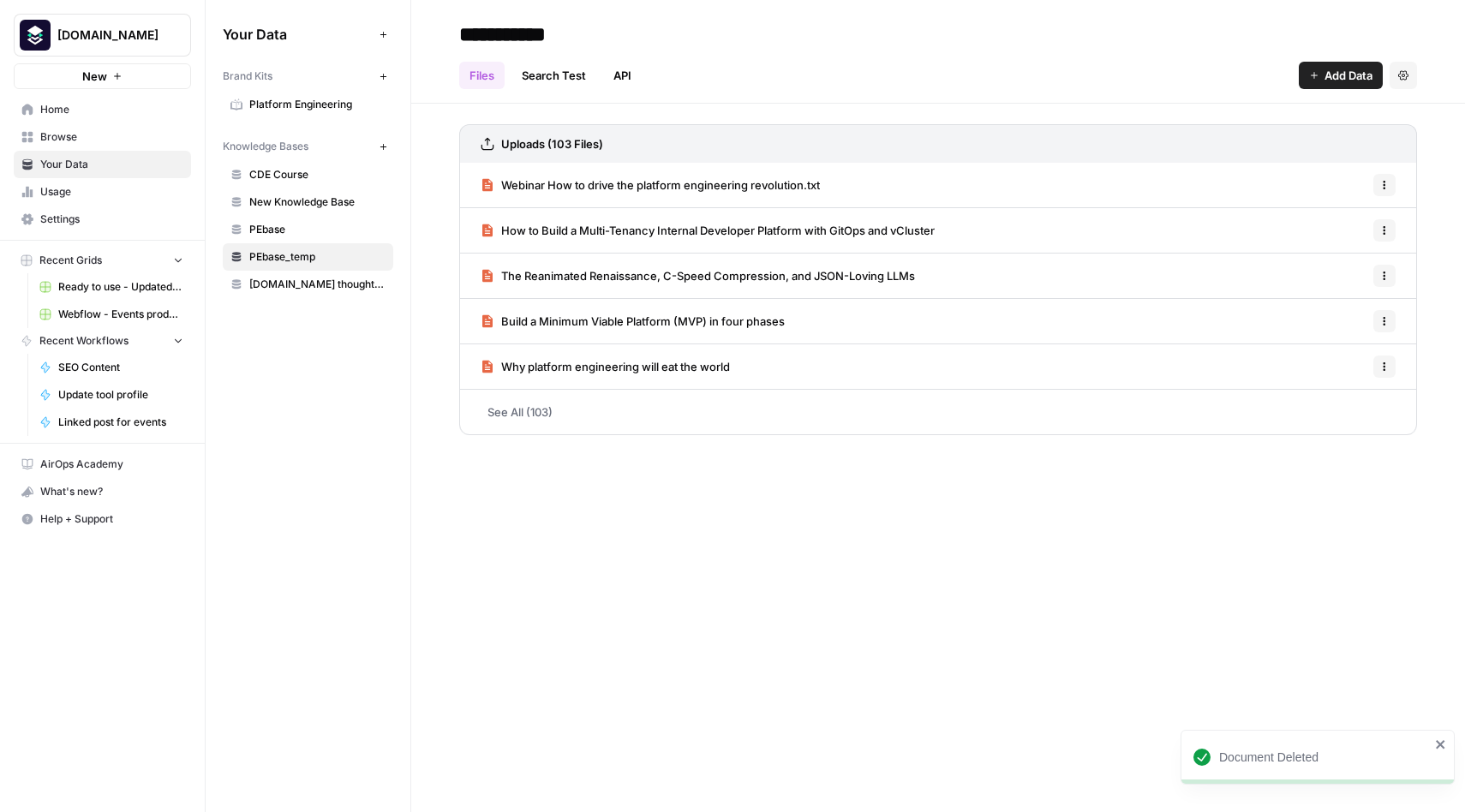
click at [627, 185] on span "Webinar How to drive the platform engineering revolution.txt" at bounding box center [661, 185] width 319 height 17
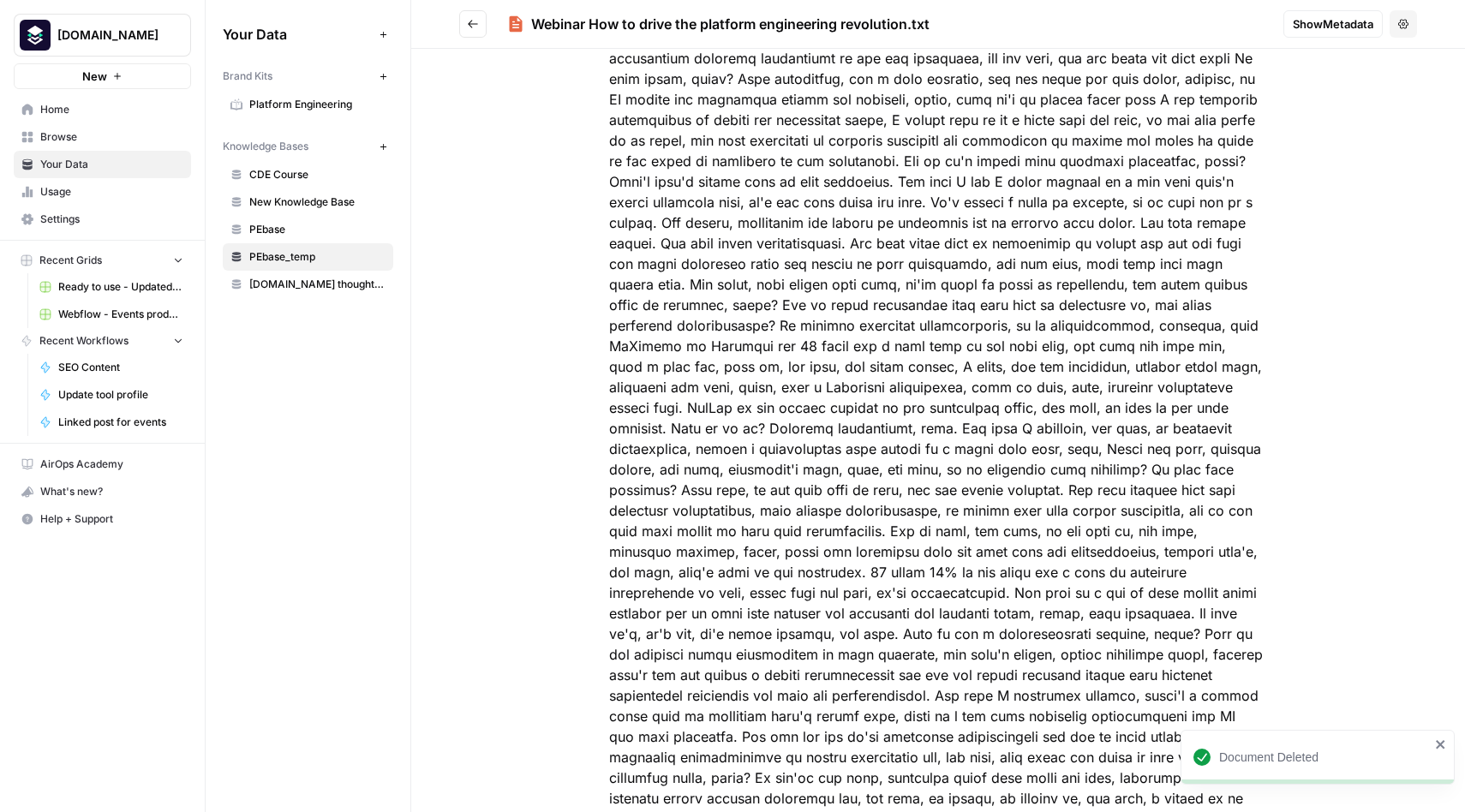
scroll to position [2622, 0]
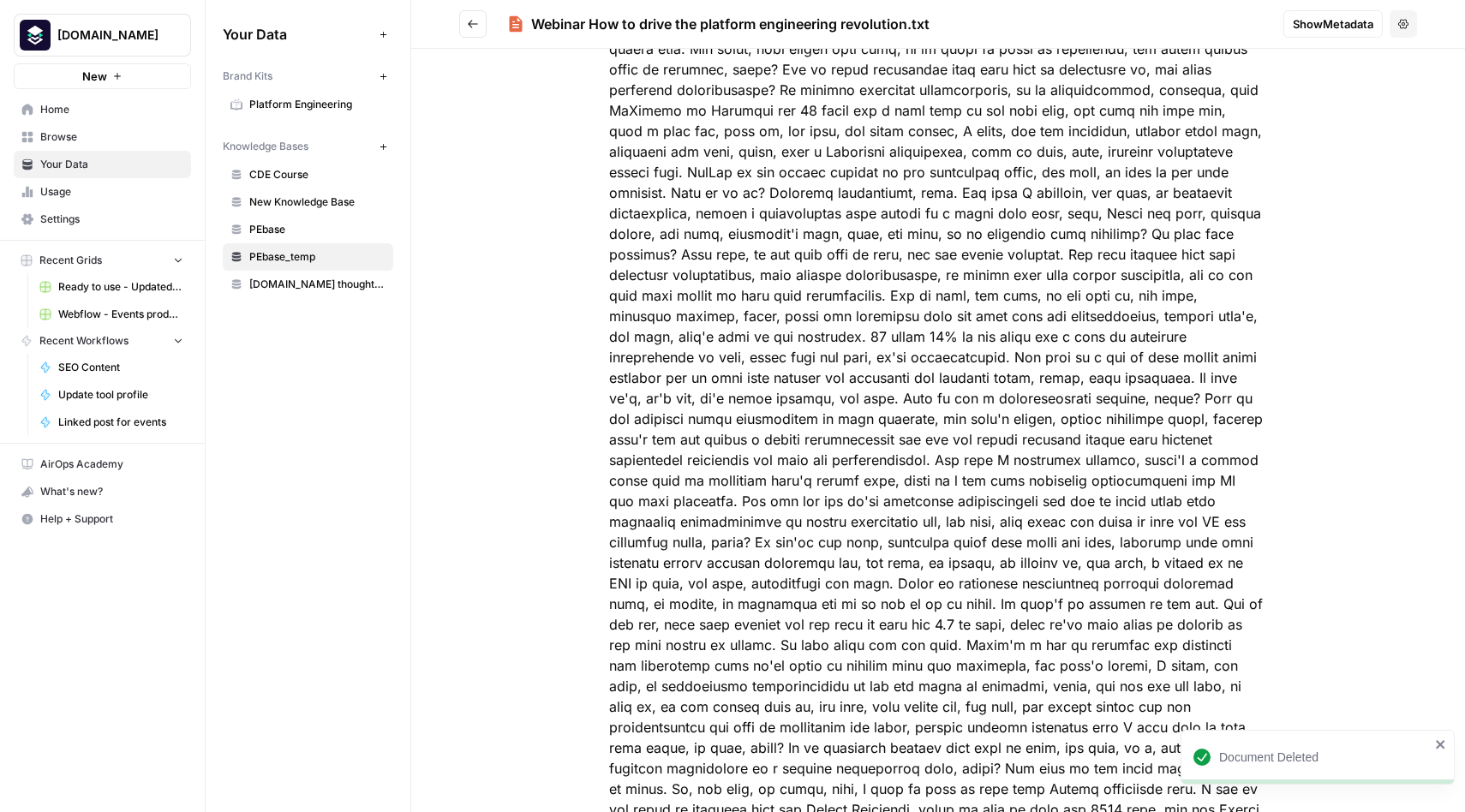
click at [1339, 17] on span "Show Metadata" at bounding box center [1333, 24] width 81 height 17
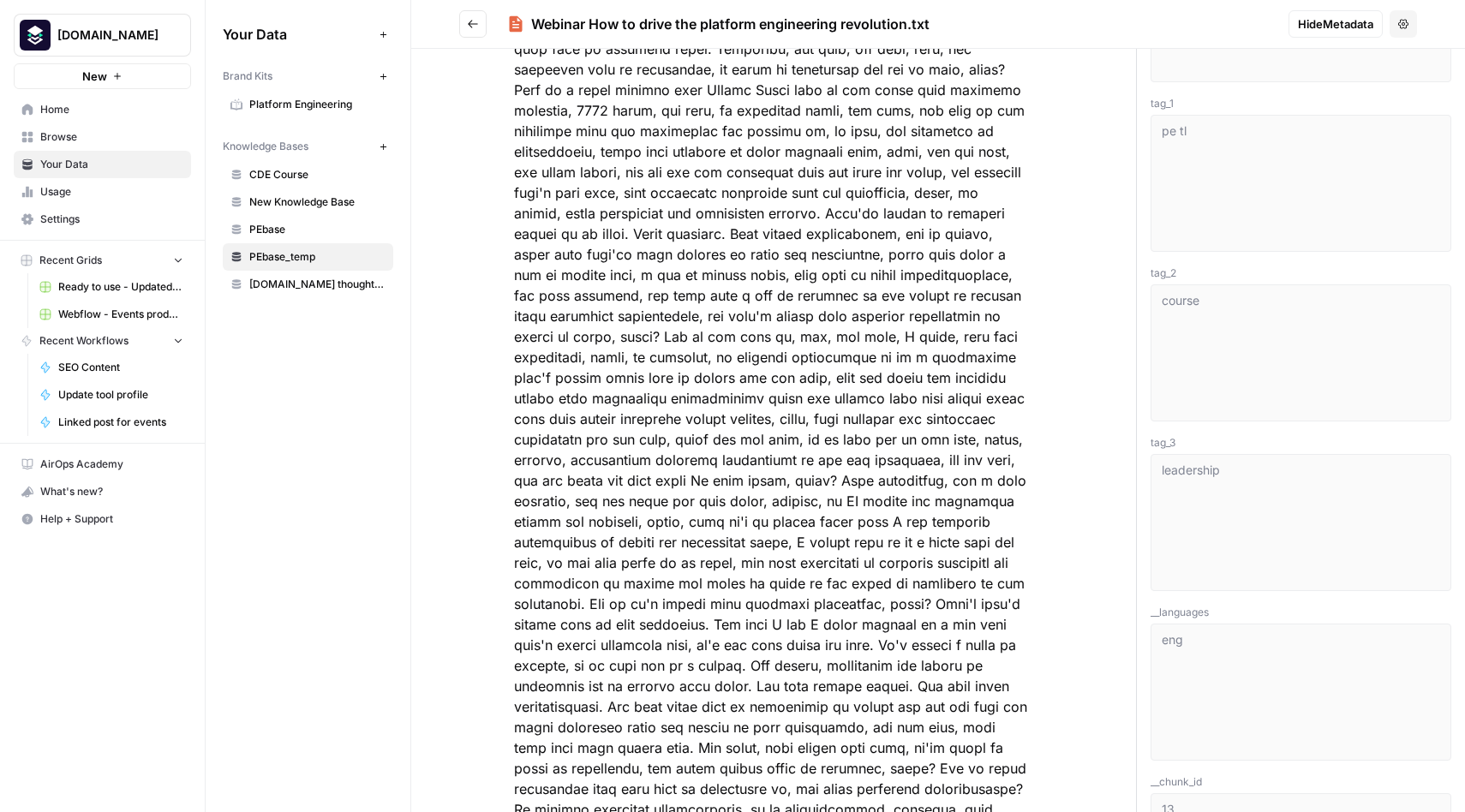
scroll to position [2083, 0]
click at [469, 15] on button "Go back" at bounding box center [473, 24] width 28 height 28
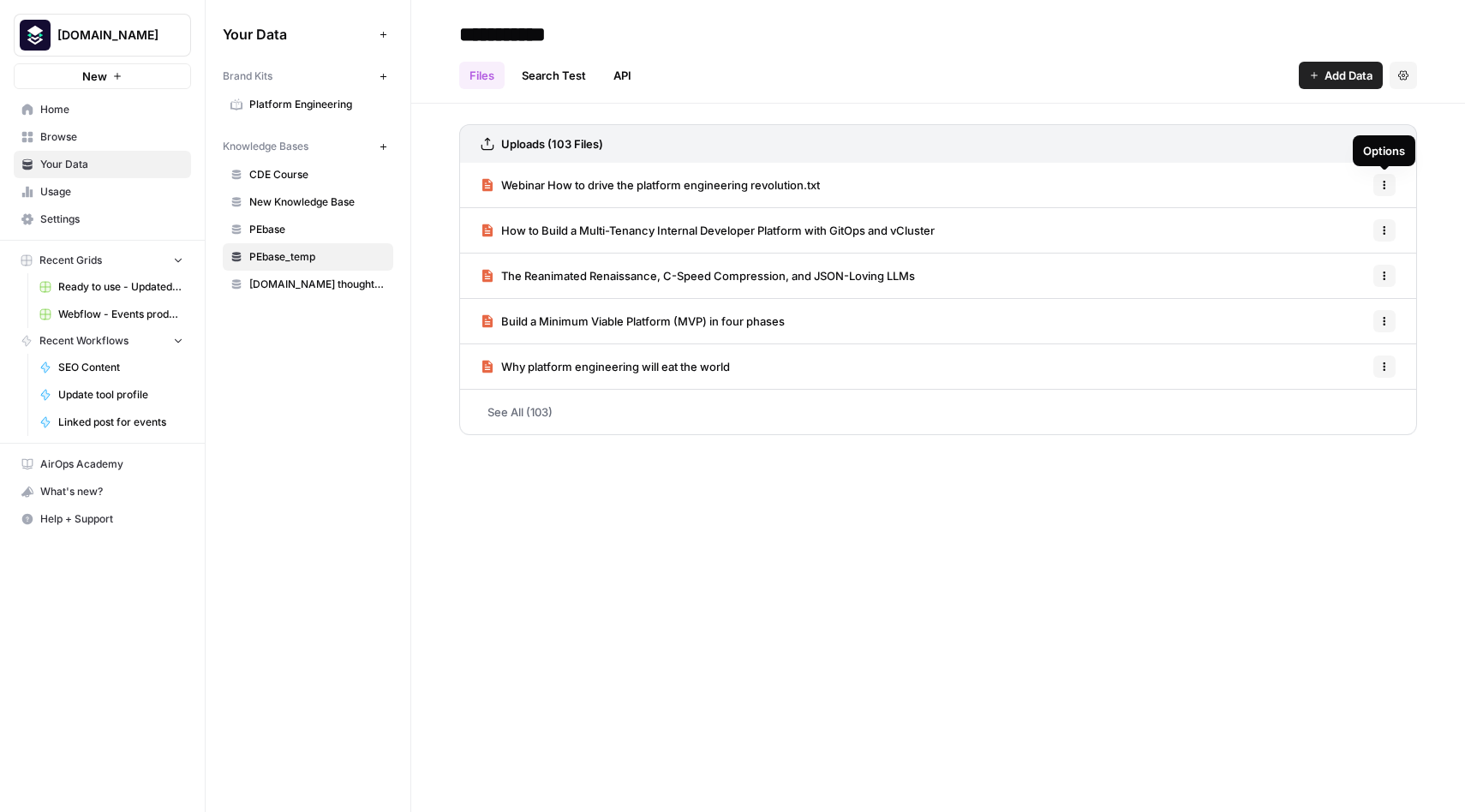
click at [1380, 183] on icon "button" at bounding box center [1385, 185] width 10 height 10
click at [1179, 542] on div "**********" at bounding box center [938, 406] width 1054 height 812
click at [286, 228] on span "PEbase" at bounding box center [317, 230] width 136 height 15
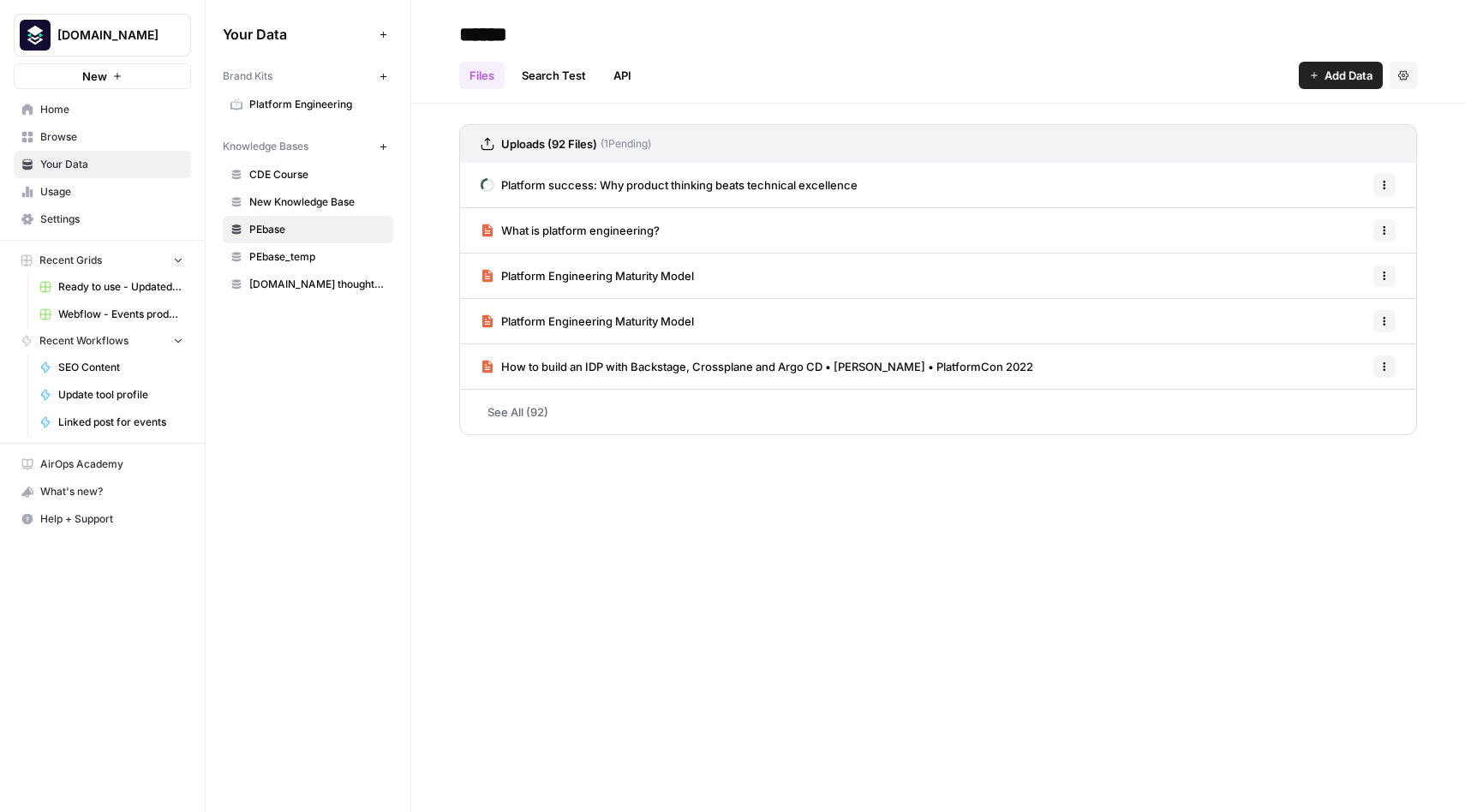
click at [608, 232] on span "What is platform engineering?" at bounding box center [581, 231] width 158 height 17
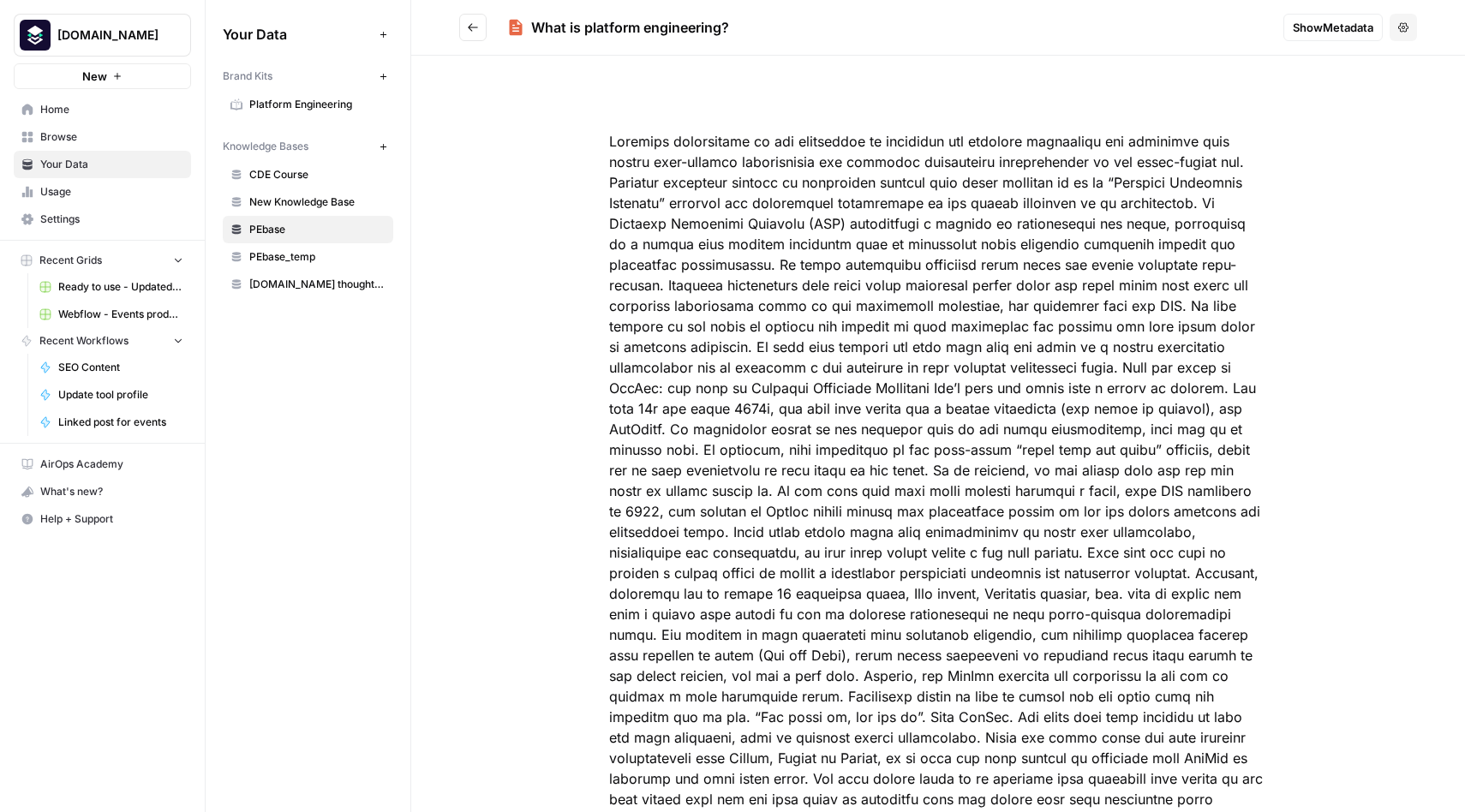
click at [1341, 28] on span "Show Metadata" at bounding box center [1333, 28] width 81 height 17
